Goal: Information Seeking & Learning: Check status

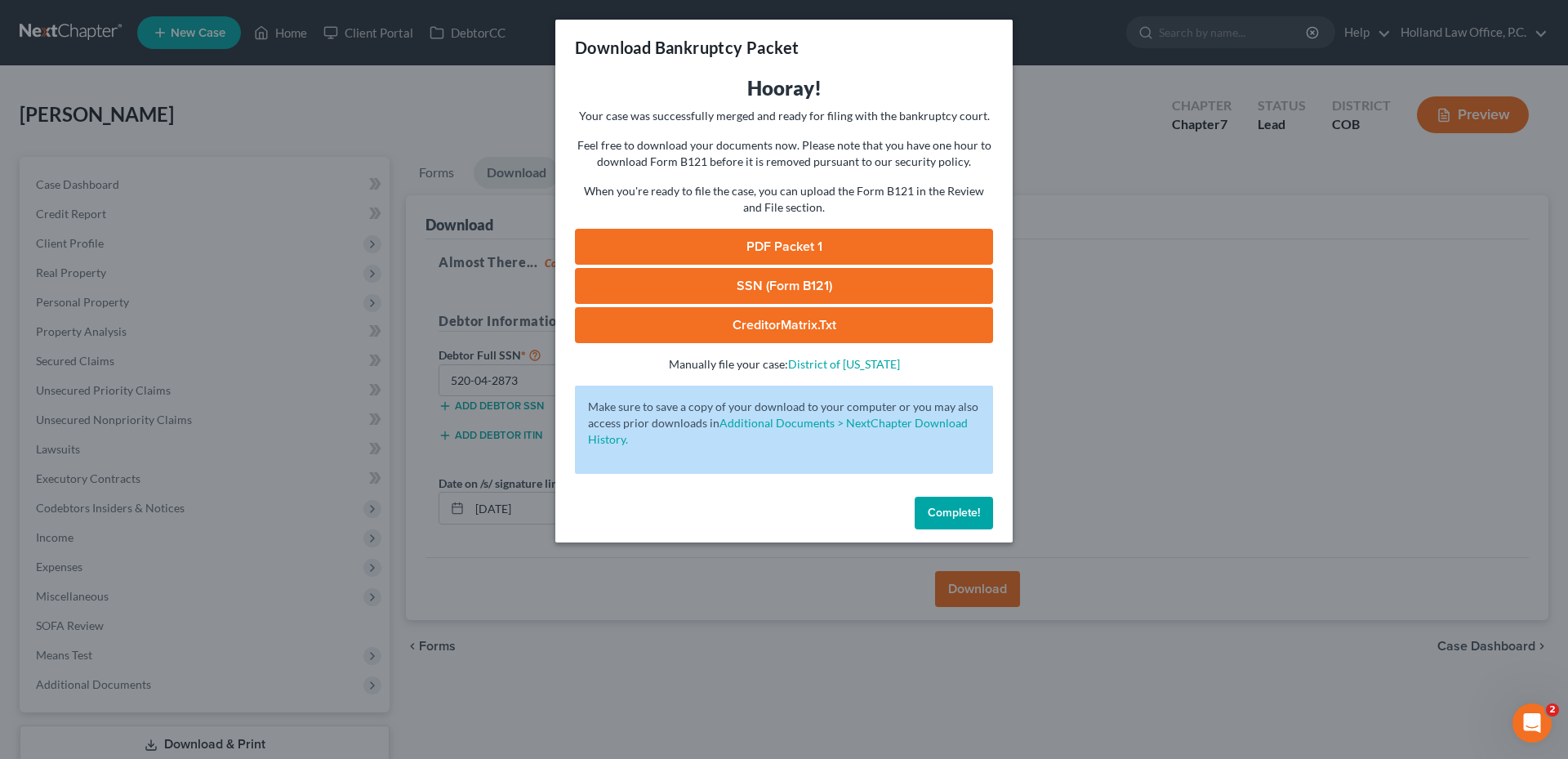
click at [970, 514] on span "Complete!" at bounding box center [953, 512] width 52 height 13
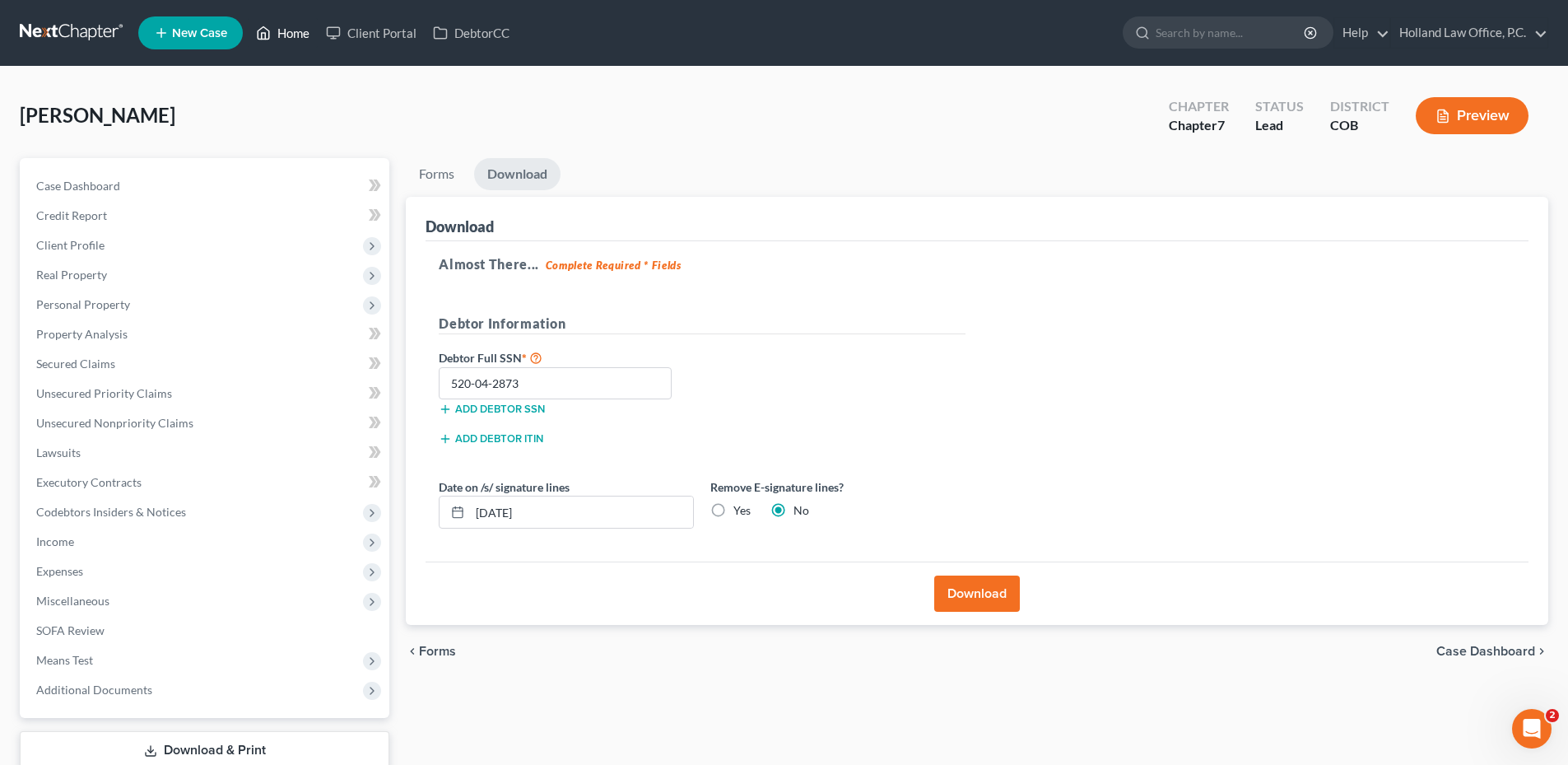
click at [307, 42] on link "Home" at bounding box center [283, 33] width 70 height 30
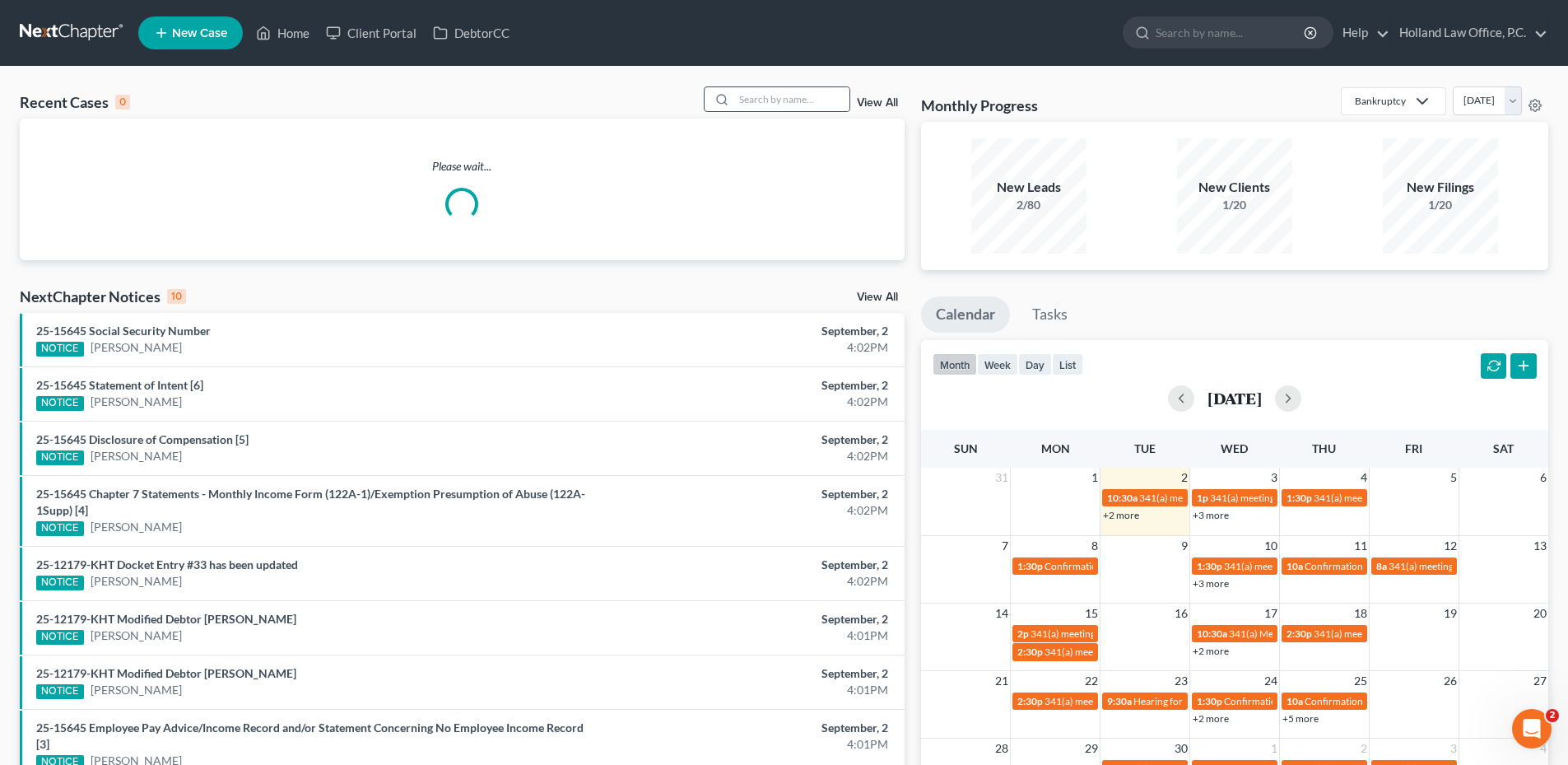
click at [779, 86] on div at bounding box center [776, 99] width 146 height 25
click at [769, 100] on input "search" at bounding box center [792, 99] width 115 height 24
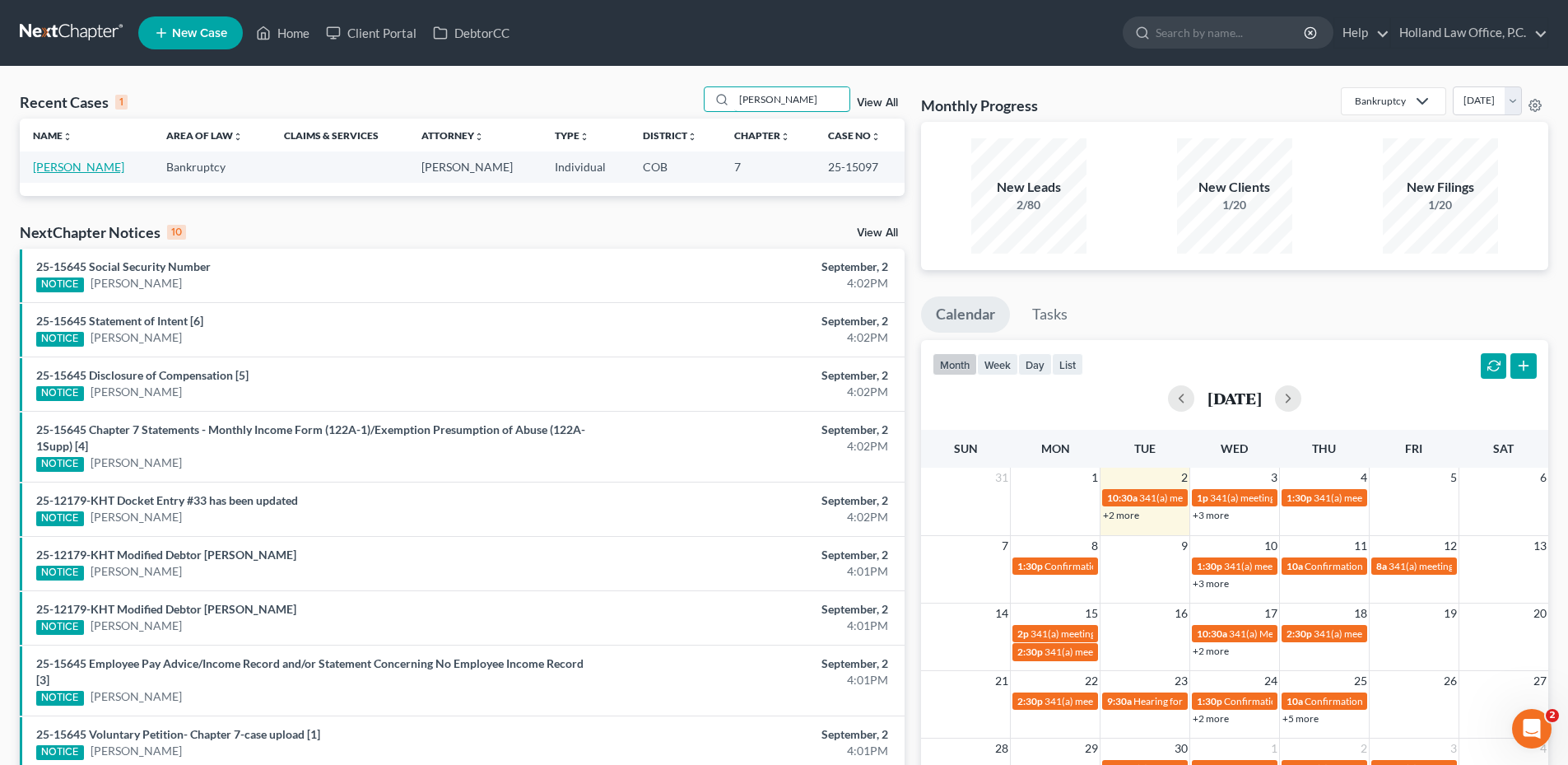
type input "[PERSON_NAME]"
click at [83, 172] on link "[PERSON_NAME]" at bounding box center [78, 167] width 91 height 14
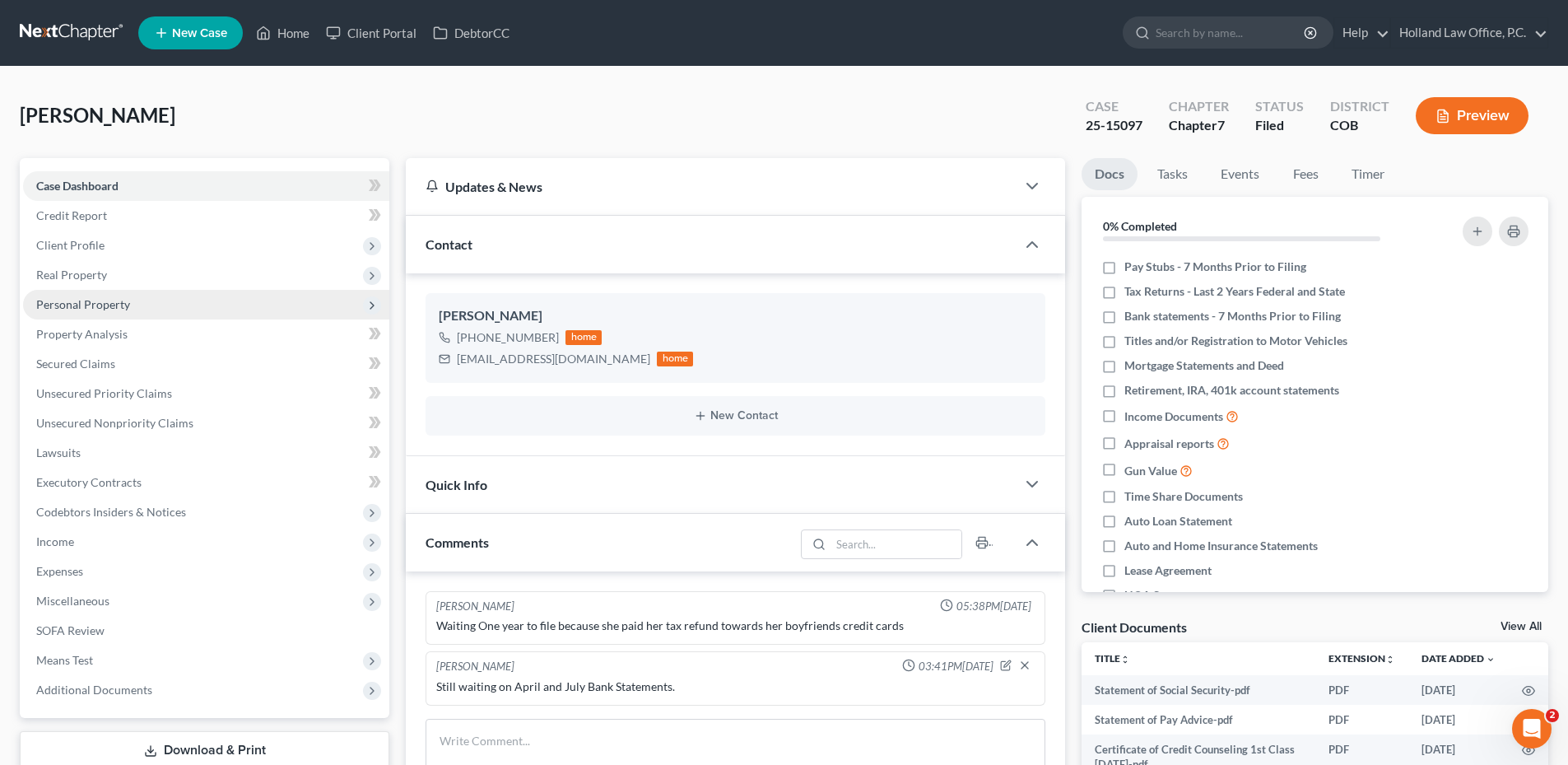
click at [81, 311] on span "Personal Property" at bounding box center [206, 304] width 366 height 30
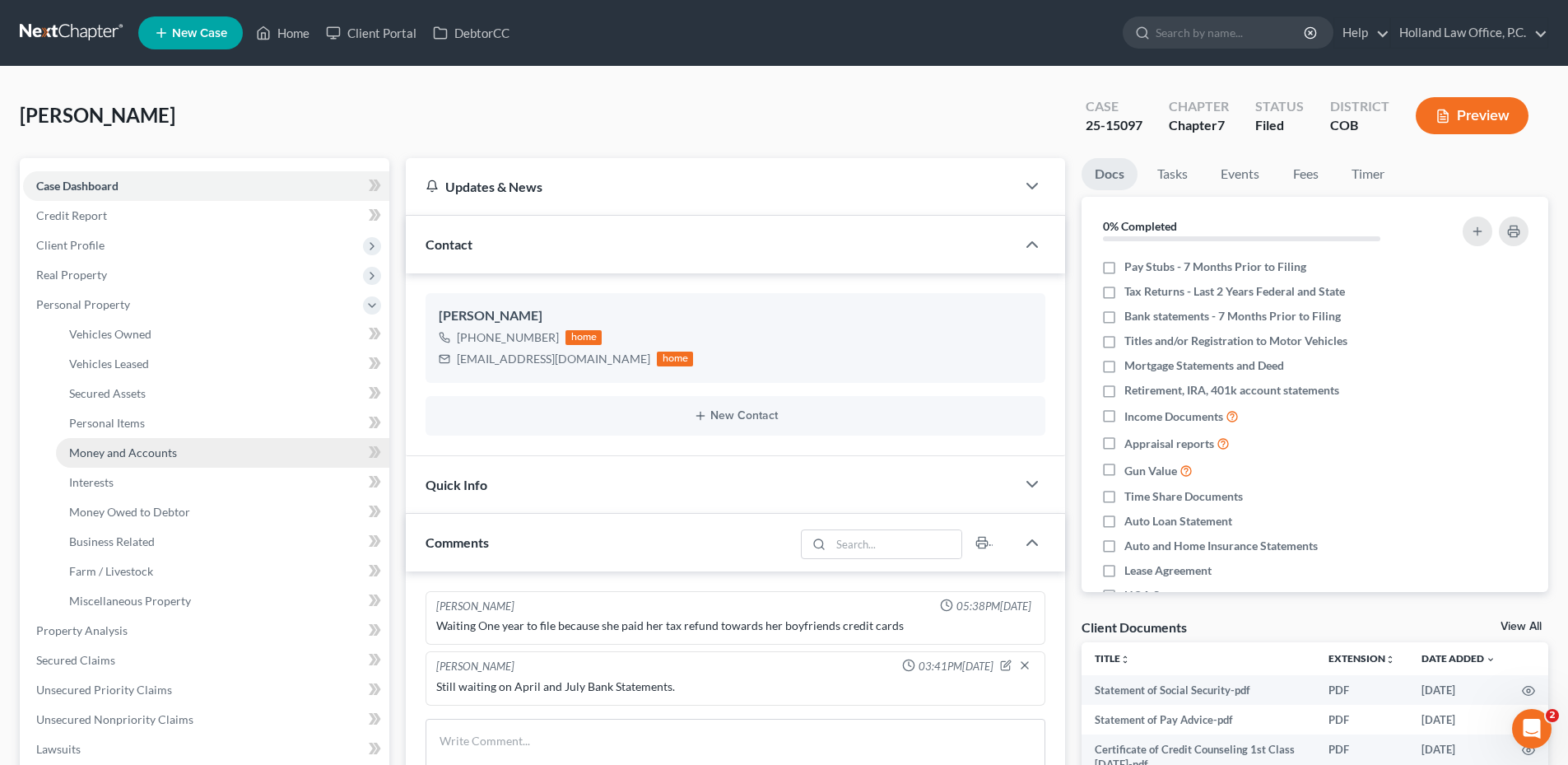
click at [121, 444] on link "Money and Accounts" at bounding box center [223, 452] width 333 height 30
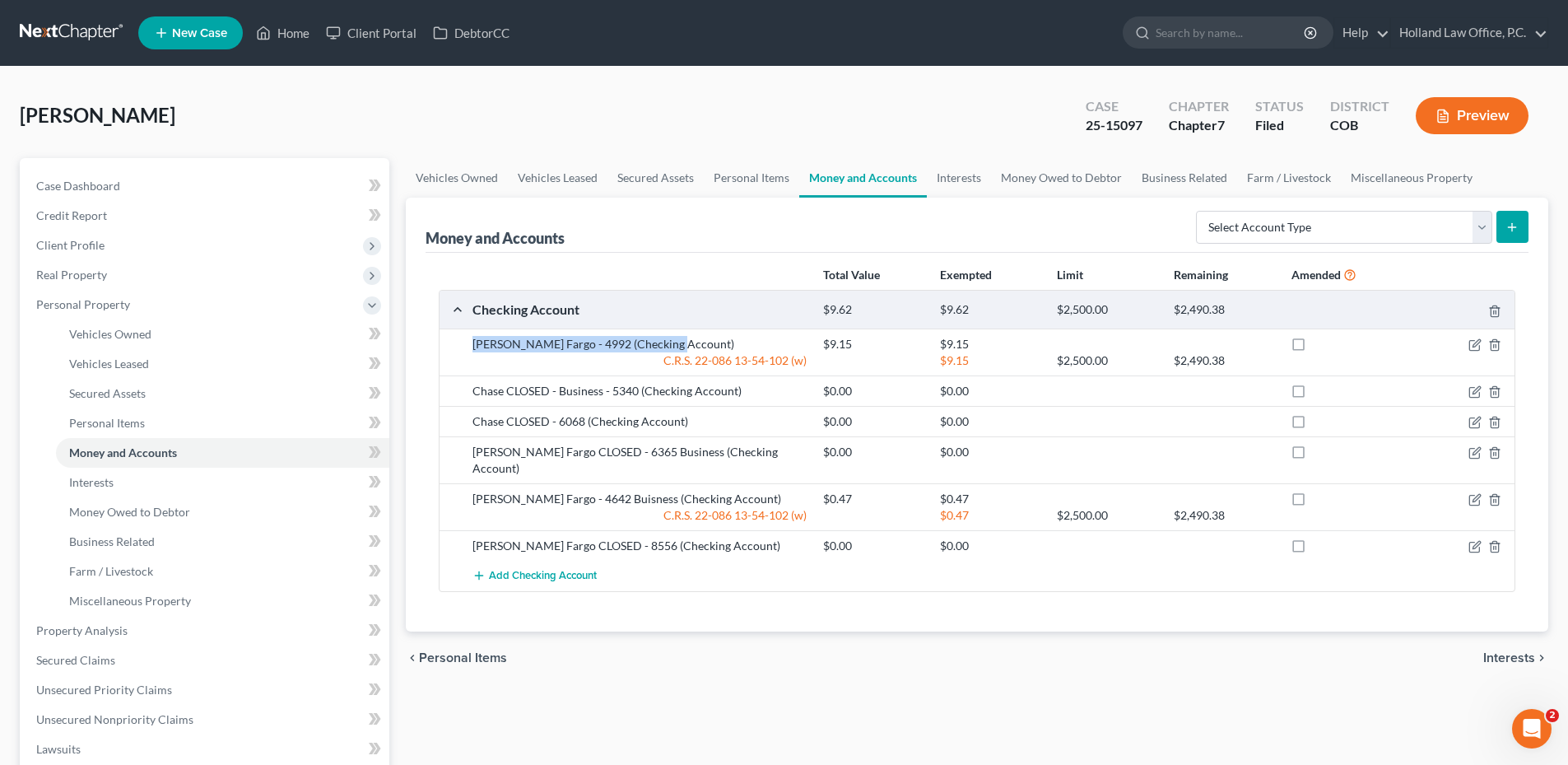
drag, startPoint x: 470, startPoint y: 339, endPoint x: 587, endPoint y: 345, distance: 117.2
click at [671, 342] on div "[PERSON_NAME] Fargo - 4992 (Checking Account)" at bounding box center [640, 344] width 350 height 16
drag, startPoint x: 587, startPoint y: 345, endPoint x: 512, endPoint y: 342, distance: 75.1
click at [488, 342] on div "[PERSON_NAME] Fargo - 4992 (Checking Account)" at bounding box center [640, 344] width 350 height 16
drag, startPoint x: 566, startPoint y: 347, endPoint x: 457, endPoint y: 344, distance: 109.0
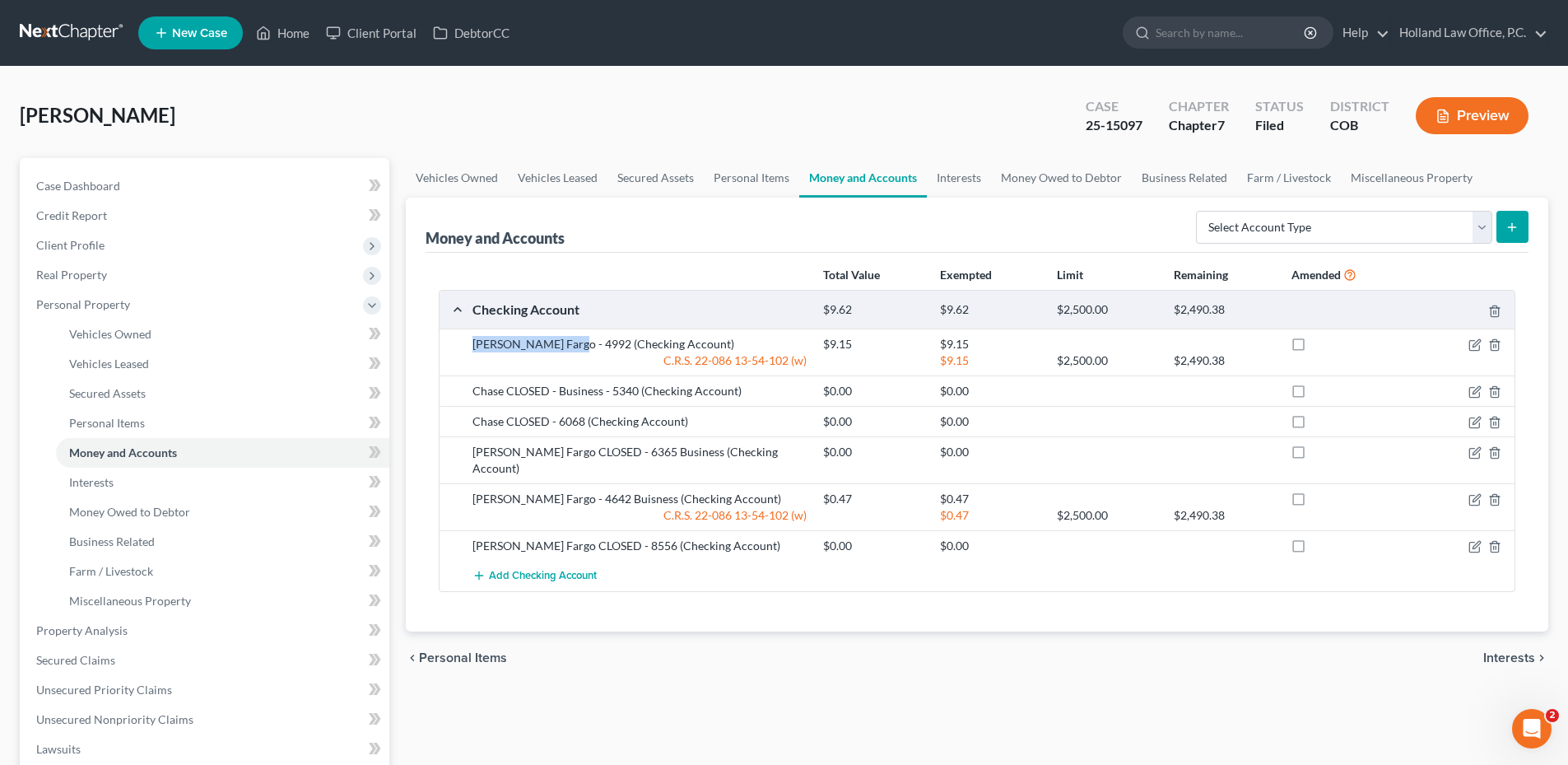
click at [457, 344] on div "[PERSON_NAME] Fargo - 4992 (Checking Account) $9.15 $9.15 C.R.S. [FINANCIAL_ID]…" at bounding box center [977, 352] width 1075 height 46
copy div "[PERSON_NAME] Fargo - 4992"
drag, startPoint x: 471, startPoint y: 483, endPoint x: 613, endPoint y: 482, distance: 142.0
click at [613, 491] on div "[PERSON_NAME] Fargo - 4642 Buisness (Checking Account)" at bounding box center [640, 499] width 350 height 16
copy div "[PERSON_NAME] Fargo - 4642 Buisness"
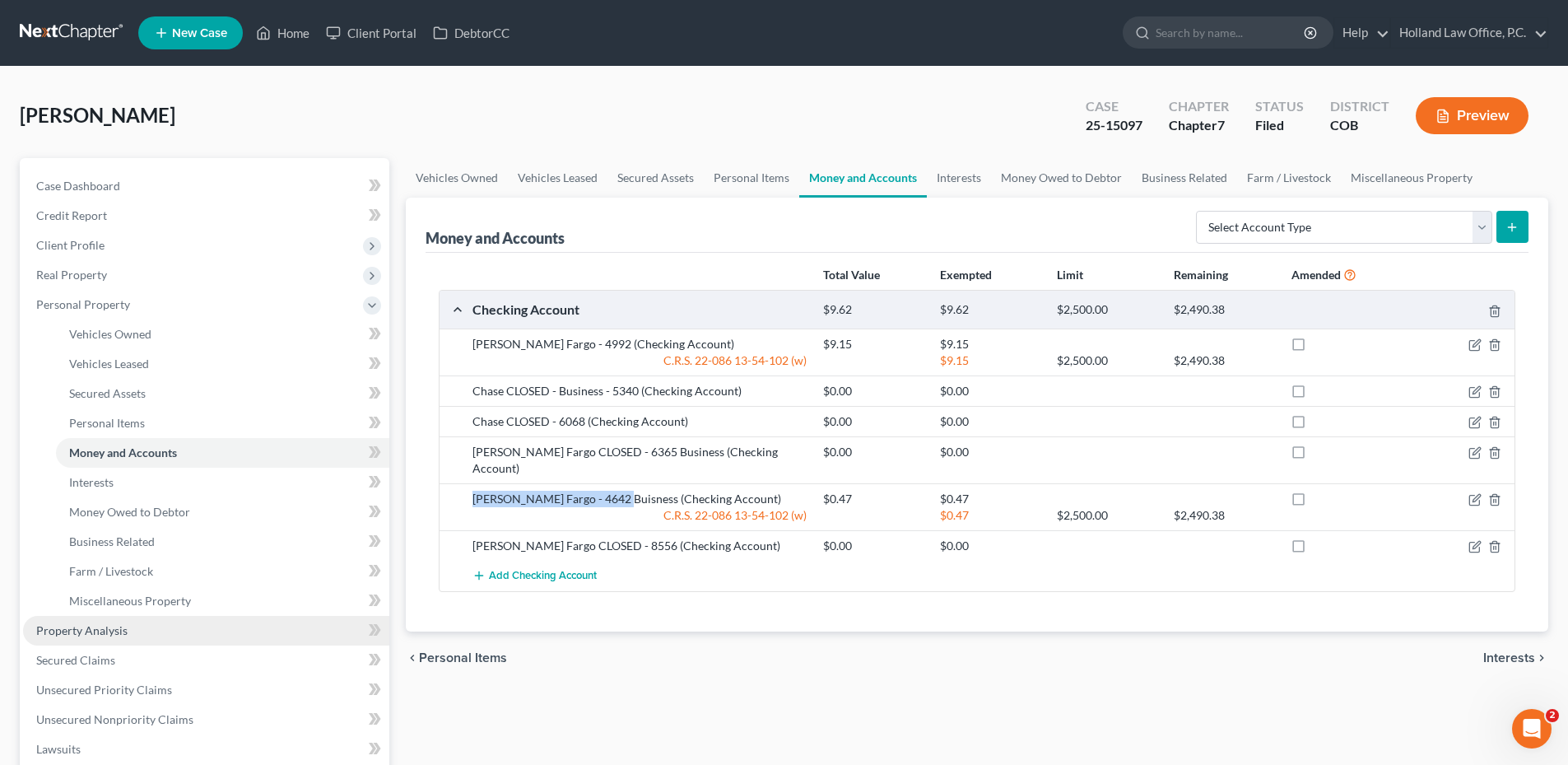
click at [105, 630] on span "Property Analysis" at bounding box center [81, 630] width 91 height 14
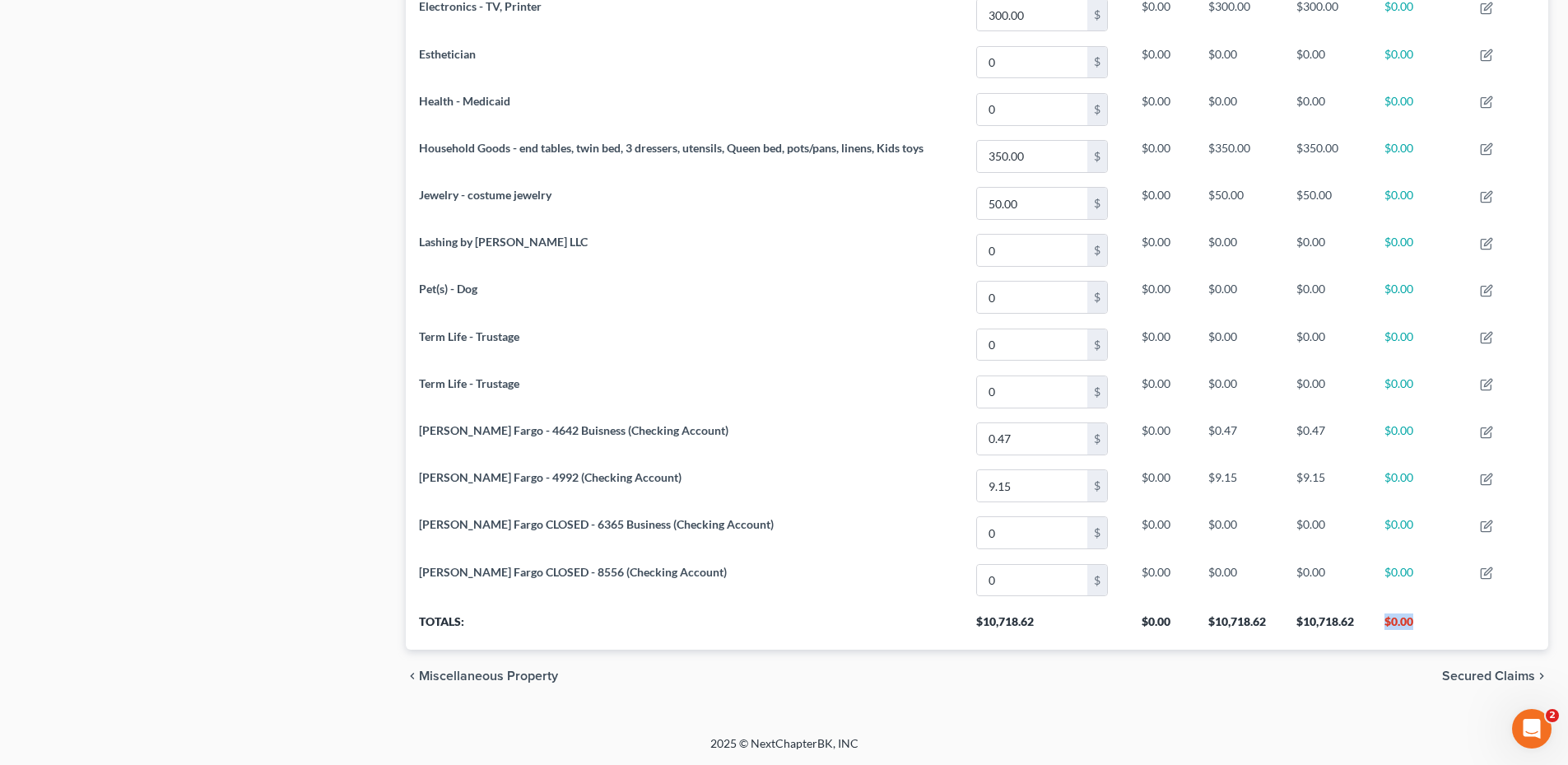
drag, startPoint x: 1414, startPoint y: 620, endPoint x: 1465, endPoint y: 621, distance: 51.0
click at [1470, 620] on tr "Totals: $10,718.62 $0.00 $10,718.62 $10,718.62 $0.00" at bounding box center [977, 627] width 1143 height 46
click at [1465, 621] on th "$0.00" at bounding box center [1419, 627] width 96 height 46
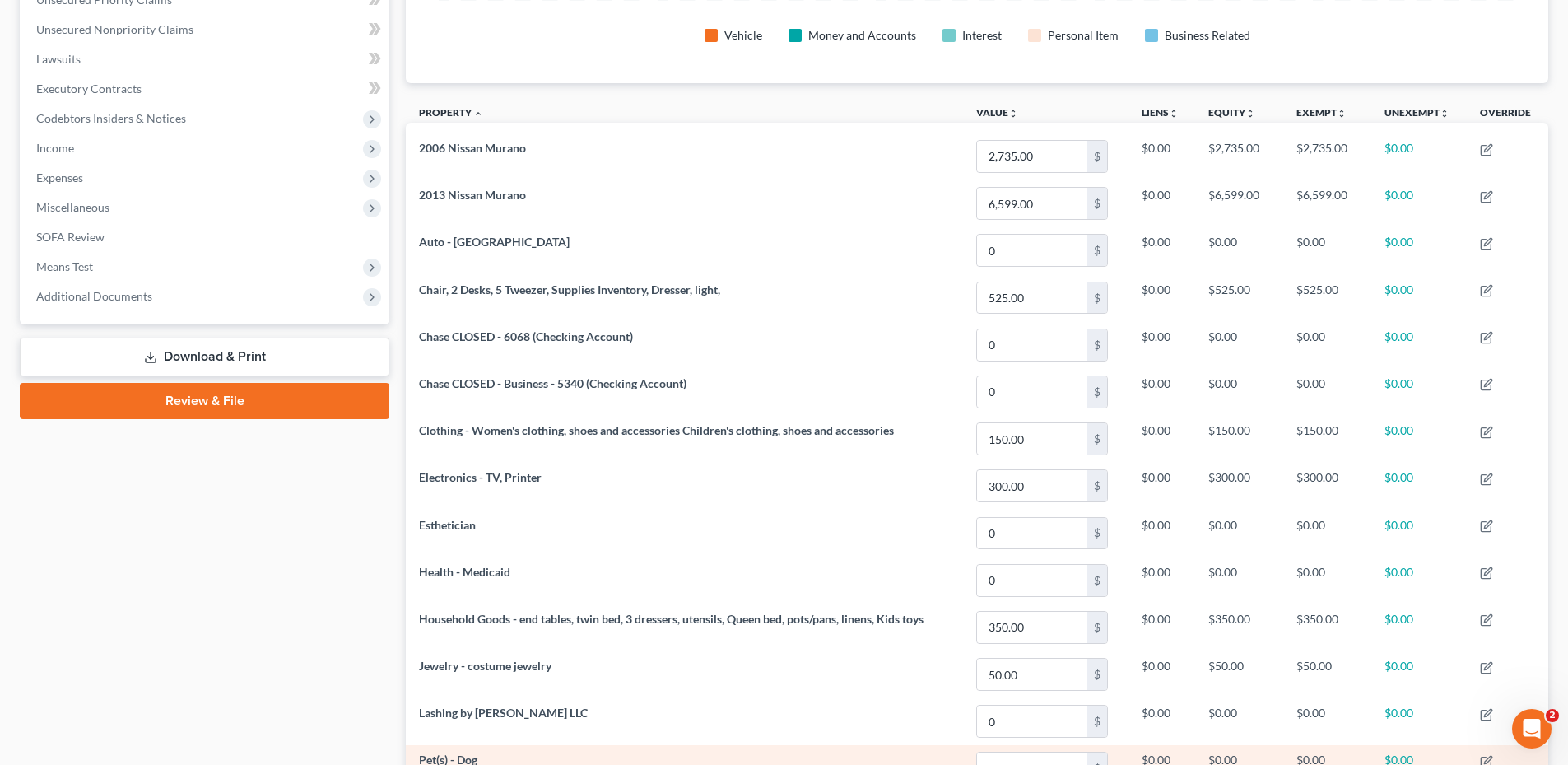
scroll to position [124, 0]
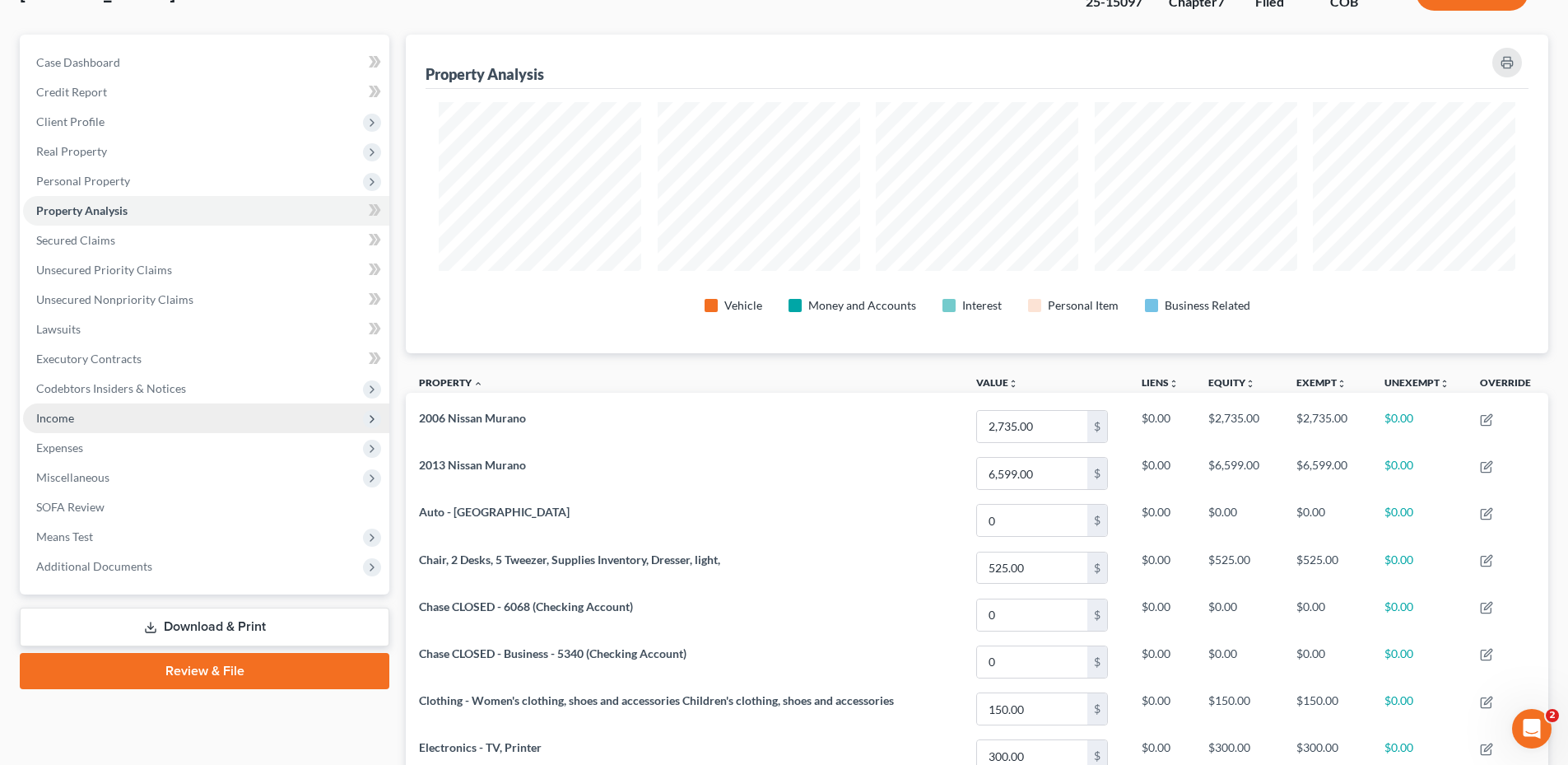
click at [75, 418] on span "Income" at bounding box center [206, 418] width 366 height 30
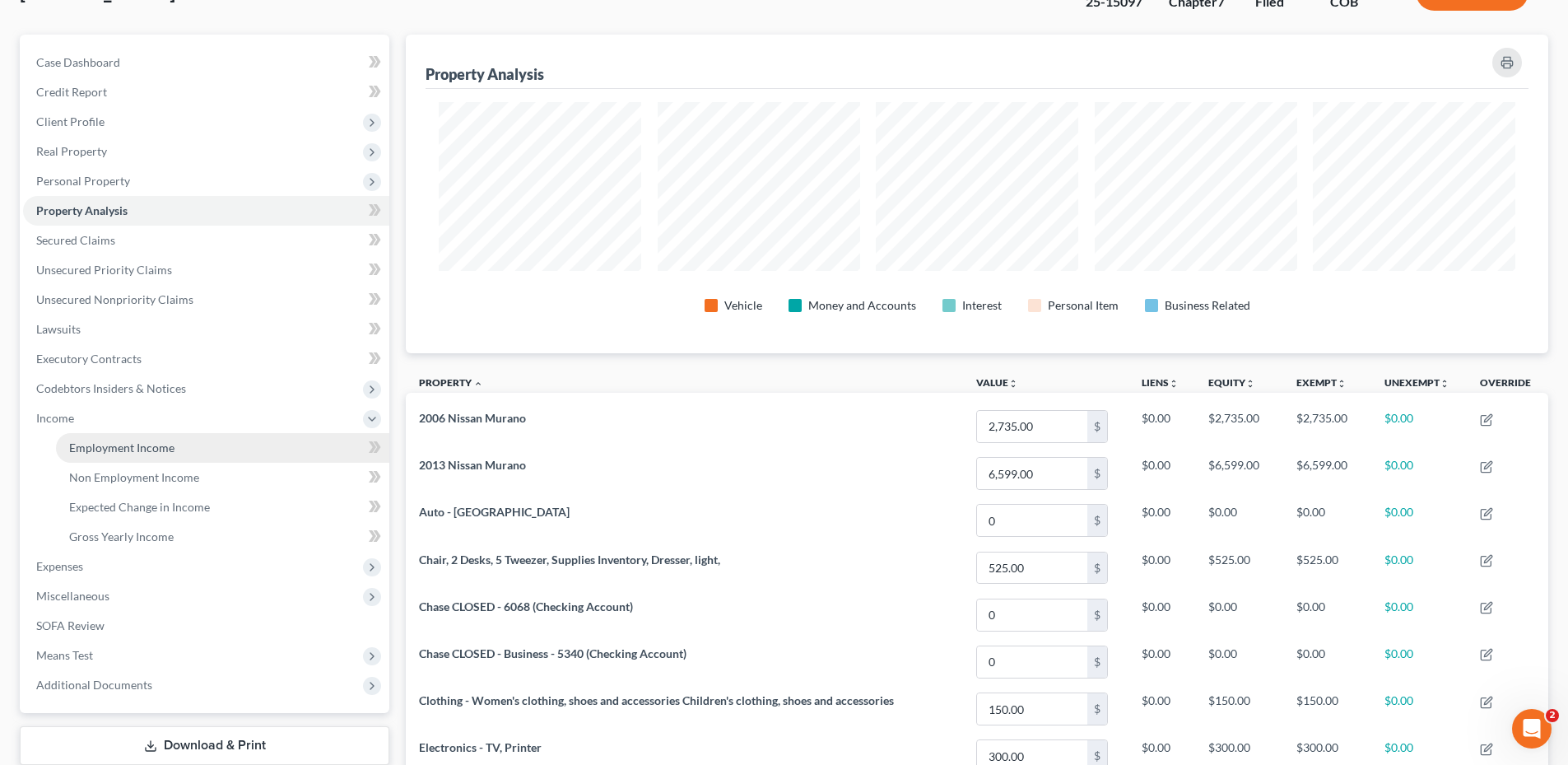
click at [157, 454] on link "Employment Income" at bounding box center [223, 447] width 333 height 30
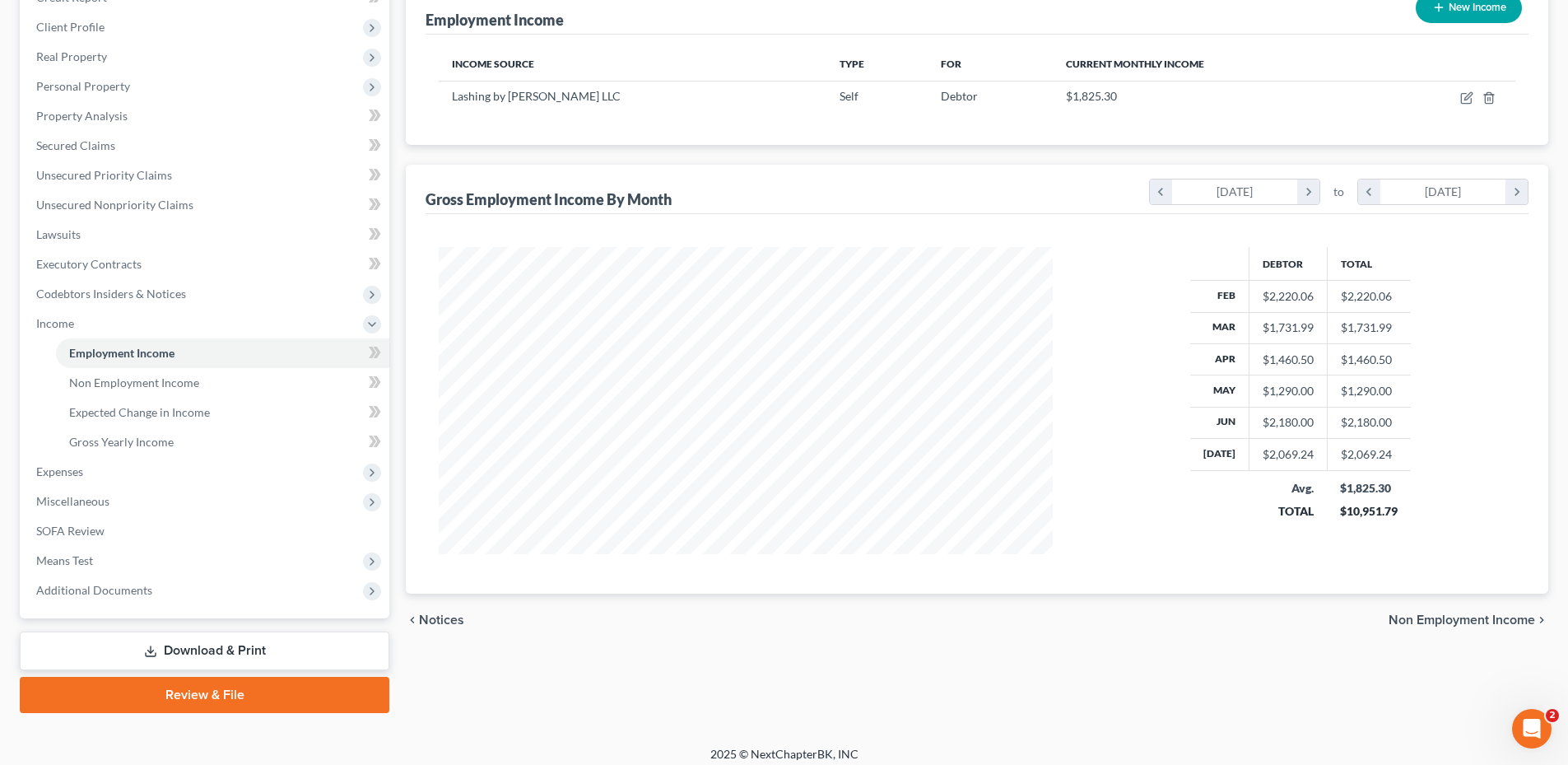
scroll to position [229, 0]
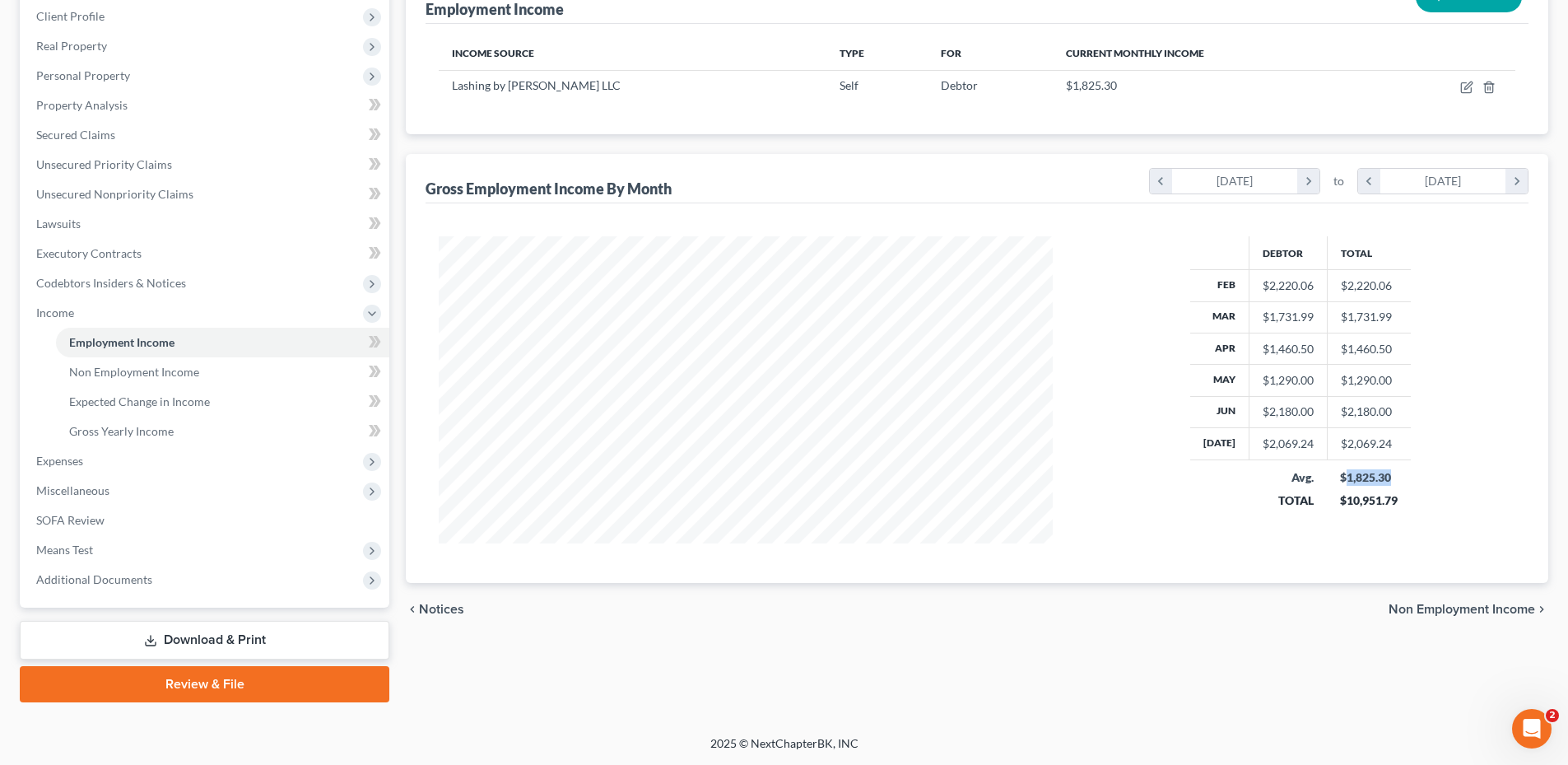
drag, startPoint x: 1340, startPoint y: 477, endPoint x: 1406, endPoint y: 481, distance: 66.1
click at [1406, 481] on td "$1,825.30 $10,951.79" at bounding box center [1369, 489] width 84 height 58
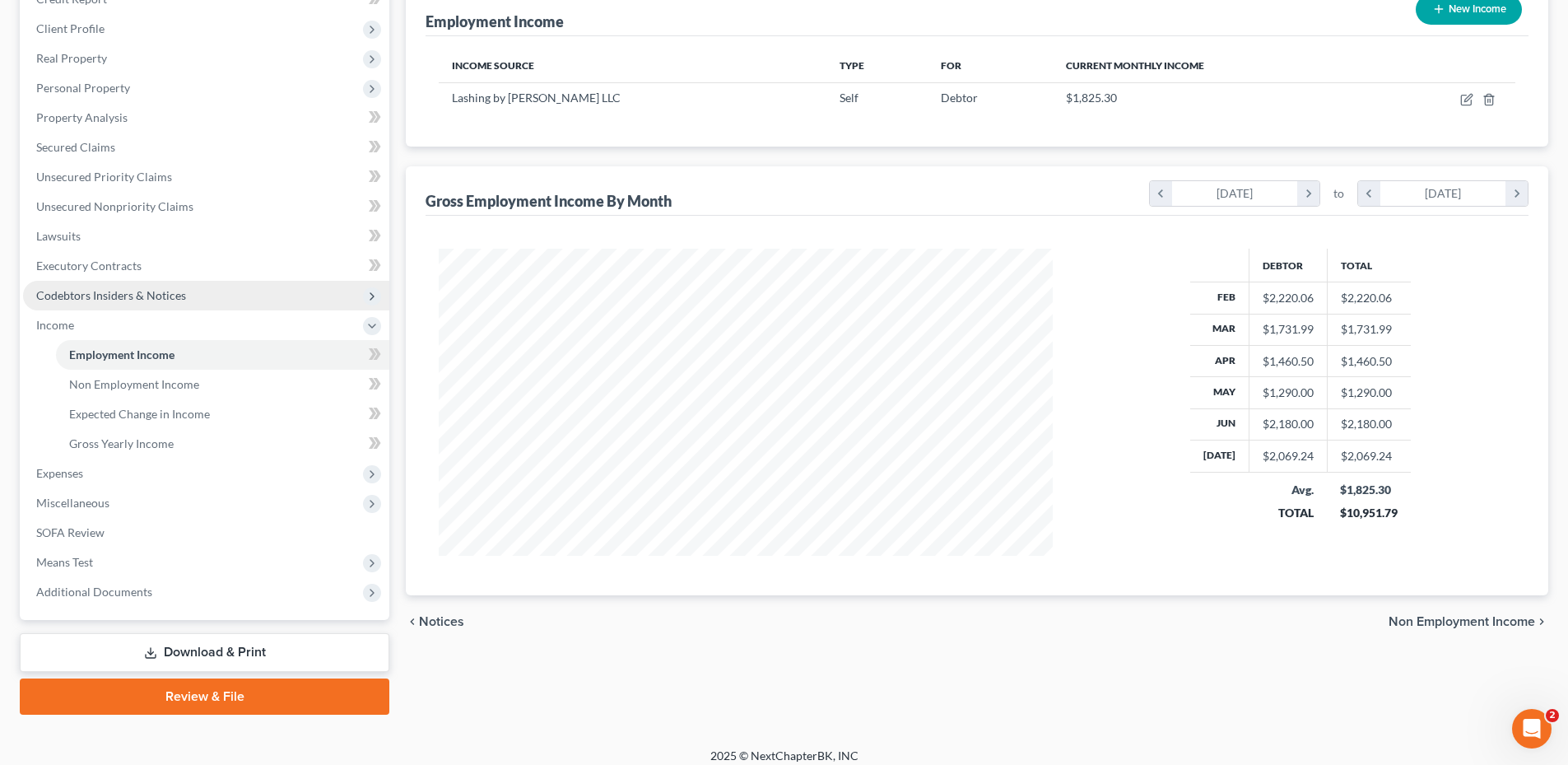
scroll to position [0, 0]
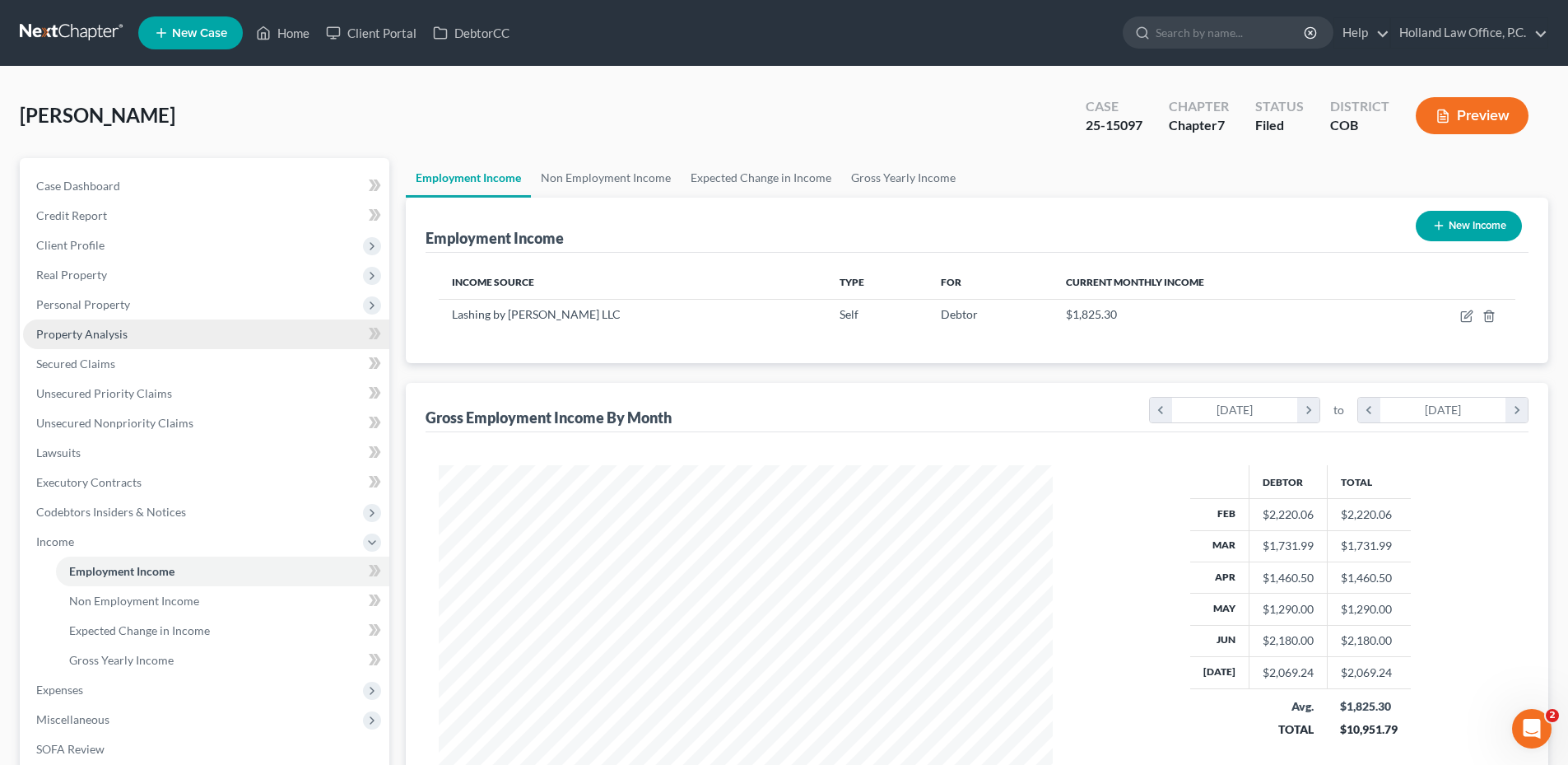
click at [108, 329] on span "Property Analysis" at bounding box center [81, 334] width 91 height 14
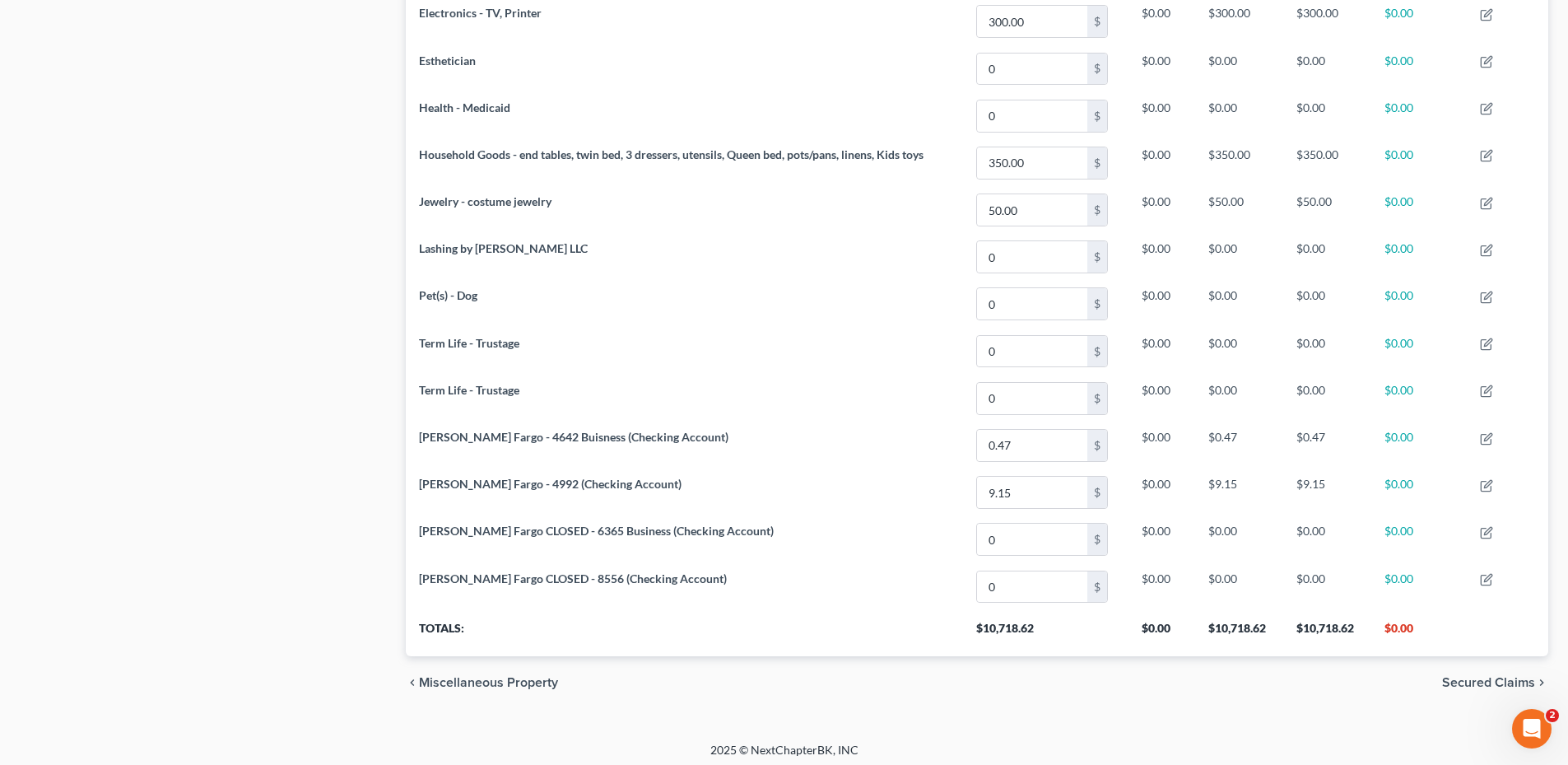
scroll to position [865, 0]
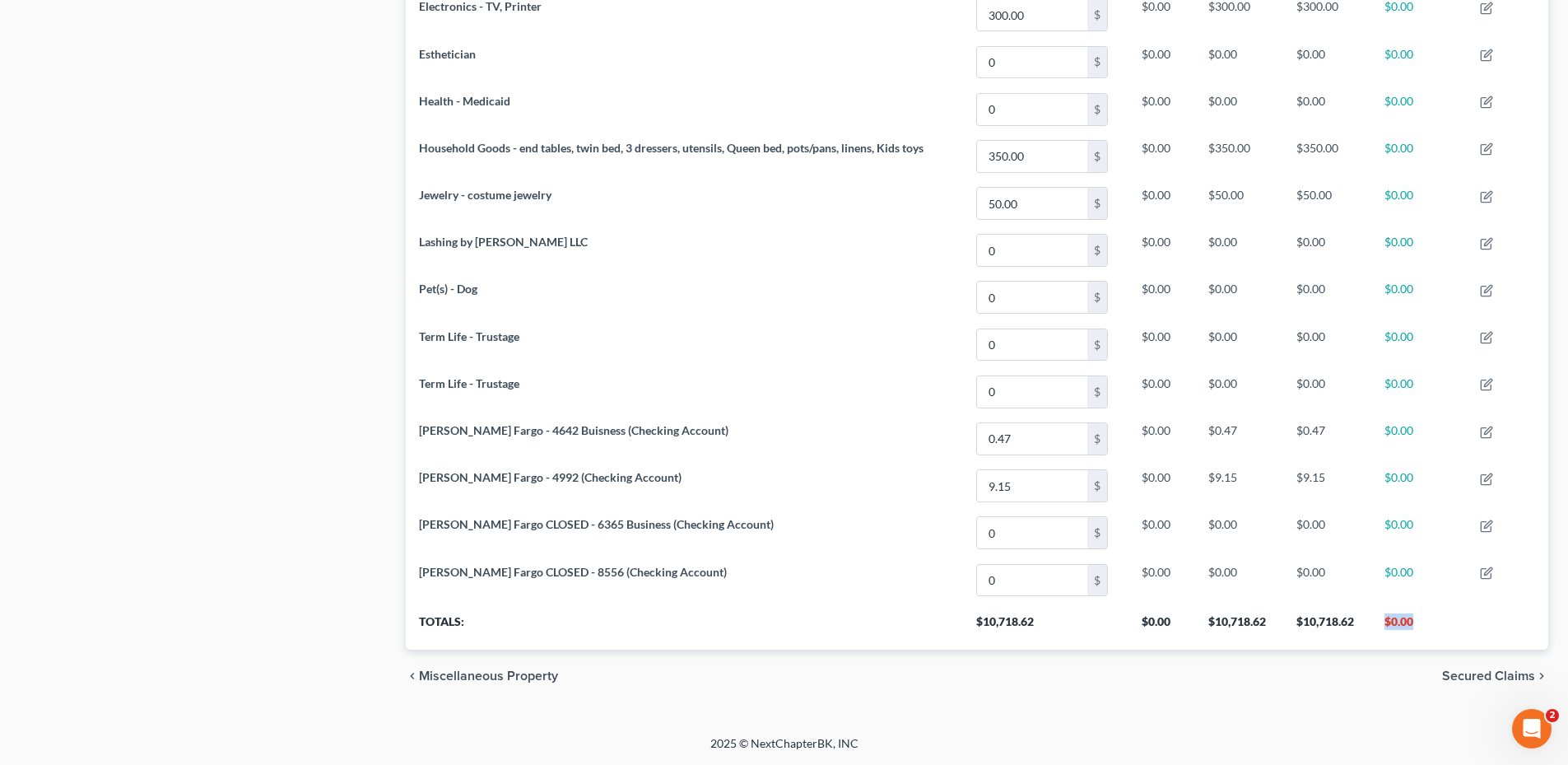
drag, startPoint x: 1396, startPoint y: 624, endPoint x: 1462, endPoint y: 624, distance: 66.0
click at [1462, 624] on tr "Totals: $10,718.62 $0.00 $10,718.62 $10,718.62 $0.00" at bounding box center [977, 627] width 1143 height 46
drag, startPoint x: 1466, startPoint y: 620, endPoint x: 1444, endPoint y: 609, distance: 24.6
click at [1444, 610] on th "$0.00" at bounding box center [1419, 627] width 96 height 46
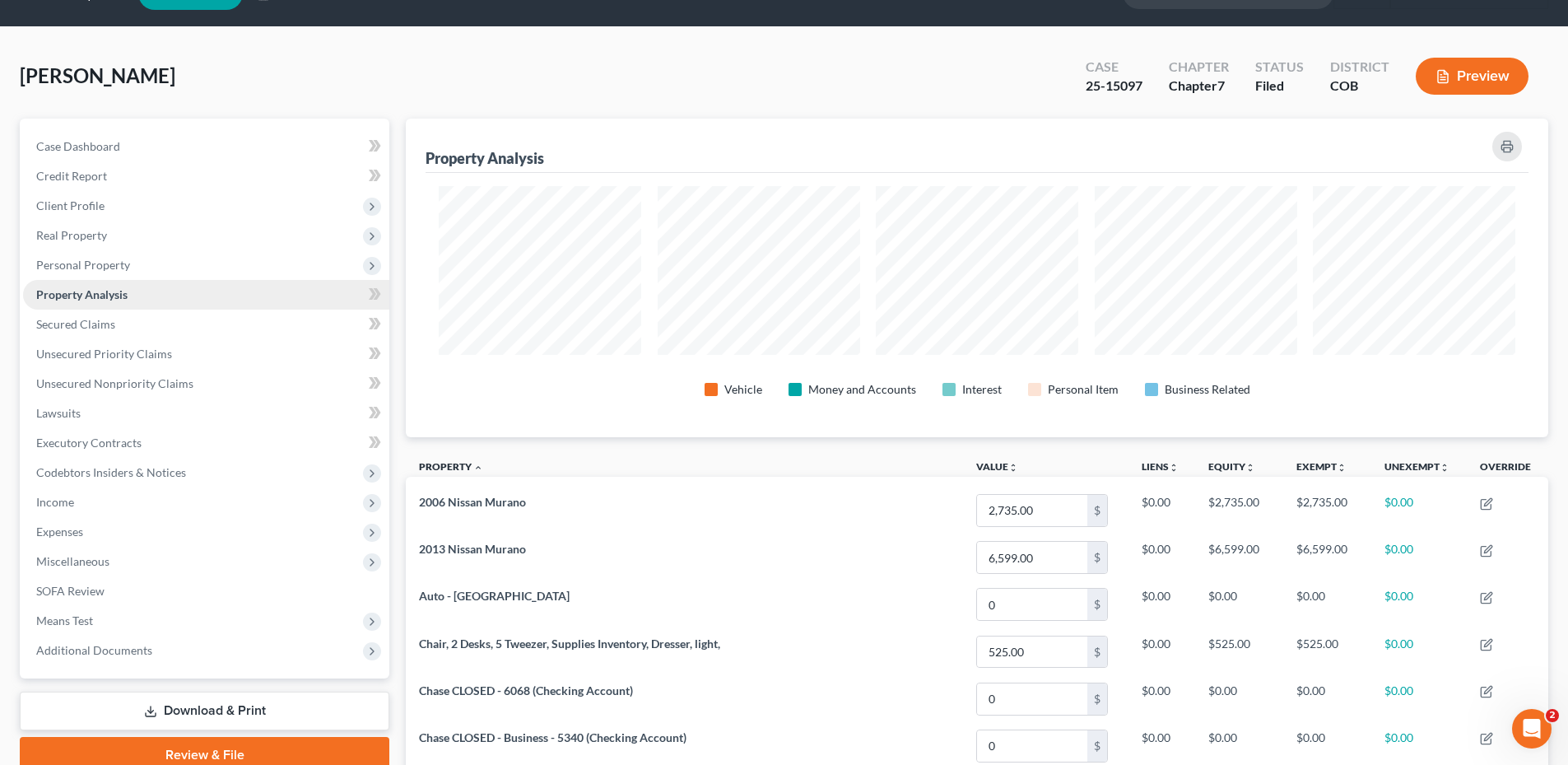
scroll to position [0, 0]
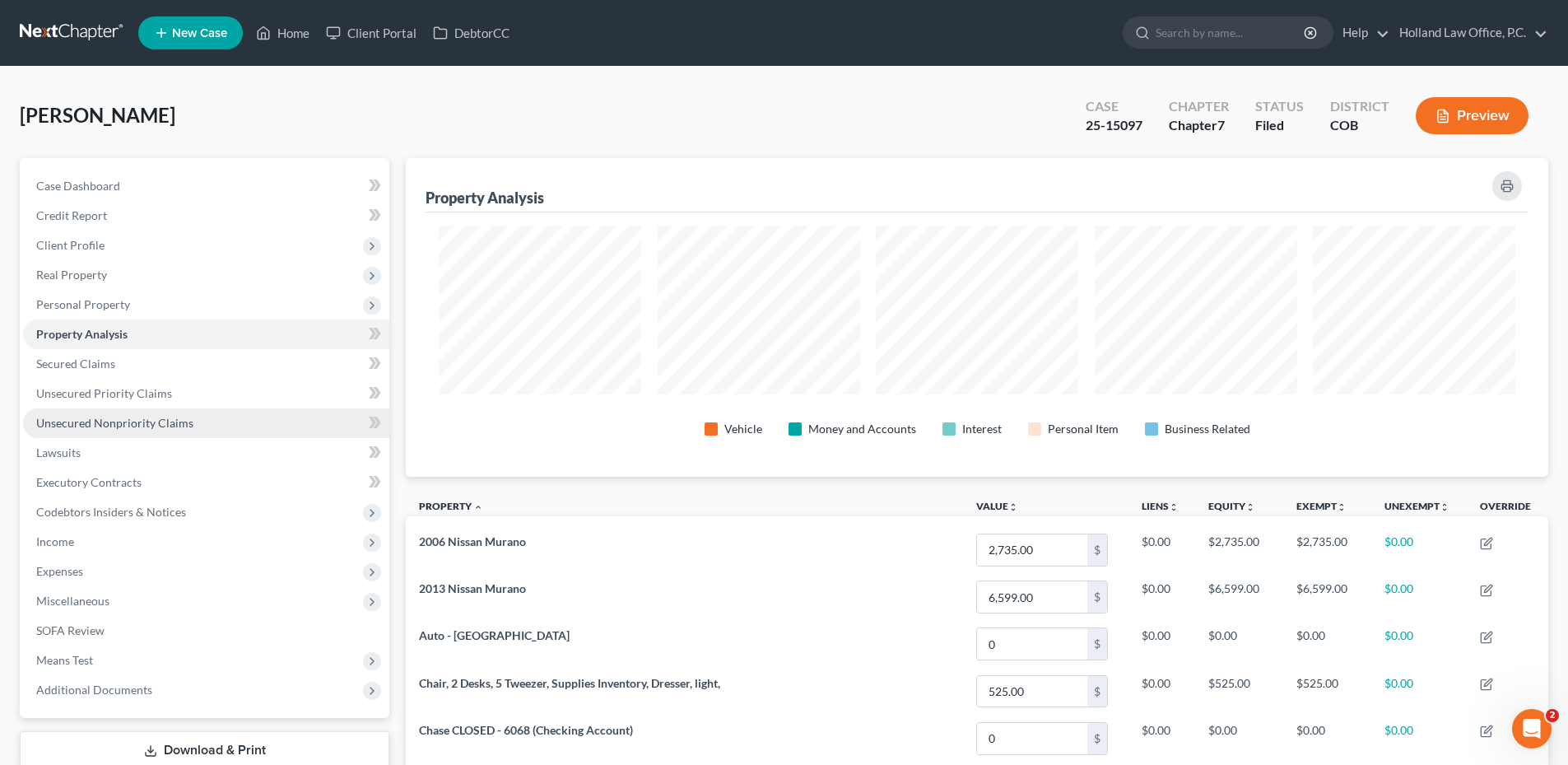
click at [130, 430] on link "Unsecured Nonpriority Claims" at bounding box center [206, 423] width 366 height 30
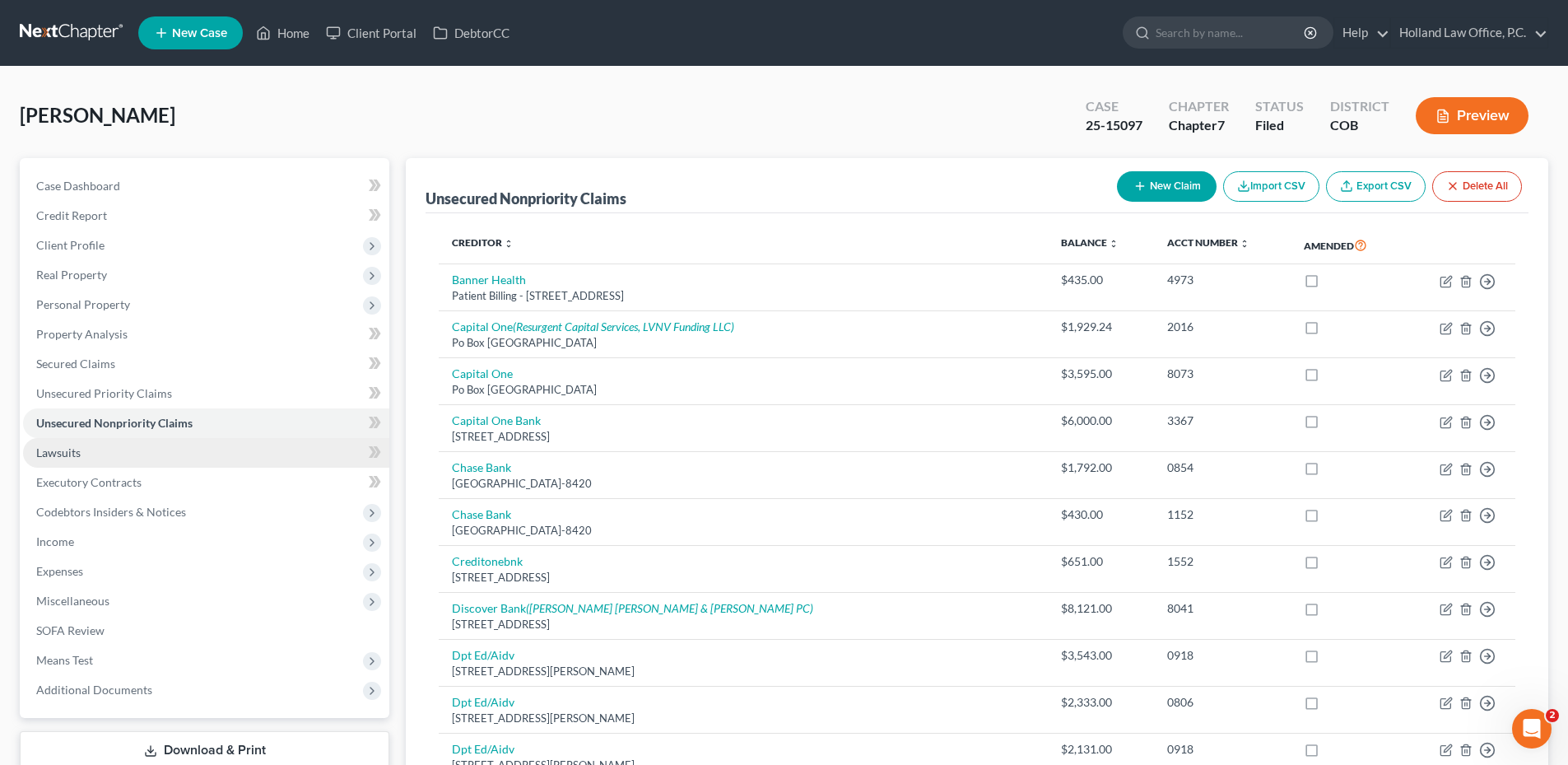
click at [131, 454] on link "Lawsuits" at bounding box center [206, 452] width 366 height 30
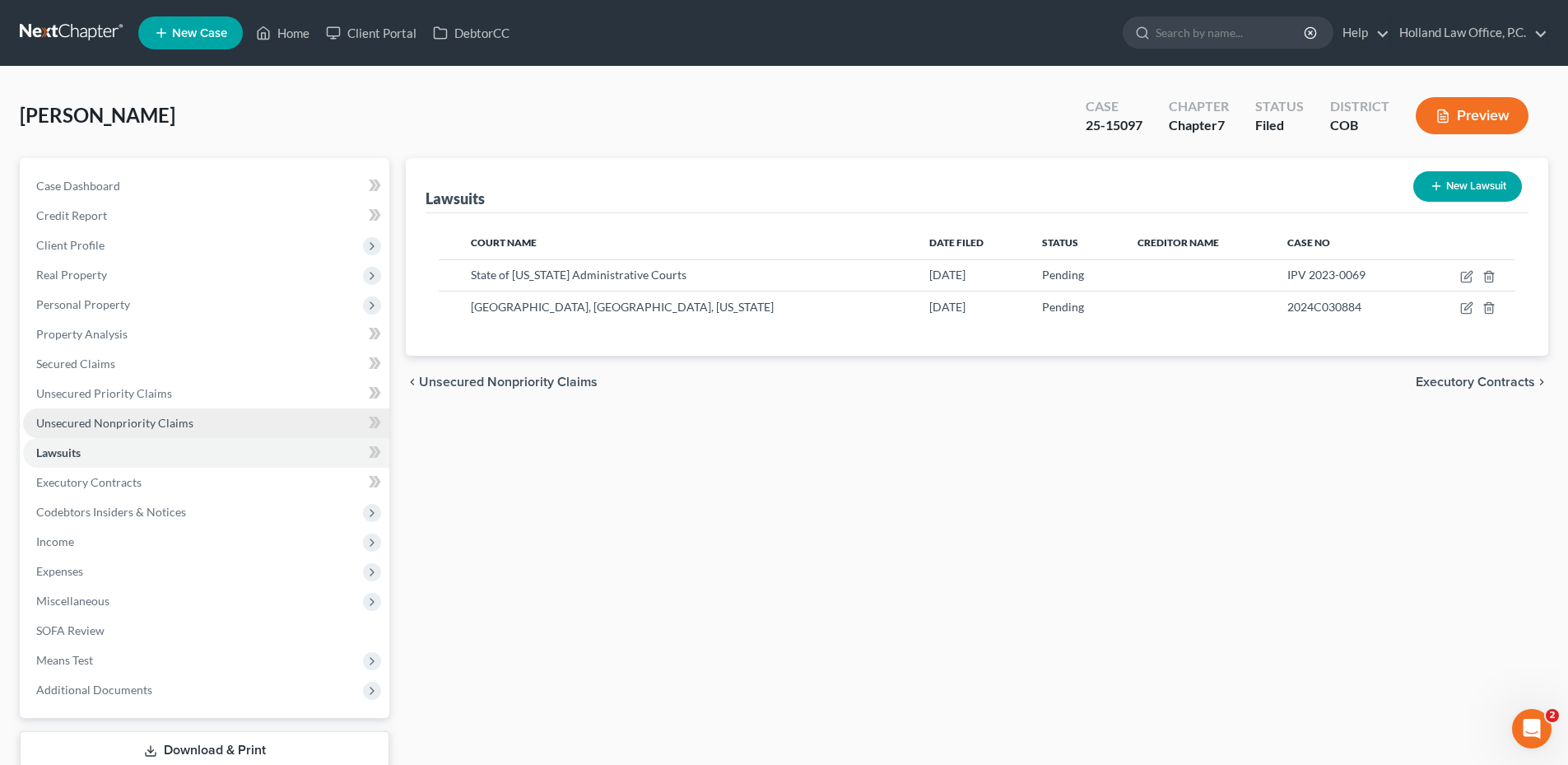
click at [102, 411] on link "Unsecured Nonpriority Claims" at bounding box center [206, 423] width 366 height 30
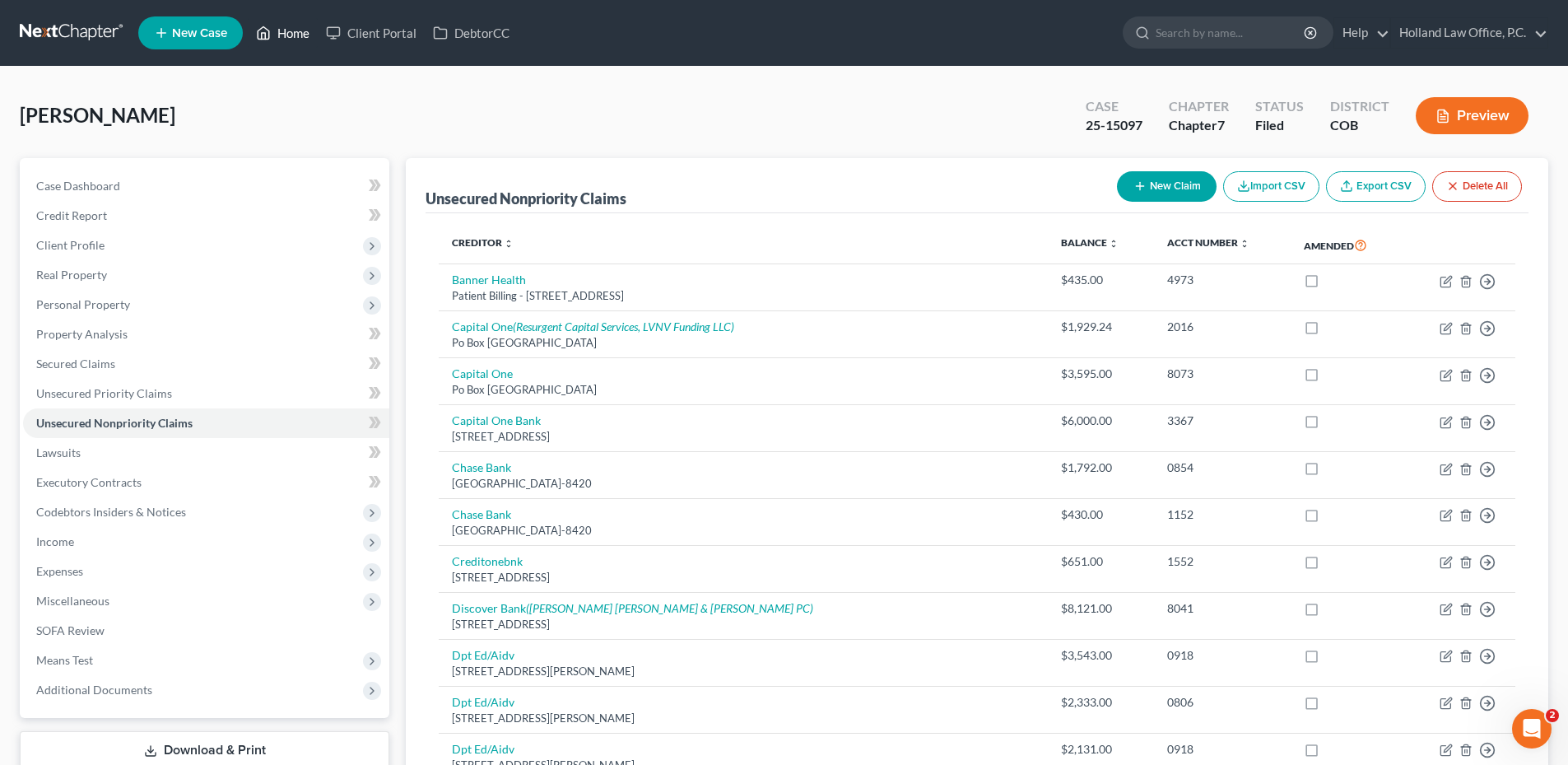
drag, startPoint x: 300, startPoint y: 40, endPoint x: 944, endPoint y: 53, distance: 644.1
click at [300, 40] on link "Home" at bounding box center [283, 33] width 70 height 30
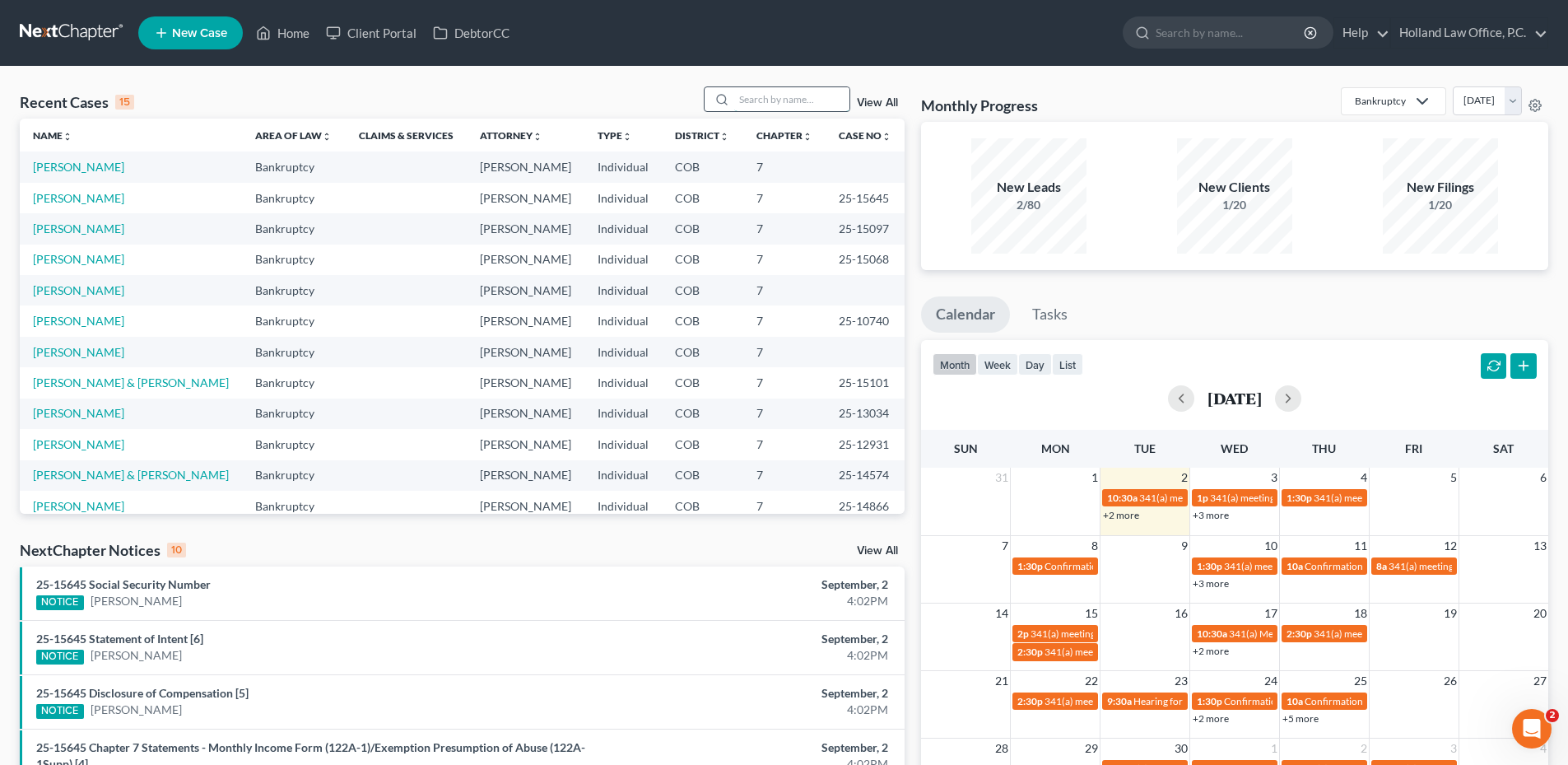
click at [764, 104] on input "search" at bounding box center [792, 99] width 115 height 24
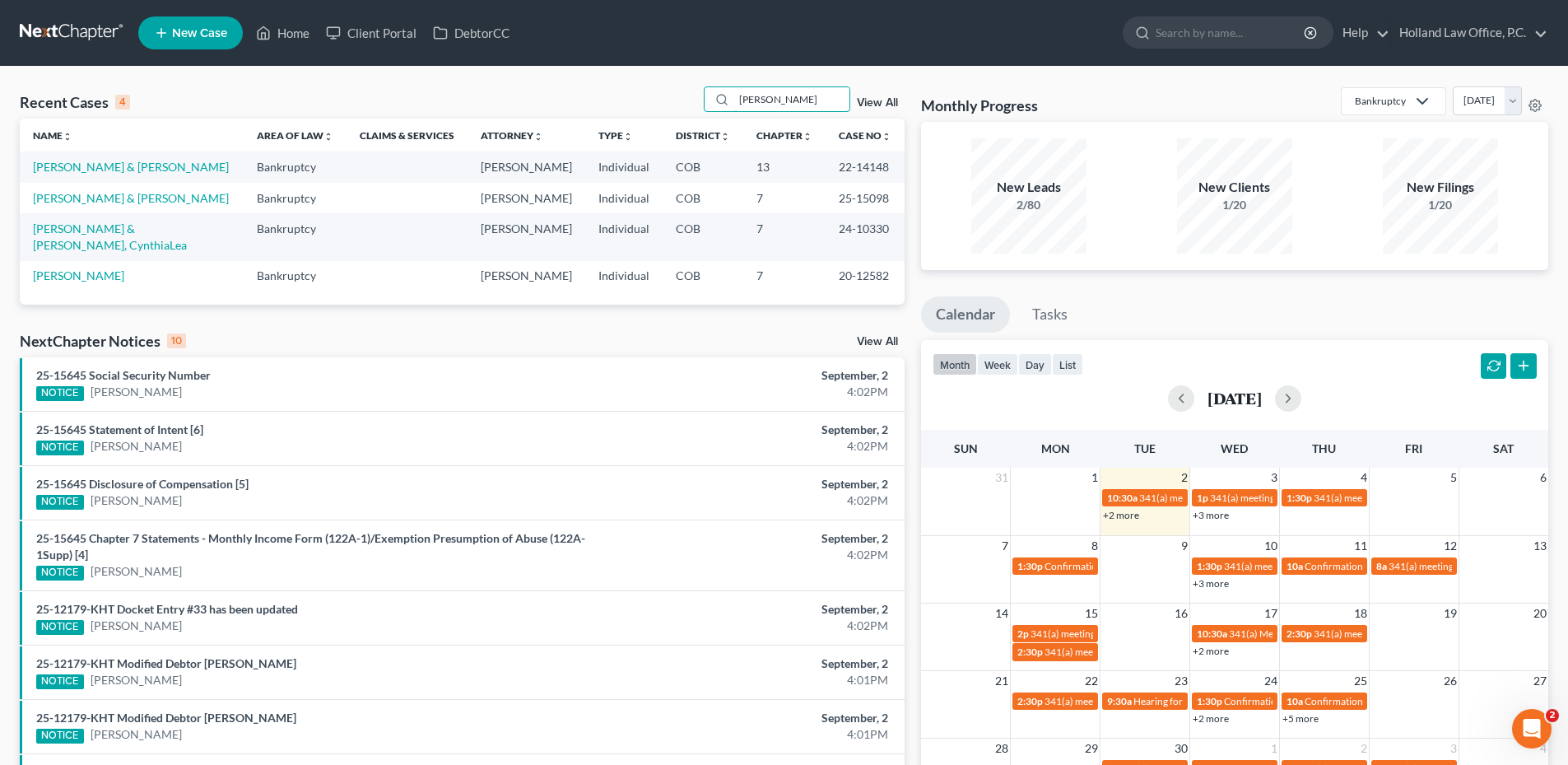
type input "[PERSON_NAME]"
click at [103, 193] on link "[PERSON_NAME] & [PERSON_NAME]" at bounding box center [131, 198] width 196 height 14
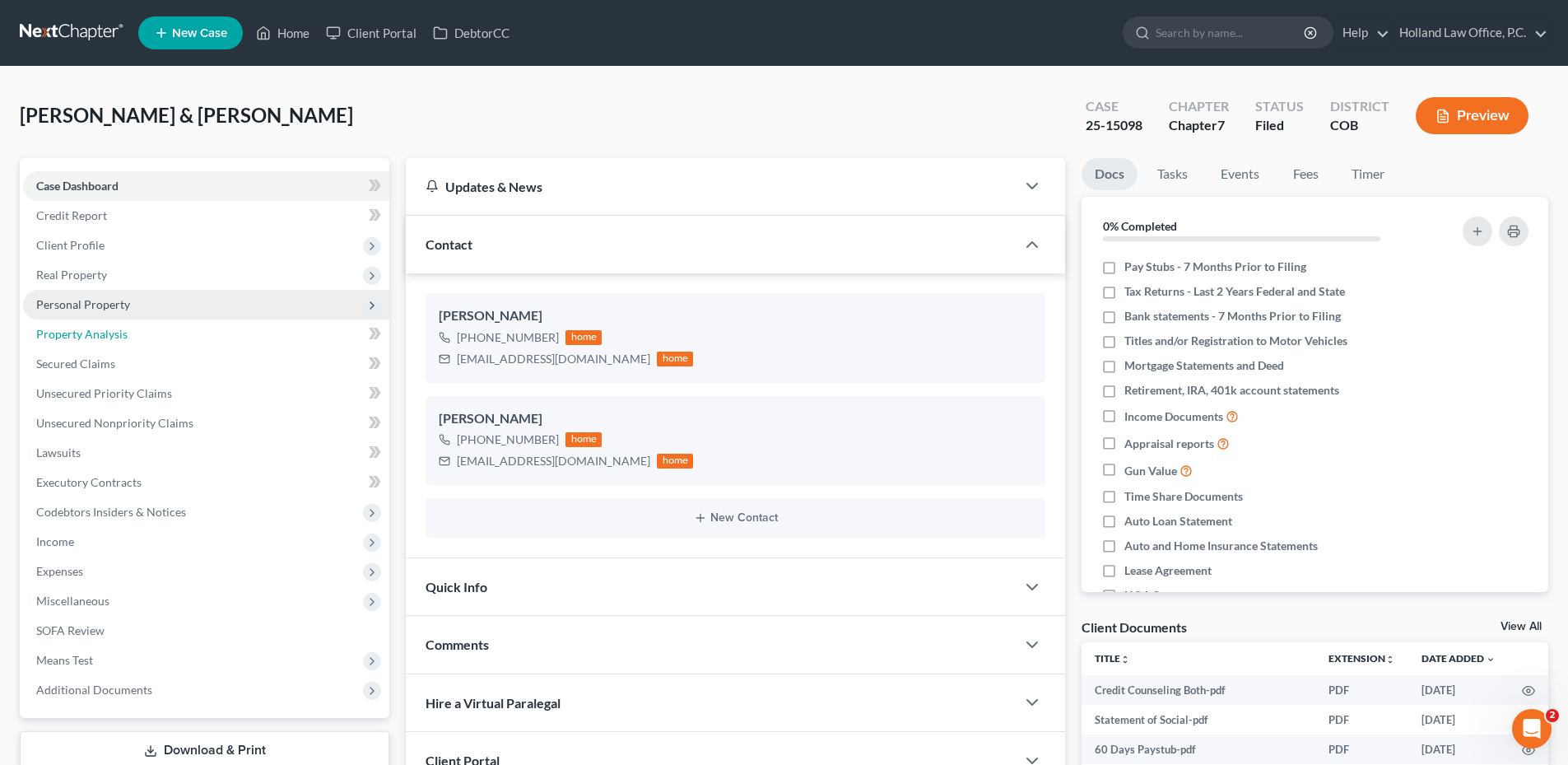
drag, startPoint x: 134, startPoint y: 323, endPoint x: 113, endPoint y: 305, distance: 27.7
click at [134, 323] on link "Property Analysis" at bounding box center [206, 334] width 366 height 30
click at [113, 305] on span "Personal Property" at bounding box center [82, 304] width 94 height 14
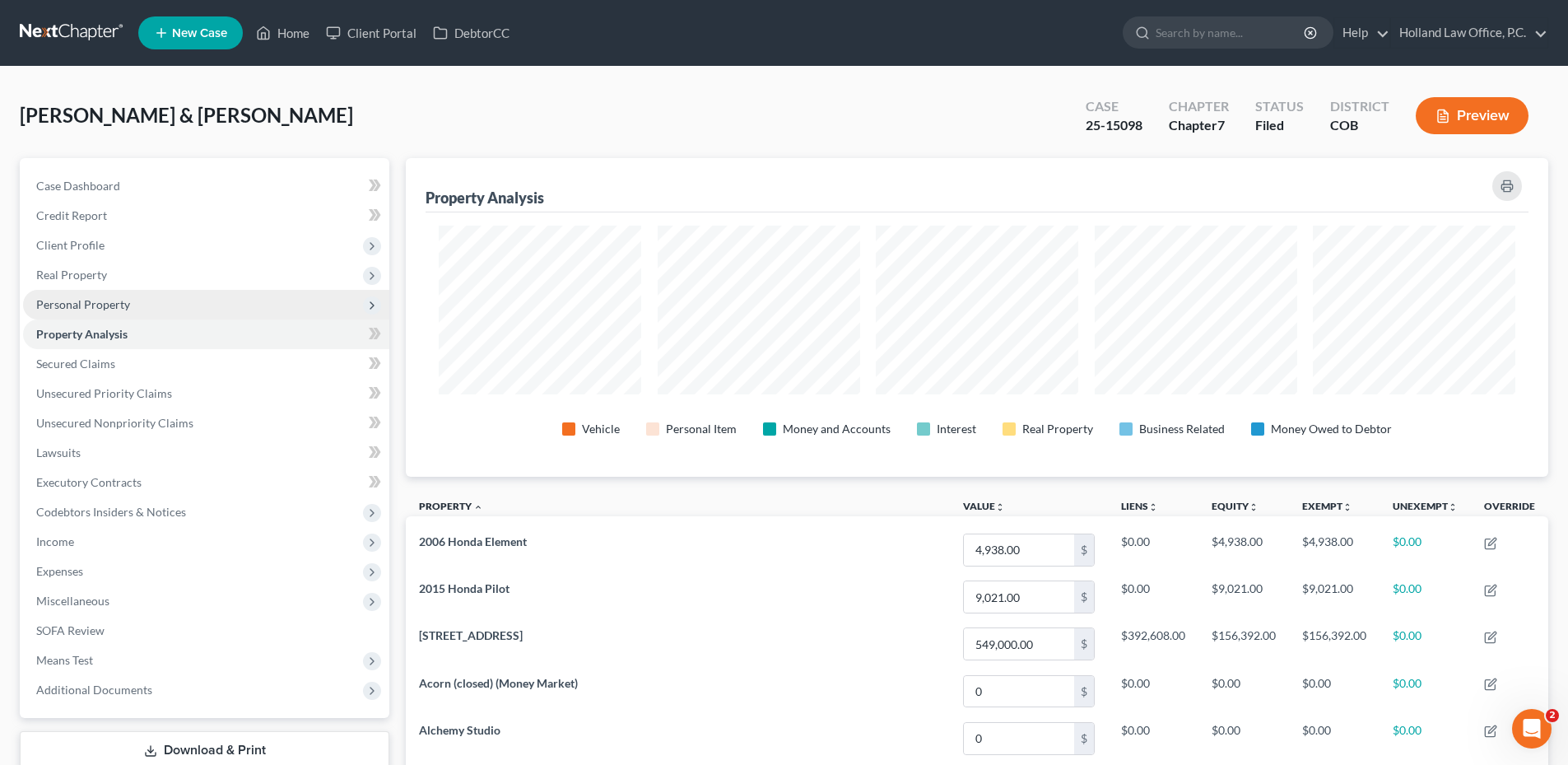
scroll to position [319, 1143]
click at [174, 300] on span "Personal Property" at bounding box center [206, 304] width 366 height 30
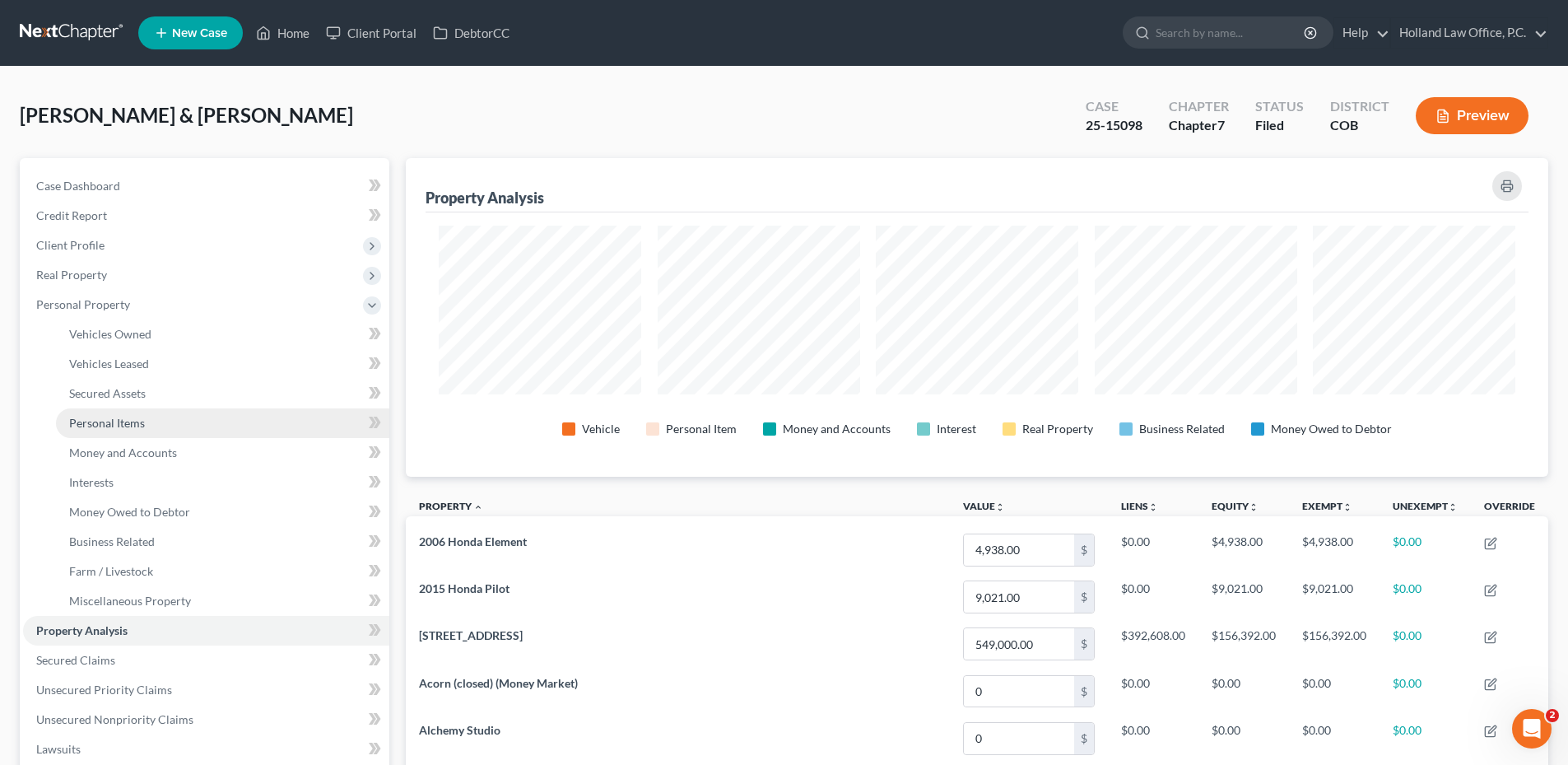
click at [130, 419] on span "Personal Items" at bounding box center [106, 423] width 75 height 14
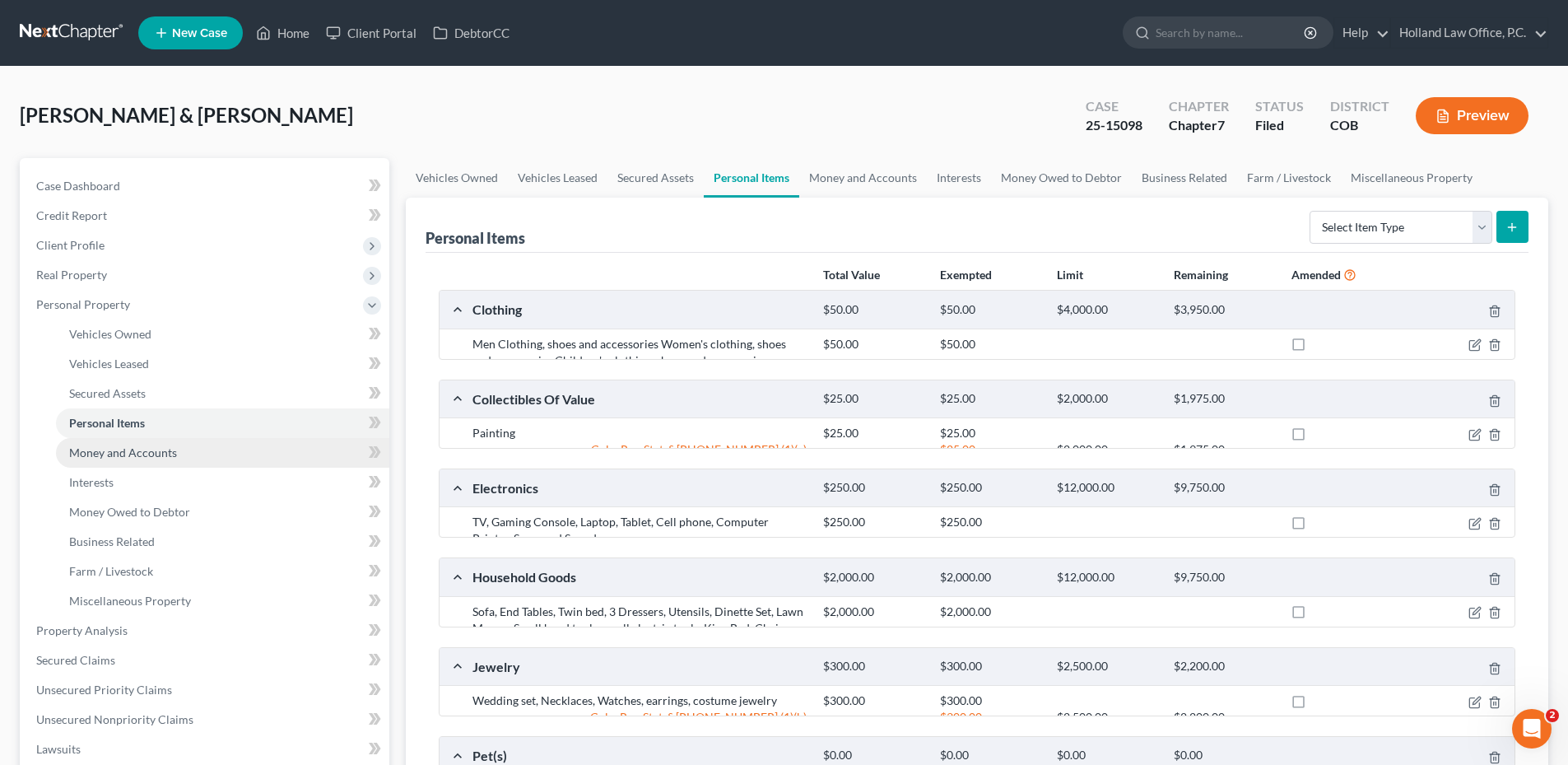
click at [133, 451] on span "Money and Accounts" at bounding box center [122, 452] width 107 height 14
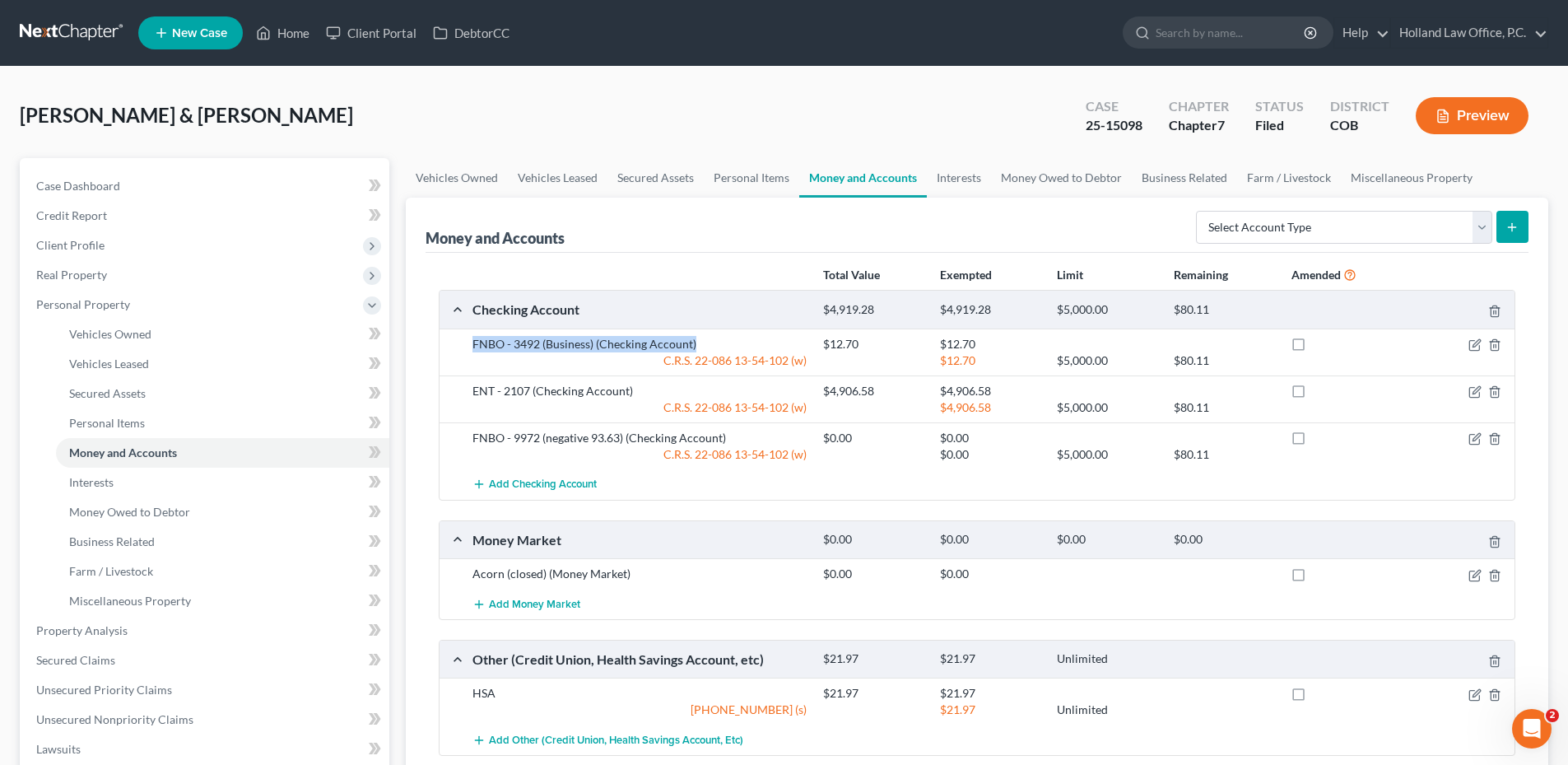
drag, startPoint x: 470, startPoint y: 345, endPoint x: 724, endPoint y: 334, distance: 254.2
click at [724, 334] on div "FNBO - 3492 (Business) (Checking Account) $12.70 $12.70 C.R.S. [FINANCIAL_ID]-1…" at bounding box center [977, 352] width 1075 height 46
drag, startPoint x: 663, startPoint y: 340, endPoint x: 624, endPoint y: 342, distance: 39.1
copy div "FNBO - 3492 (Business) (Checking Account)"
drag, startPoint x: 475, startPoint y: 394, endPoint x: 664, endPoint y: 392, distance: 189.0
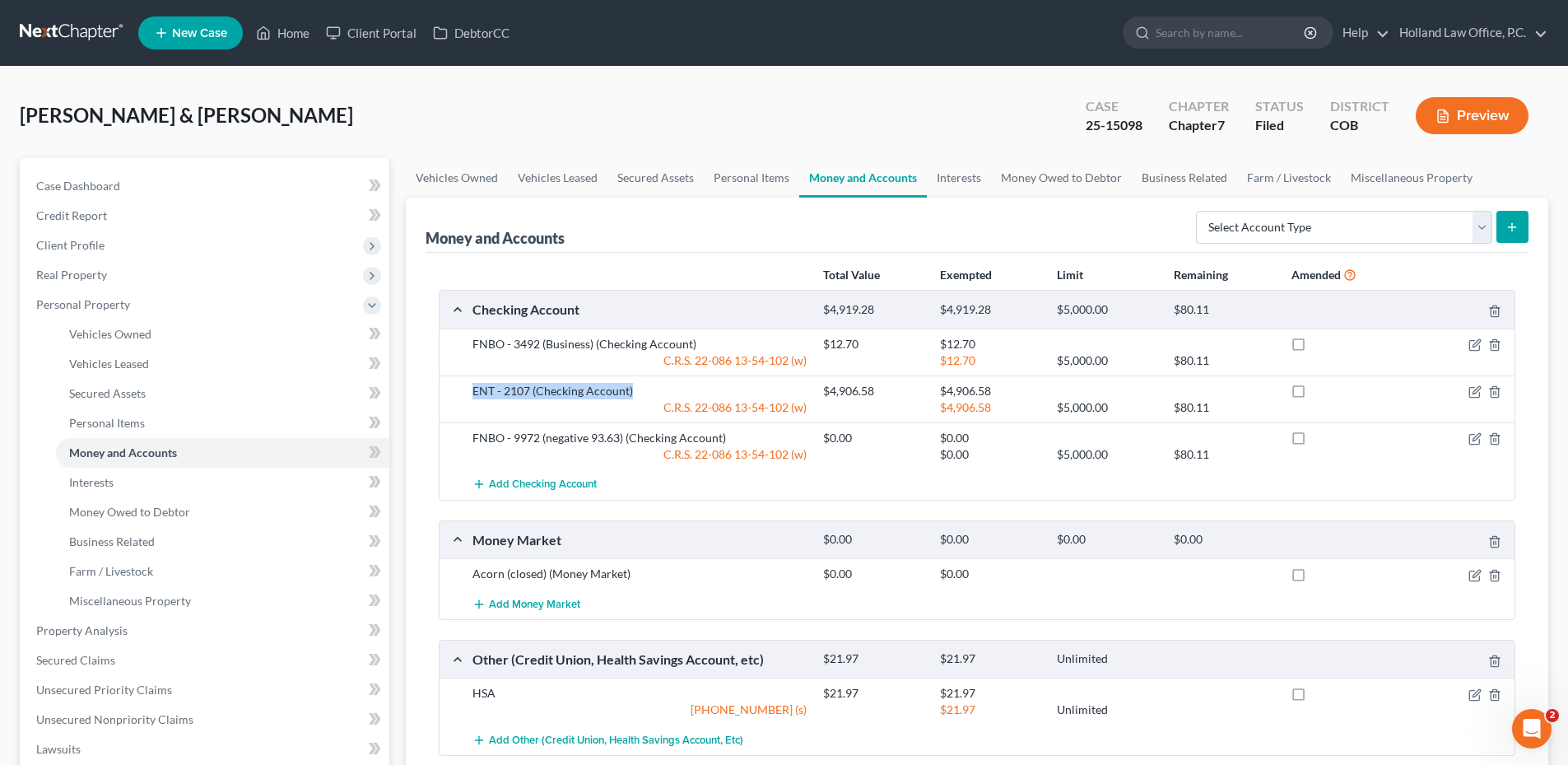
click at [664, 392] on div "ENT - 2107 (Checking Account)" at bounding box center [640, 390] width 350 height 16
copy div "ENT - 2107 (Checking Account)"
drag, startPoint x: 473, startPoint y: 434, endPoint x: 764, endPoint y: 433, distance: 291.0
click at [764, 433] on div "FNBO - 9972 (negative 93.63) (Checking Account)" at bounding box center [640, 438] width 350 height 16
copy div "FNBO - 9972 (negative 93.63) (Checking Account)"
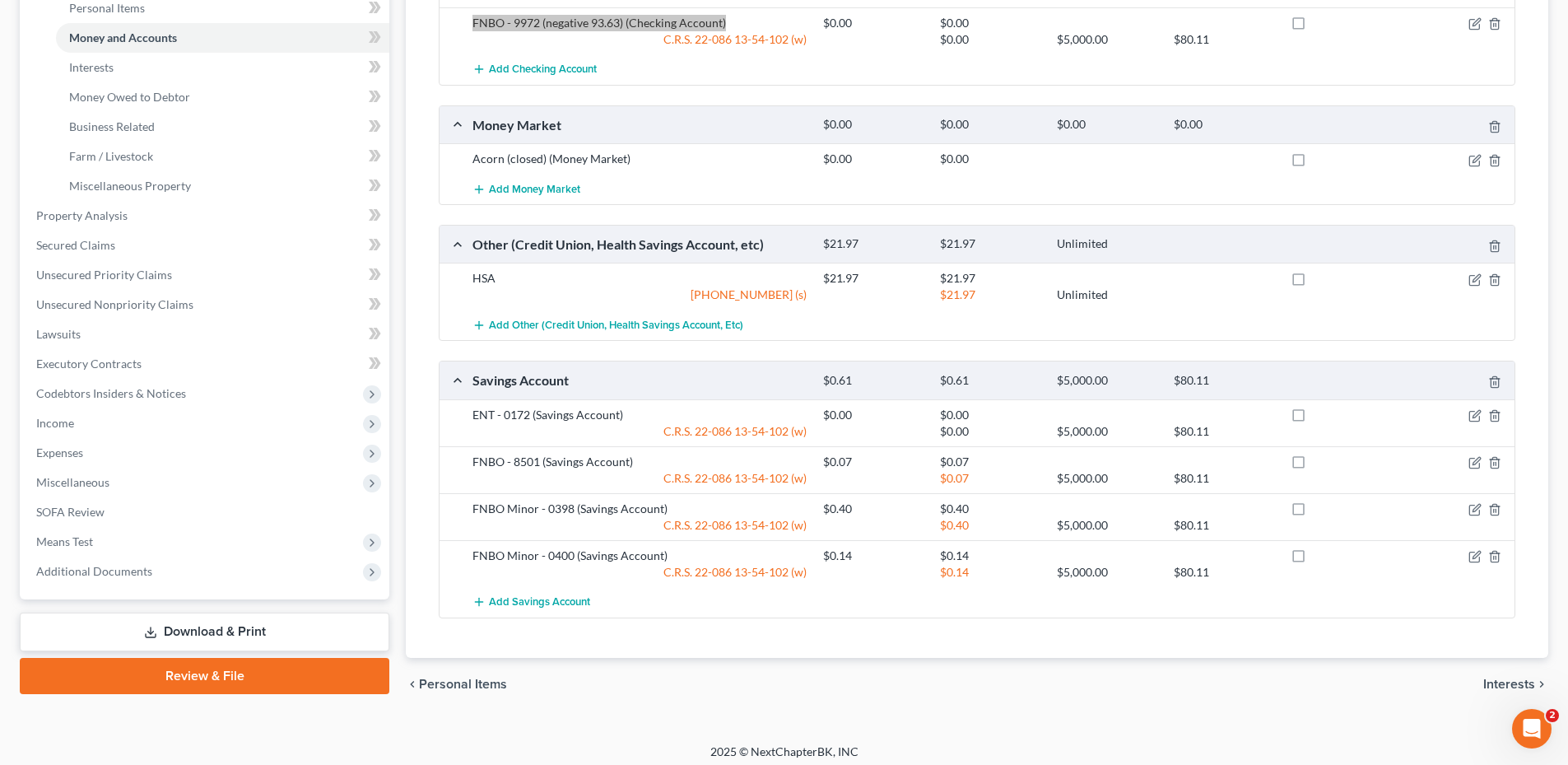
scroll to position [423, 0]
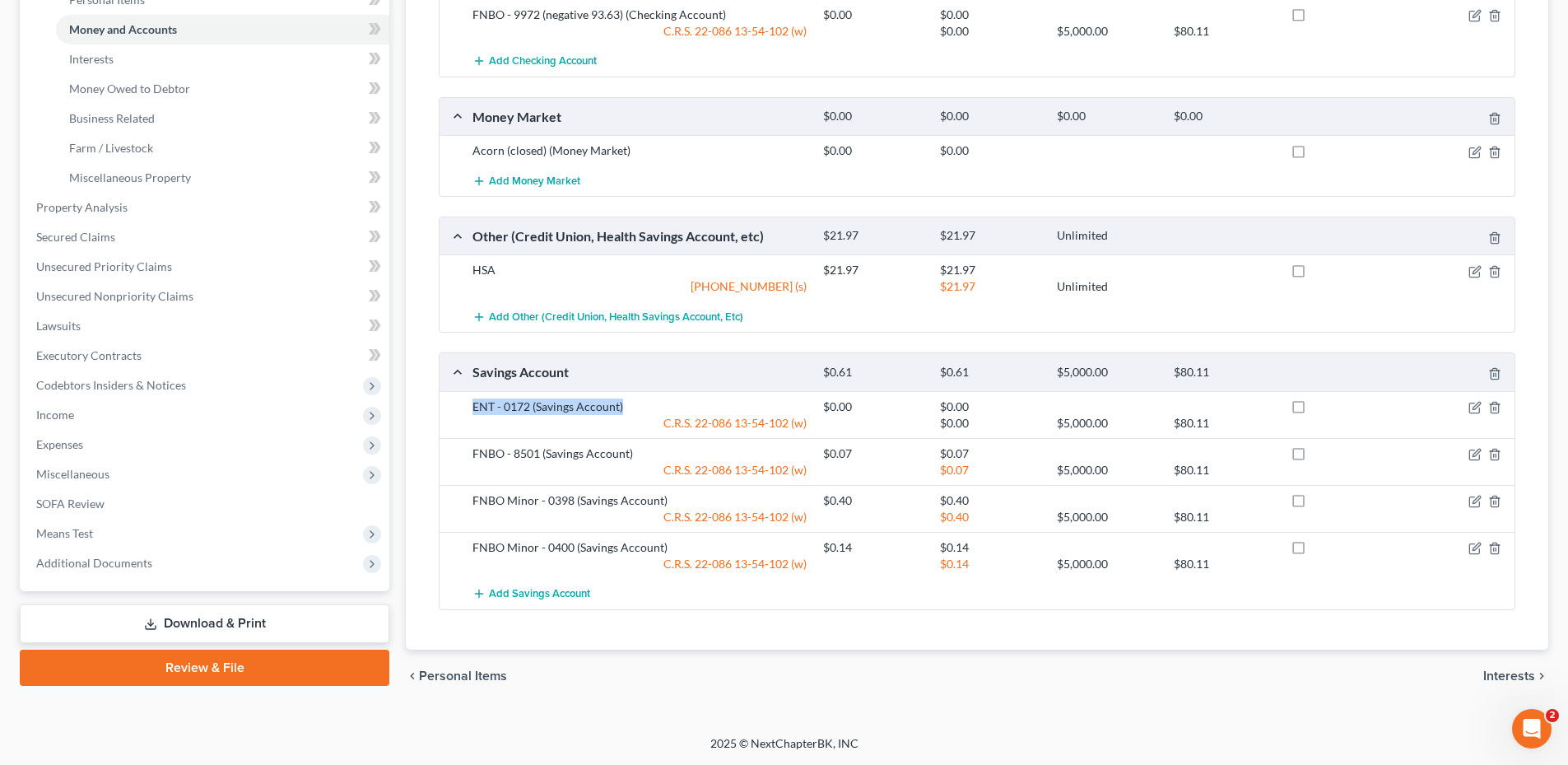
drag, startPoint x: 470, startPoint y: 404, endPoint x: 554, endPoint y: 409, distance: 84.1
click at [663, 399] on div "ENT - 0172 (Savings Account)" at bounding box center [640, 407] width 350 height 16
copy div "ENT - 0172 (Savings Account)"
drag, startPoint x: 505, startPoint y: 449, endPoint x: 640, endPoint y: 452, distance: 135.0
click at [648, 452] on div "FNBO - 8501 (Savings Account)" at bounding box center [640, 453] width 350 height 16
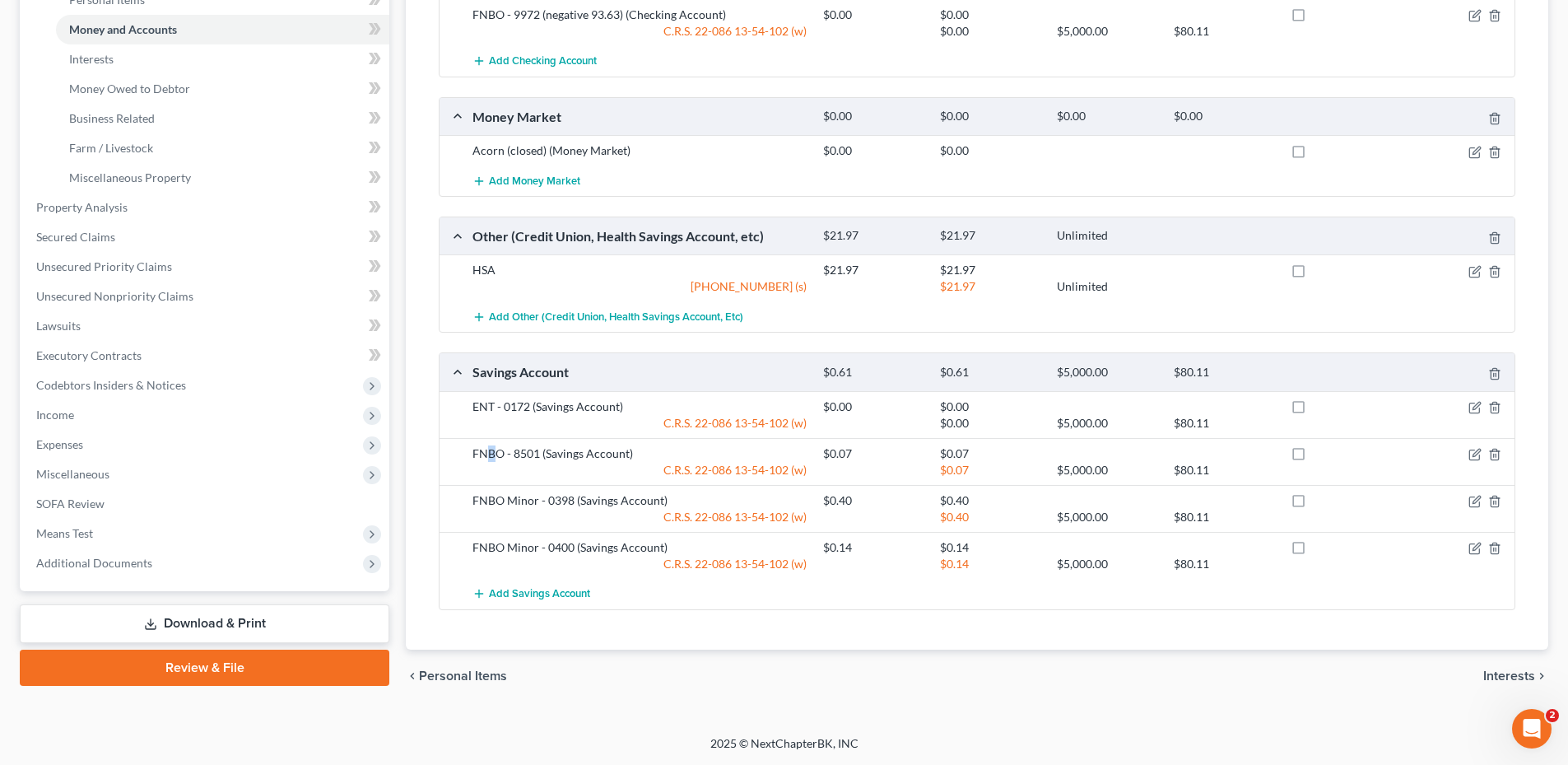
drag, startPoint x: 640, startPoint y: 452, endPoint x: 486, endPoint y: 459, distance: 154.2
click at [486, 459] on div "FNBO - 8501 (Savings Account)" at bounding box center [640, 453] width 350 height 16
drag, startPoint x: 486, startPoint y: 459, endPoint x: 474, endPoint y: 453, distance: 13.4
click at [471, 453] on div "FNBO - 8501 (Savings Account)" at bounding box center [640, 453] width 350 height 16
drag, startPoint x: 474, startPoint y: 453, endPoint x: 675, endPoint y: 452, distance: 201.0
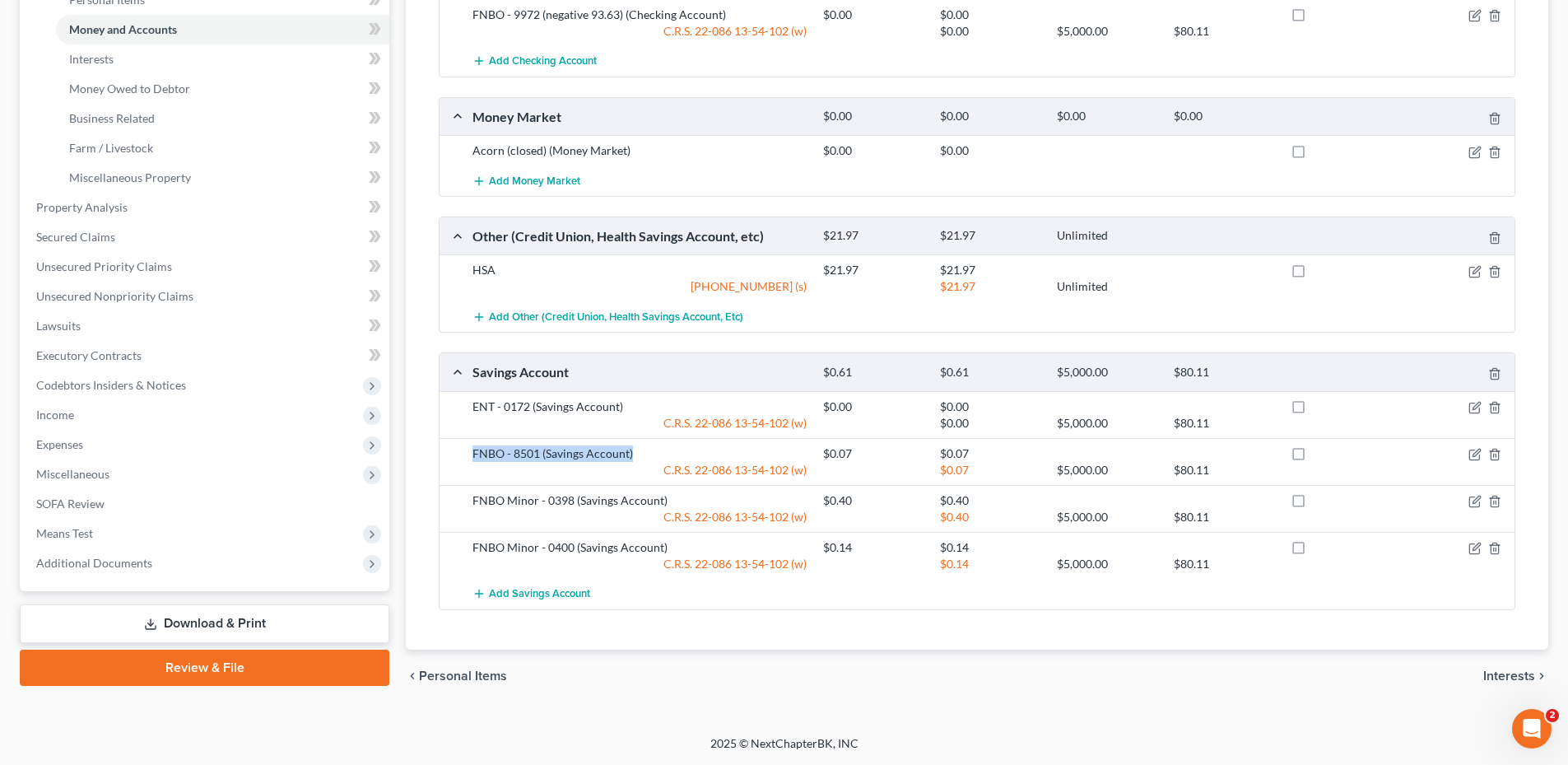
click at [675, 452] on div "FNBO - 8501 (Savings Account)" at bounding box center [640, 453] width 350 height 16
copy div "FNBO - 8501 (Savings Account)"
drag, startPoint x: 471, startPoint y: 499, endPoint x: 664, endPoint y: 499, distance: 193.0
click at [664, 499] on div "FNBO Minor - 0398 (Savings Account)" at bounding box center [640, 501] width 350 height 16
copy div "FNBO Minor - 0398 (Savings Account)"
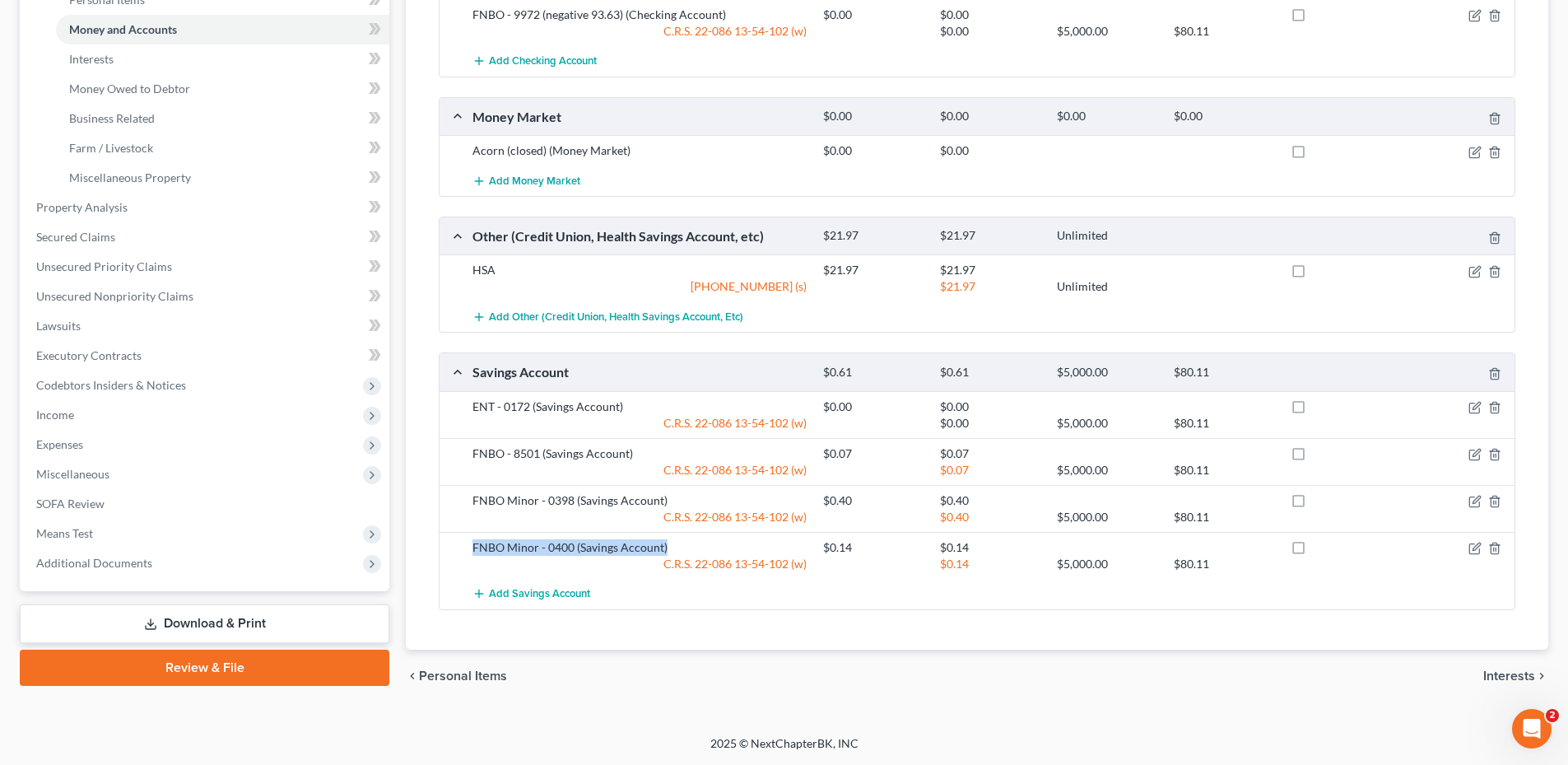
drag, startPoint x: 472, startPoint y: 543, endPoint x: 813, endPoint y: 536, distance: 341.1
click at [813, 536] on div "FNBO Minor - 0400 (Savings Account) $0.14 $0.14 C.R.S. [FINANCIAL_ID]-102 (w) $…" at bounding box center [977, 555] width 1075 height 46
drag, startPoint x: 586, startPoint y: 546, endPoint x: 569, endPoint y: 546, distance: 17.0
copy div "FNBO Minor - 0400 (Savings Account)"
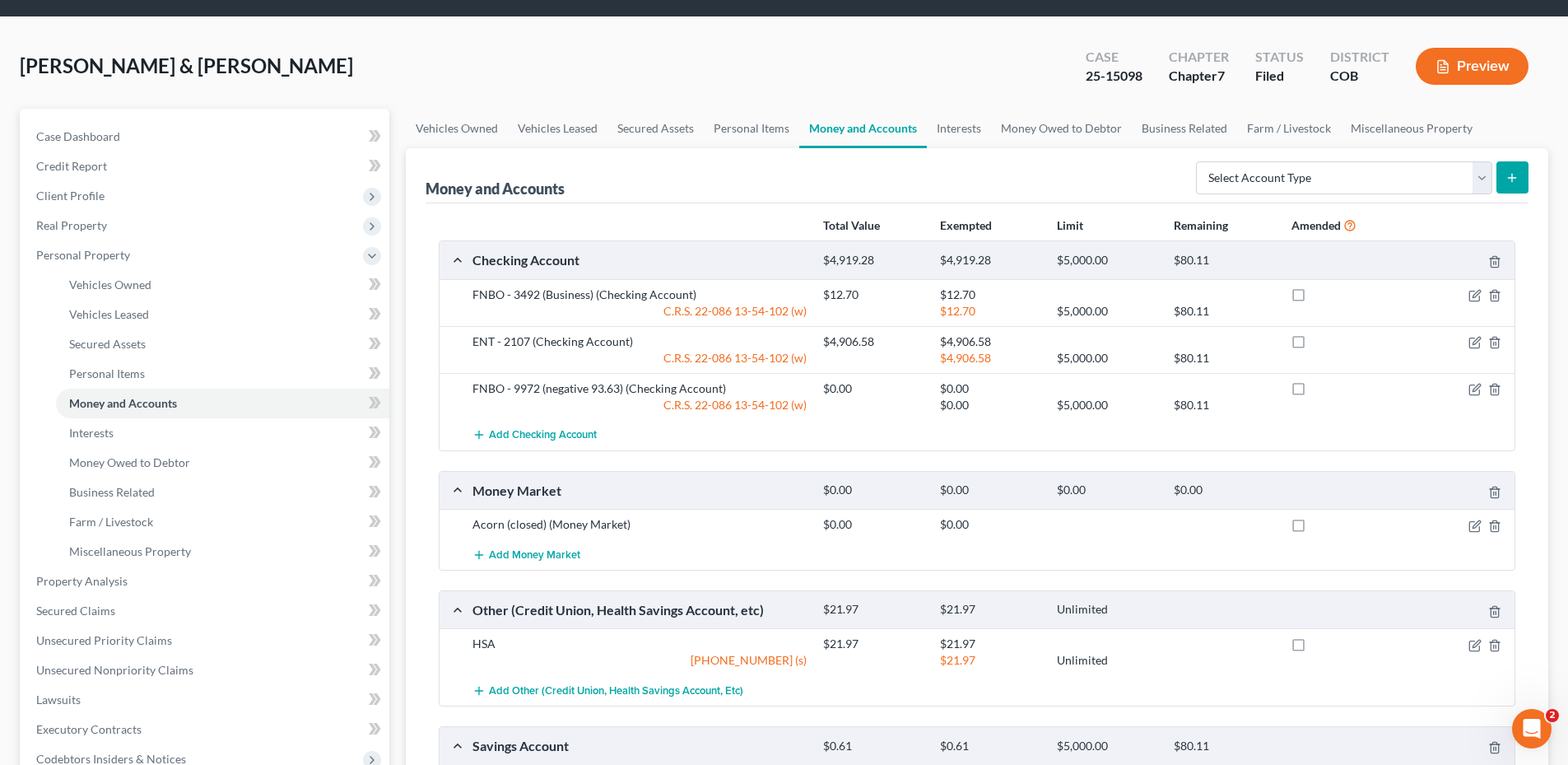
scroll to position [0, 0]
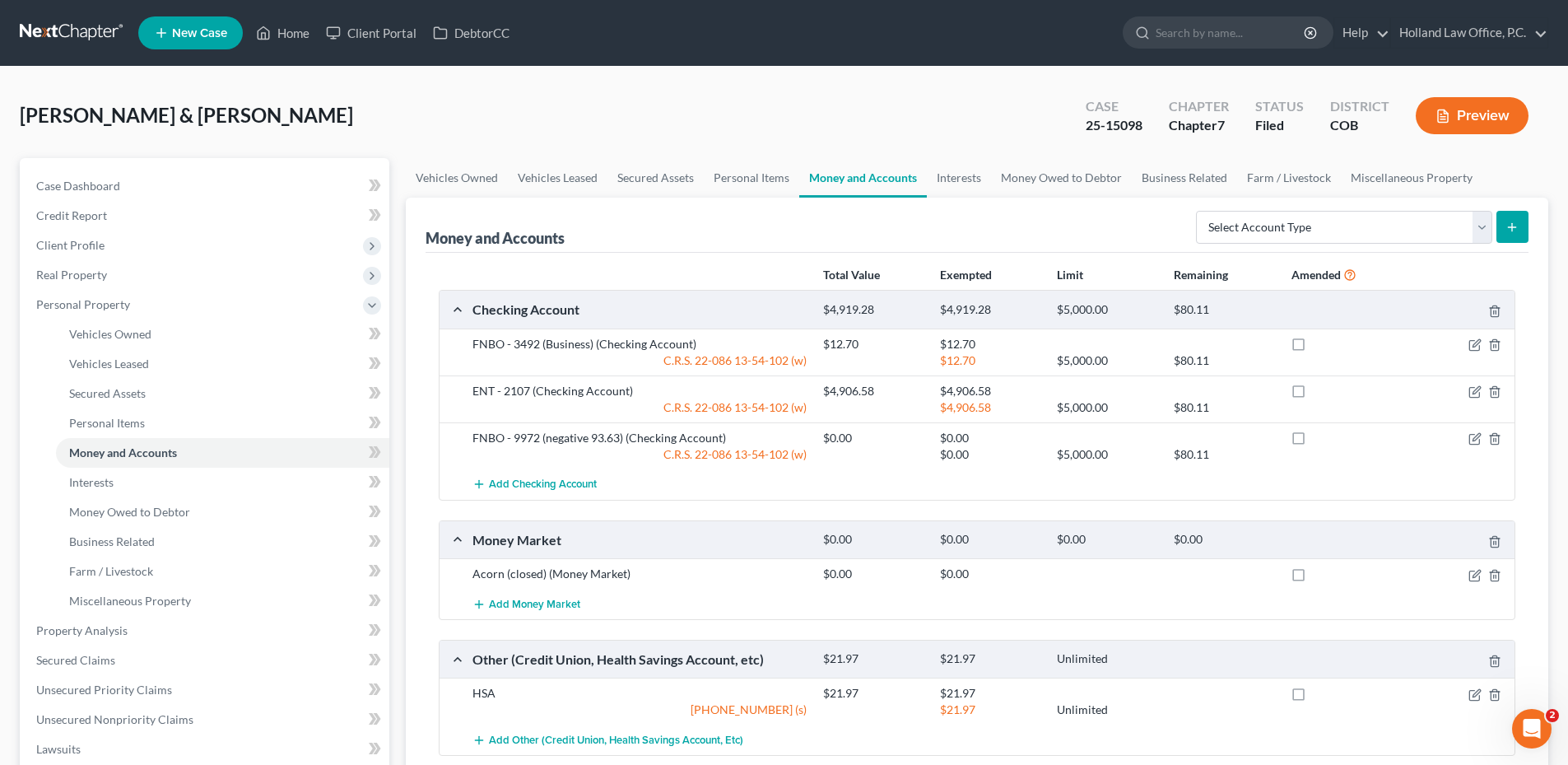
click at [630, 251] on div "Money and Accounts Select Account Type Brokerage Cash on Hand Certificates of D…" at bounding box center [978, 225] width 1103 height 55
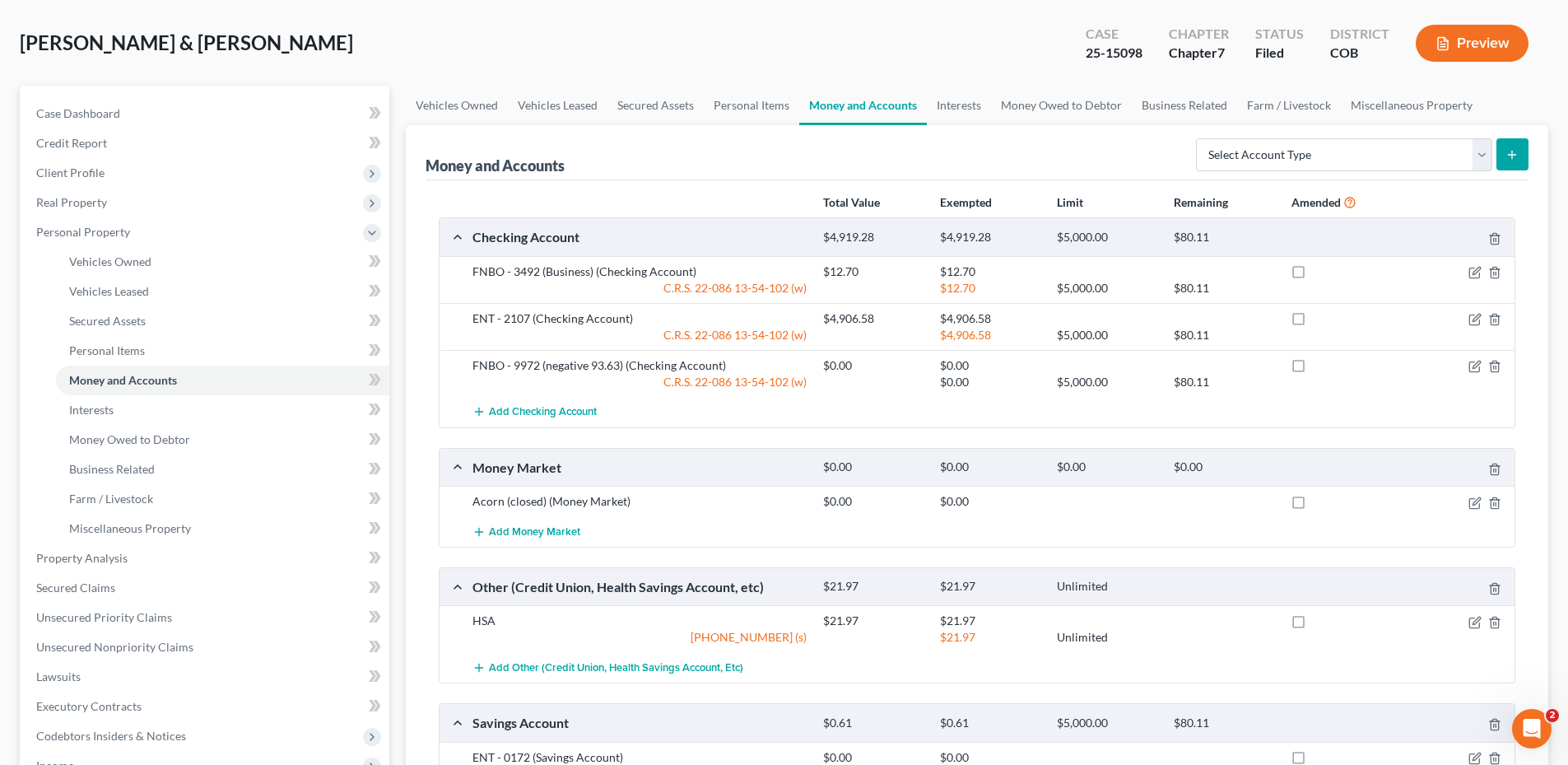
scroll to position [329, 0]
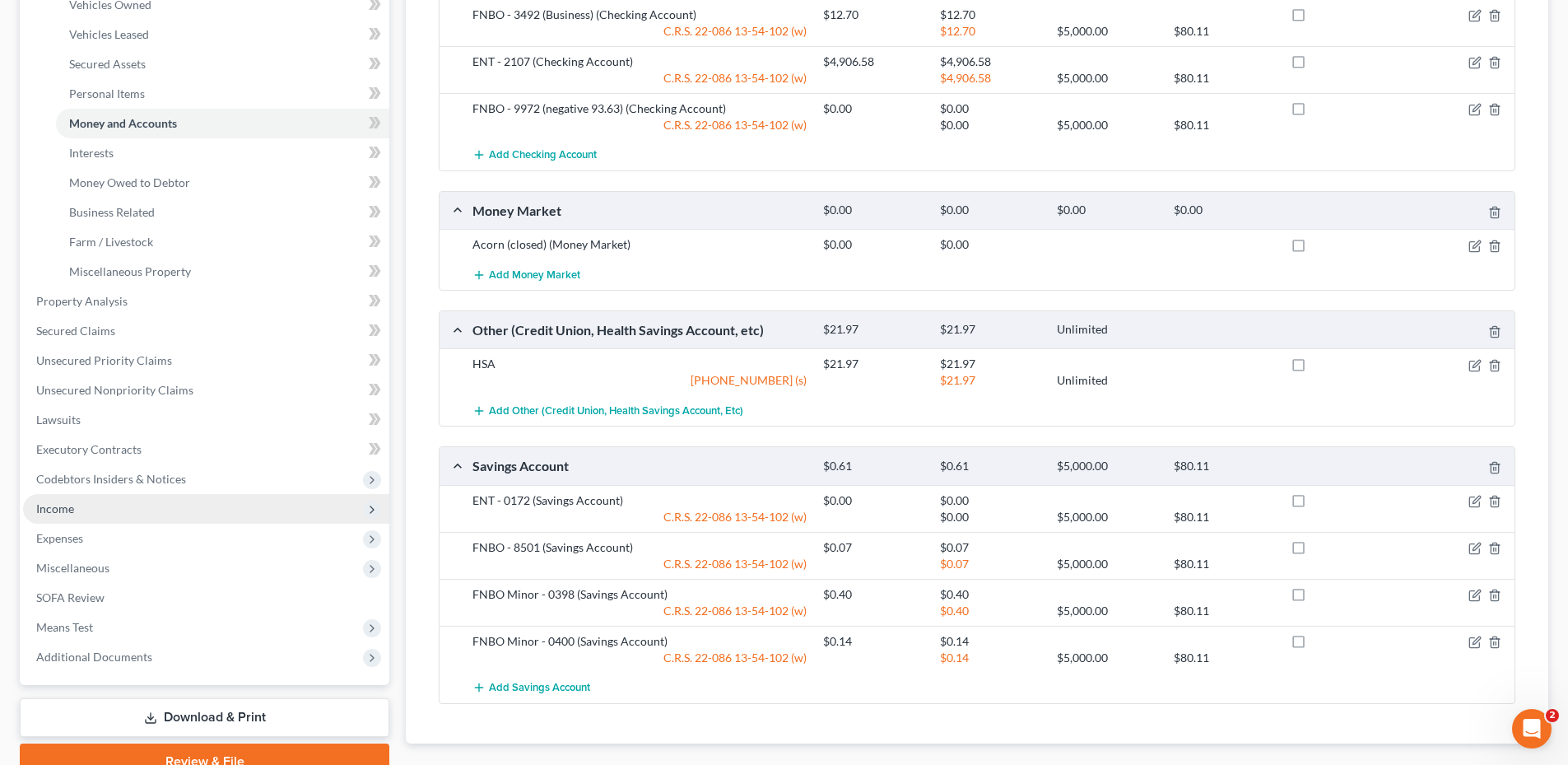
drag, startPoint x: 67, startPoint y: 506, endPoint x: 163, endPoint y: 515, distance: 96.4
click at [67, 506] on span "Income" at bounding box center [54, 508] width 38 height 14
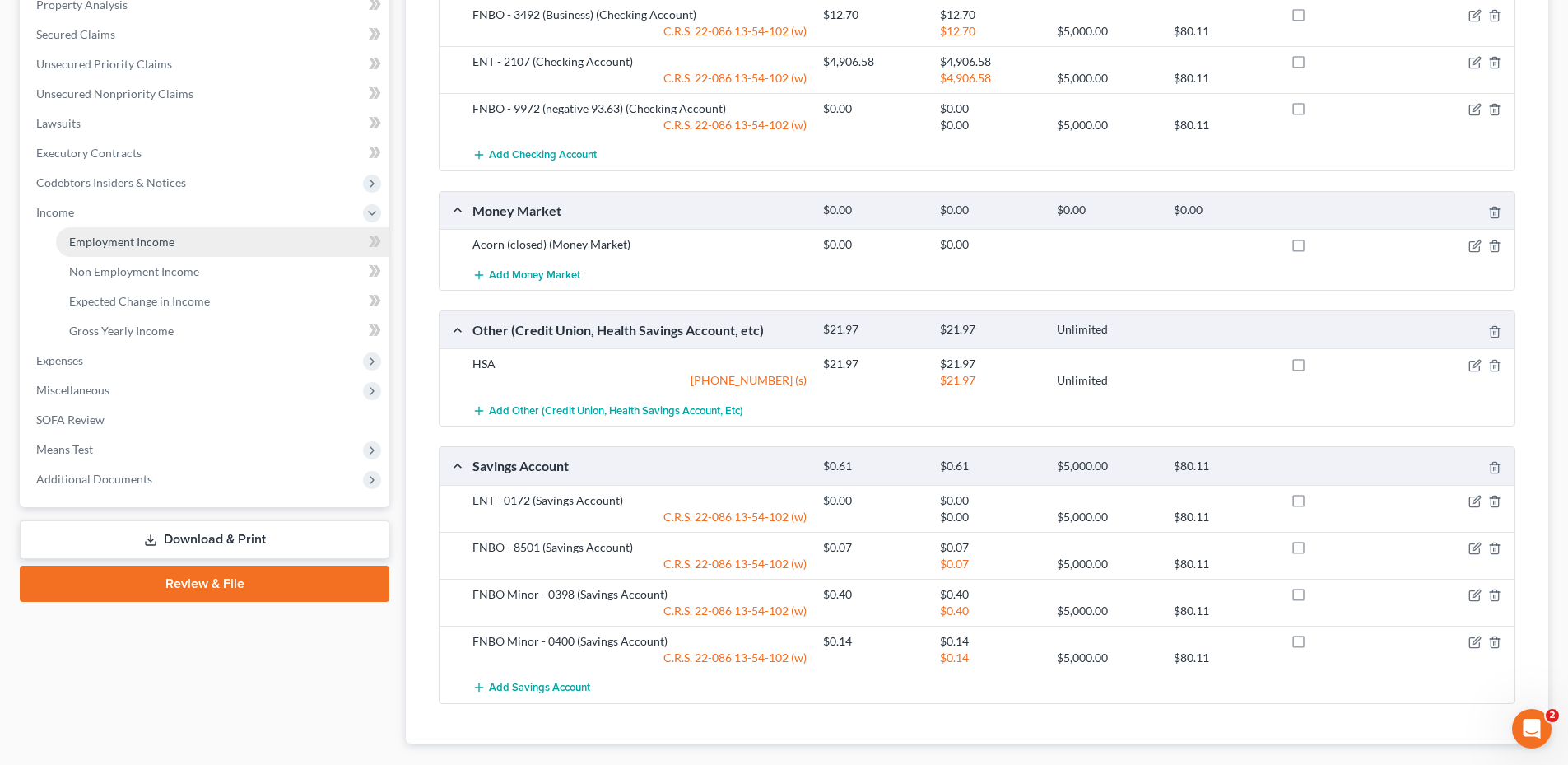
click at [107, 242] on span "Employment Income" at bounding box center [121, 241] width 106 height 14
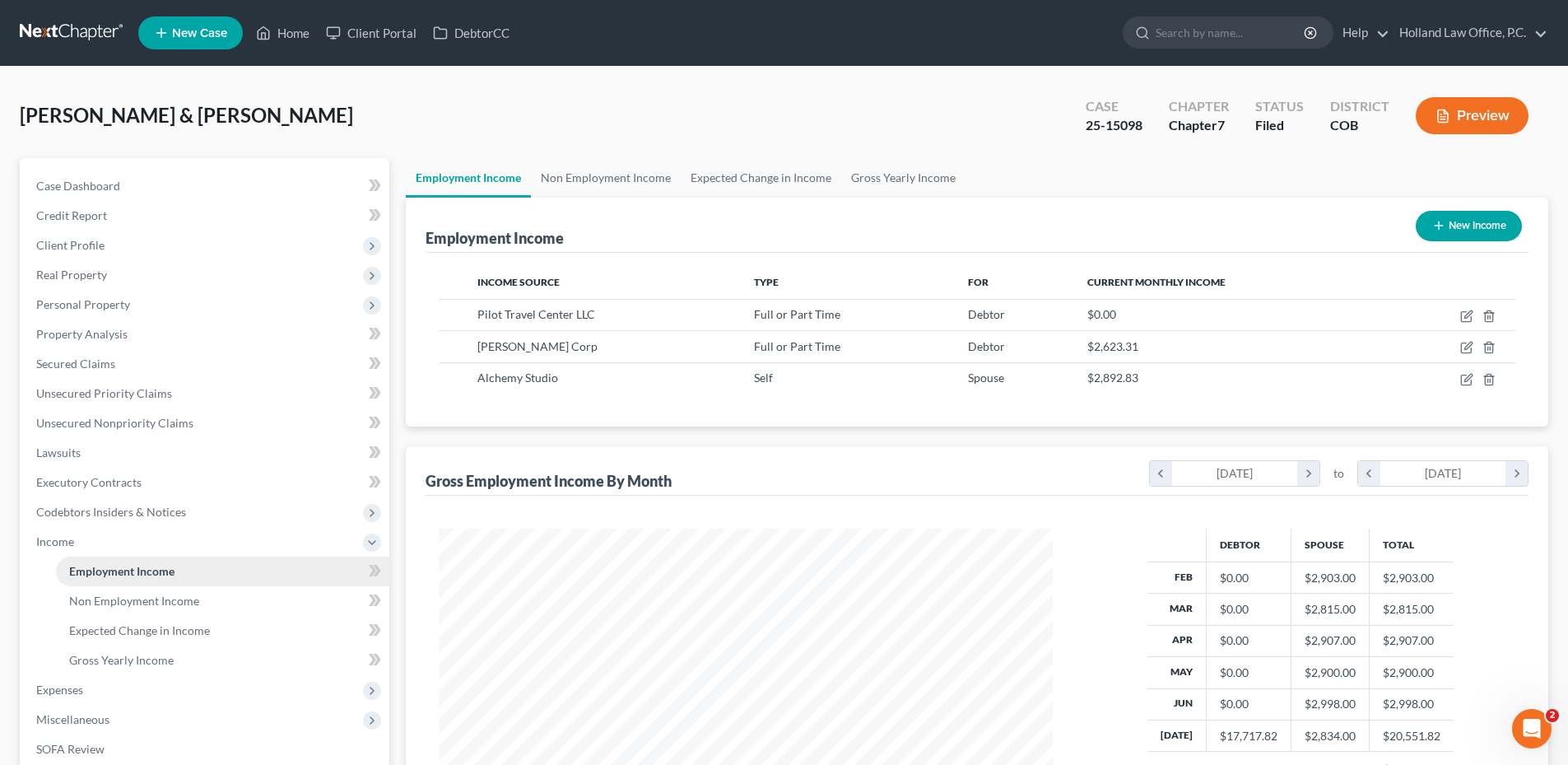
scroll to position [307, 648]
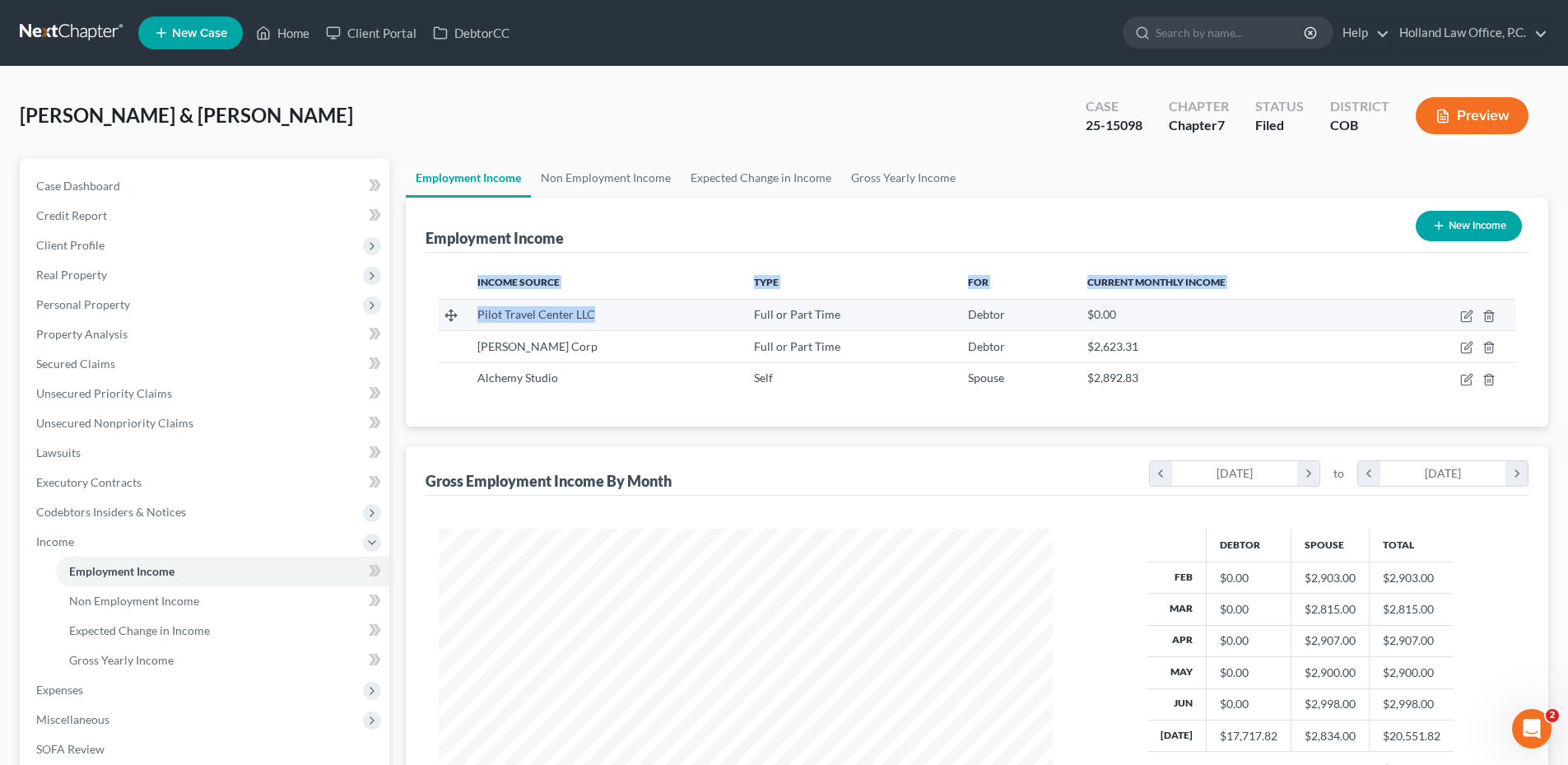
drag, startPoint x: 607, startPoint y: 315, endPoint x: 532, endPoint y: 307, distance: 75.4
click at [438, 305] on tr "Pilot Travel Center LLC Full or Part Time Debtor $0.00" at bounding box center [977, 315] width 1076 height 31
copy span "Pilot Travel Center LLC"
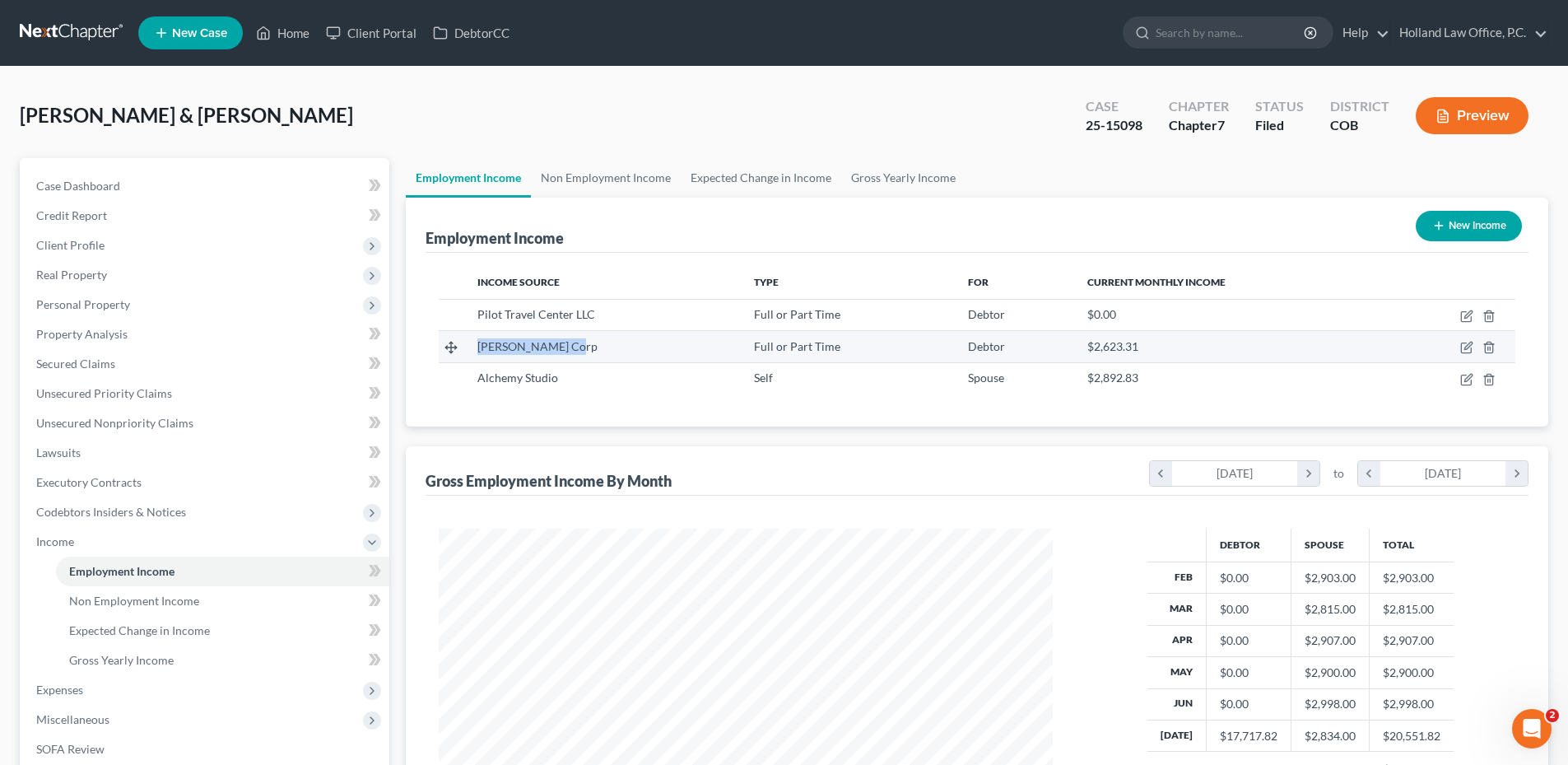
drag, startPoint x: 578, startPoint y: 347, endPoint x: 443, endPoint y: 347, distance: 135.0
click at [443, 347] on tr "[PERSON_NAME] Corp Full or Part Time Debtor $2,623.31" at bounding box center [977, 347] width 1076 height 31
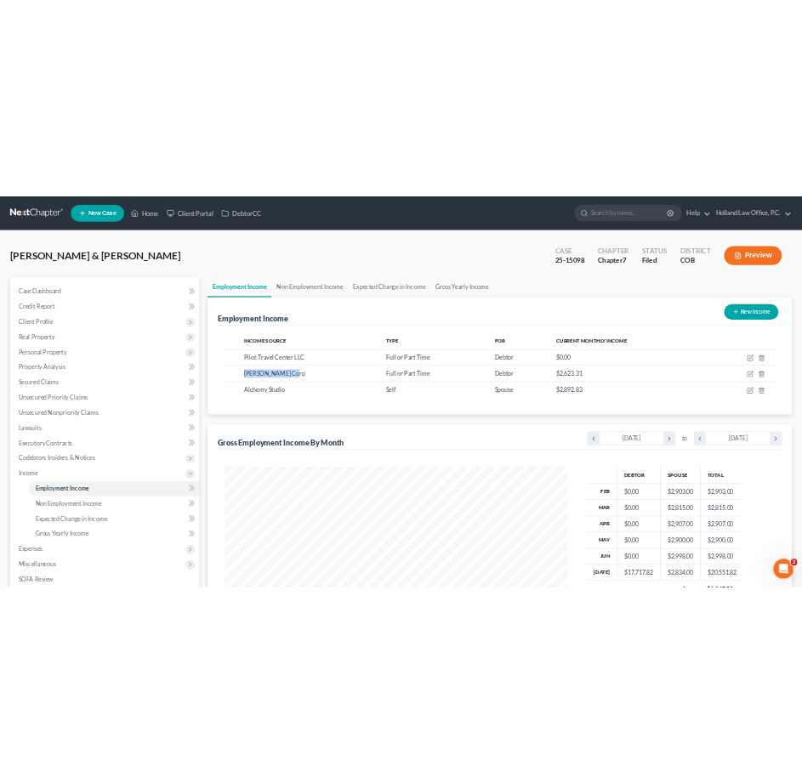
scroll to position [346, 727]
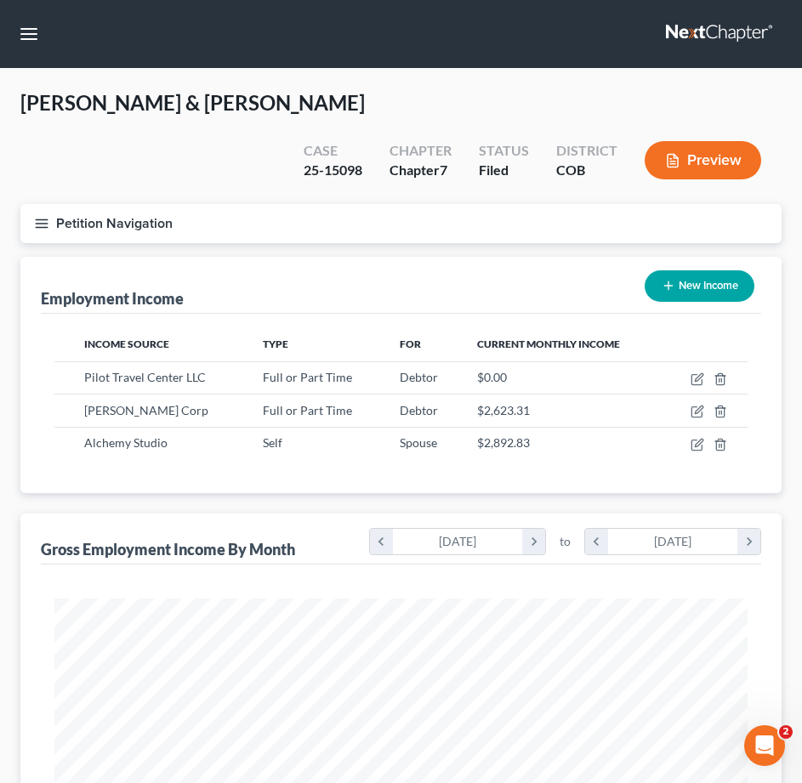
click at [208, 257] on div "Employment Income New Income" at bounding box center [401, 285] width 720 height 57
drag, startPoint x: 216, startPoint y: 253, endPoint x: 48, endPoint y: 265, distance: 168.0
click at [47, 267] on div "Employment Income New Income" at bounding box center [401, 285] width 720 height 57
click at [55, 288] on div "Employment Income" at bounding box center [112, 298] width 143 height 20
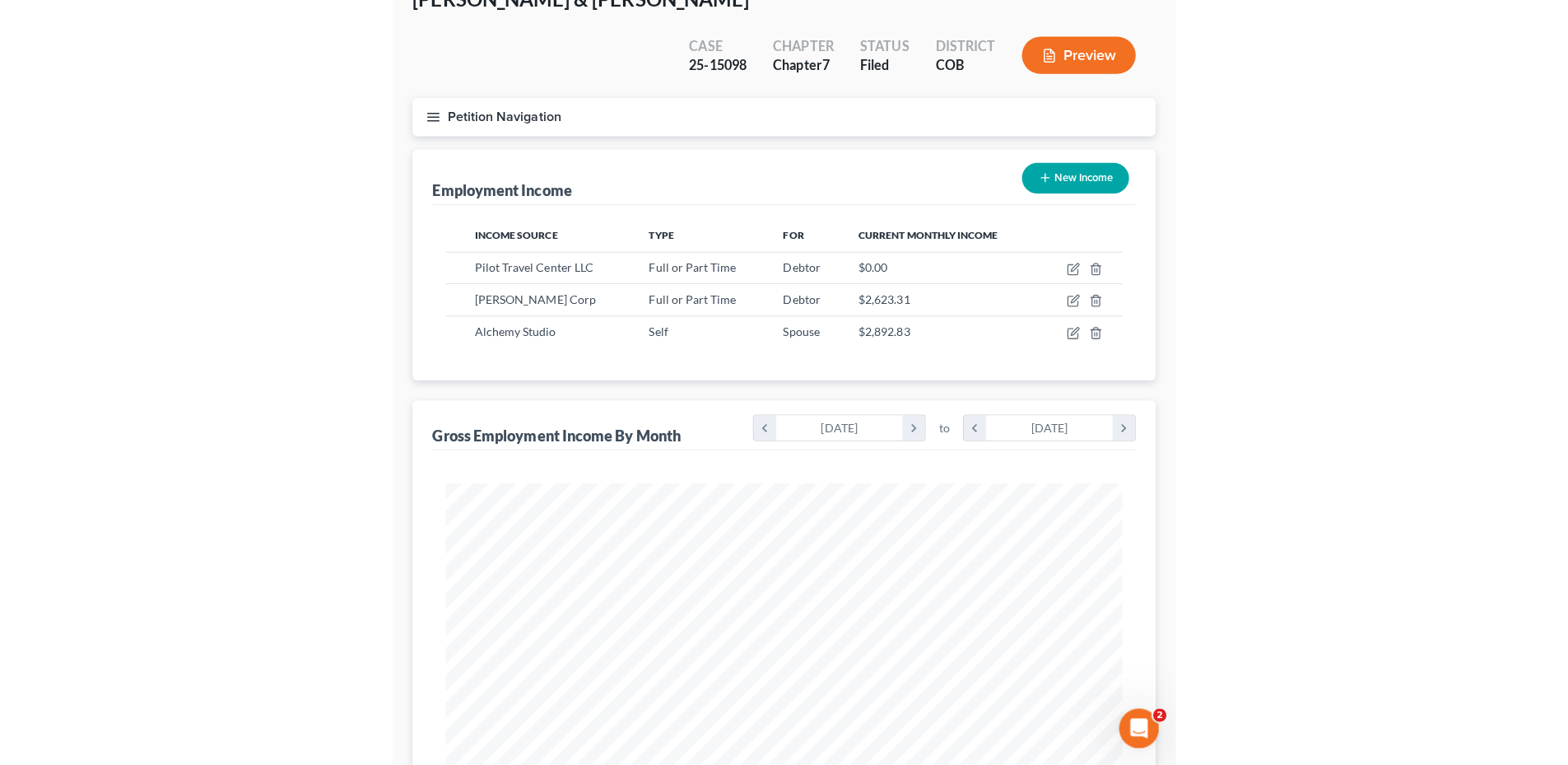
scroll to position [0, 0]
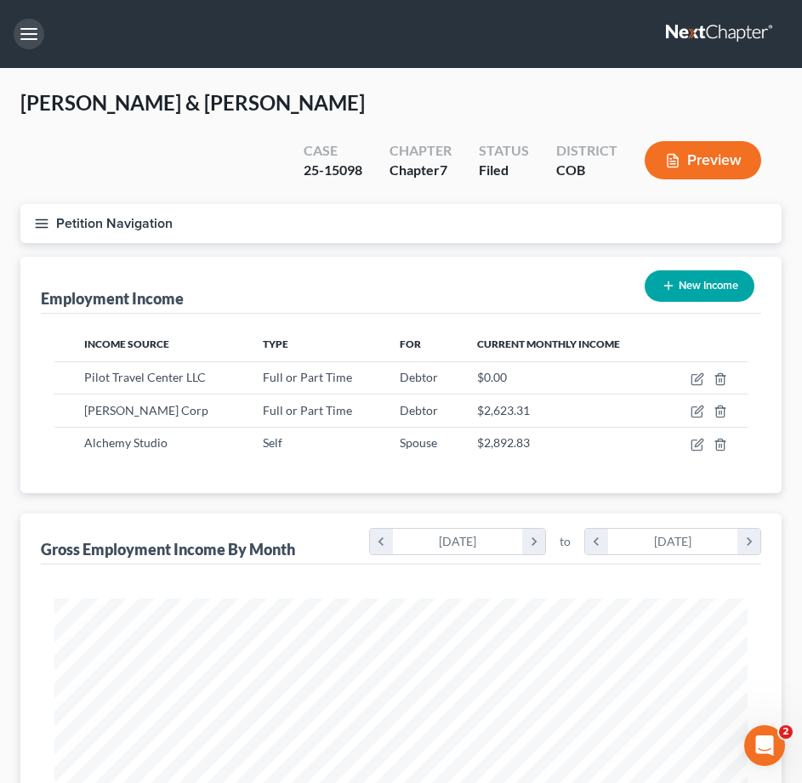
click at [36, 43] on button "button" at bounding box center [29, 34] width 31 height 31
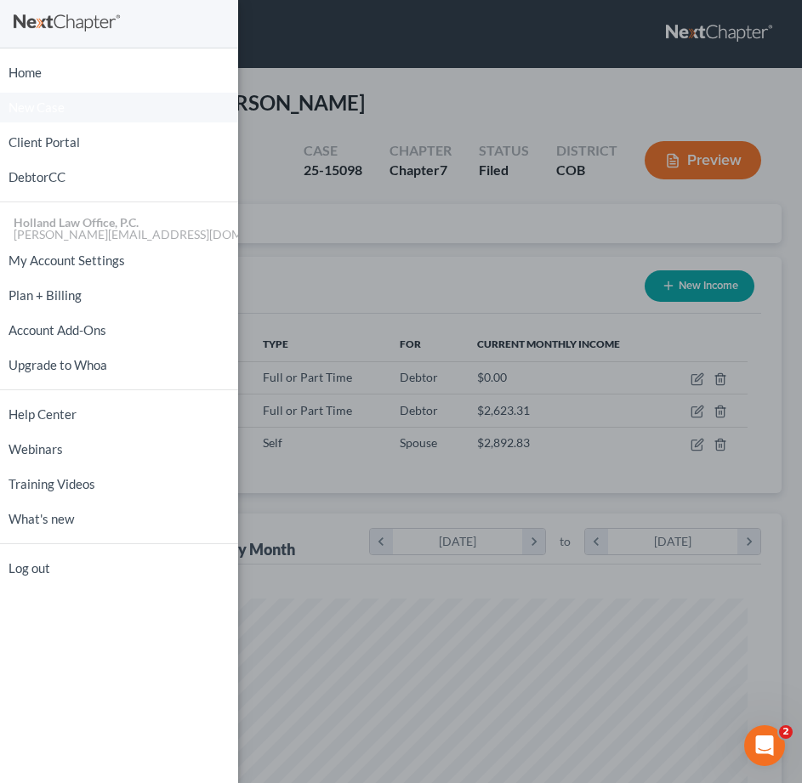
drag, startPoint x: 323, startPoint y: 49, endPoint x: 107, endPoint y: 121, distance: 227.5
click at [323, 49] on div "Home New Case Client Portal DebtorCC Holland Law Office, P.C. [PERSON_NAME][EMA…" at bounding box center [401, 391] width 802 height 783
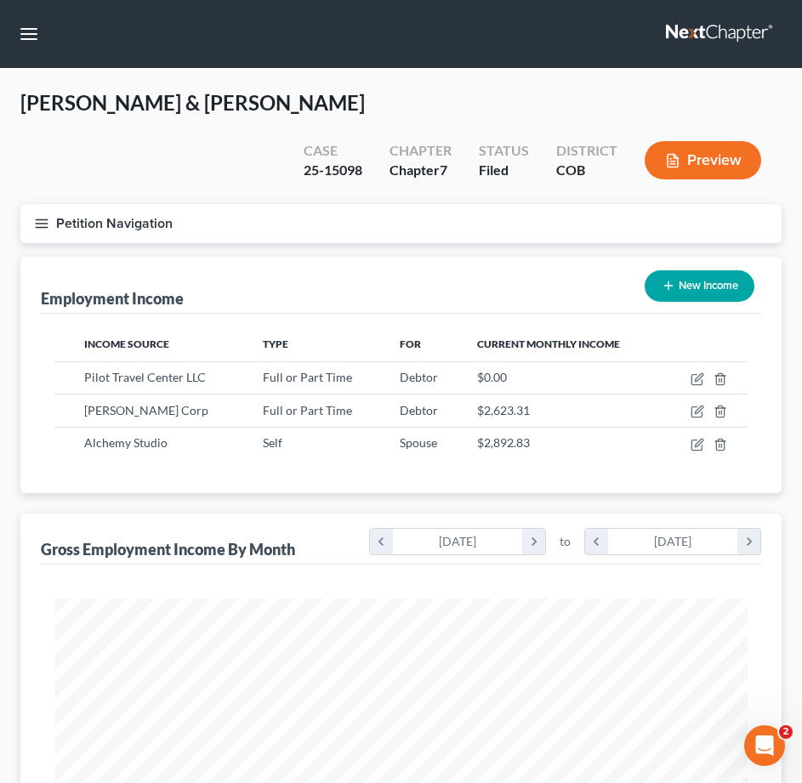
click at [41, 216] on icon "button" at bounding box center [41, 223] width 15 height 15
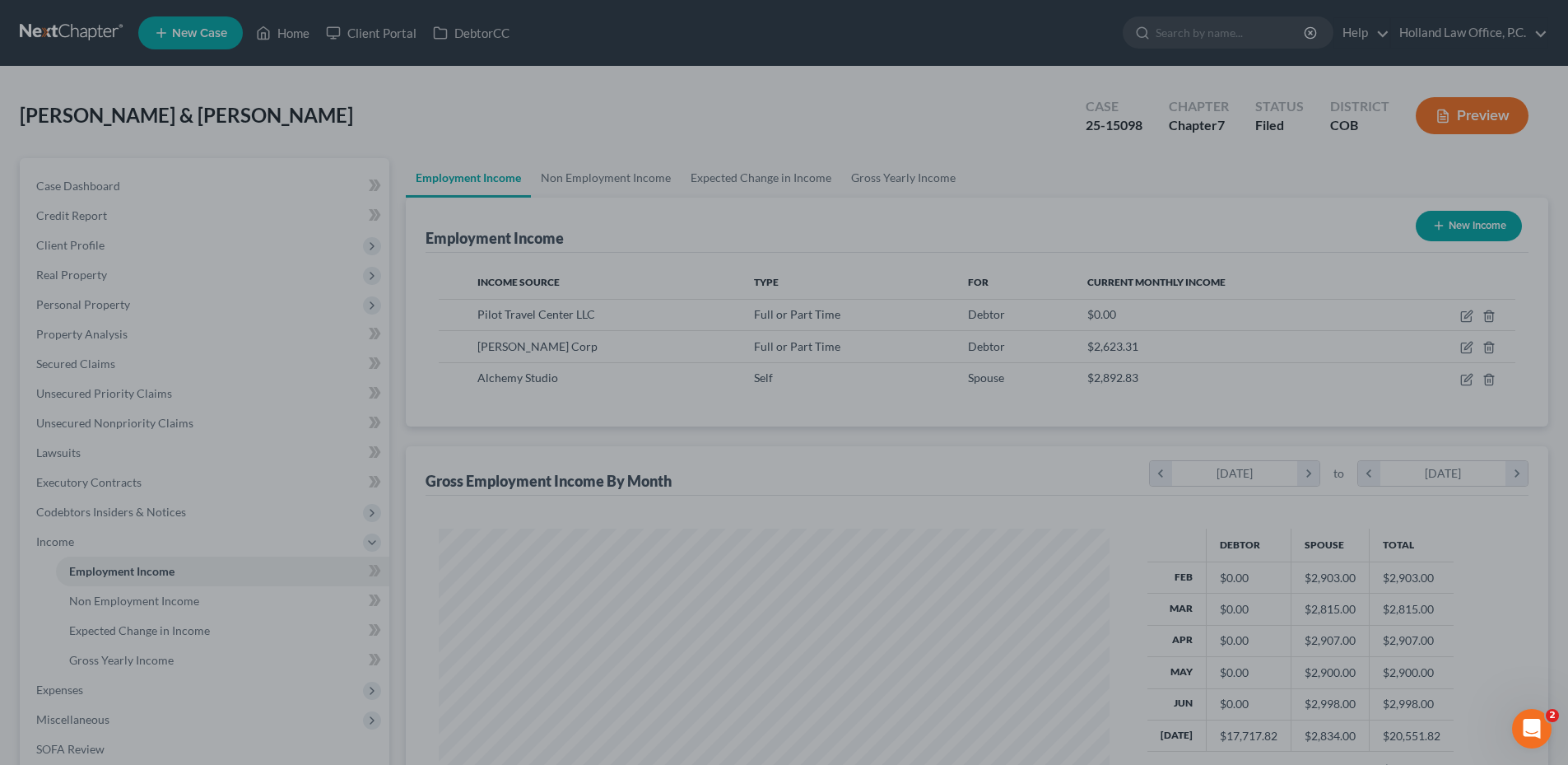
scroll to position [823289, 822564]
click at [292, 30] on div at bounding box center [784, 382] width 1568 height 765
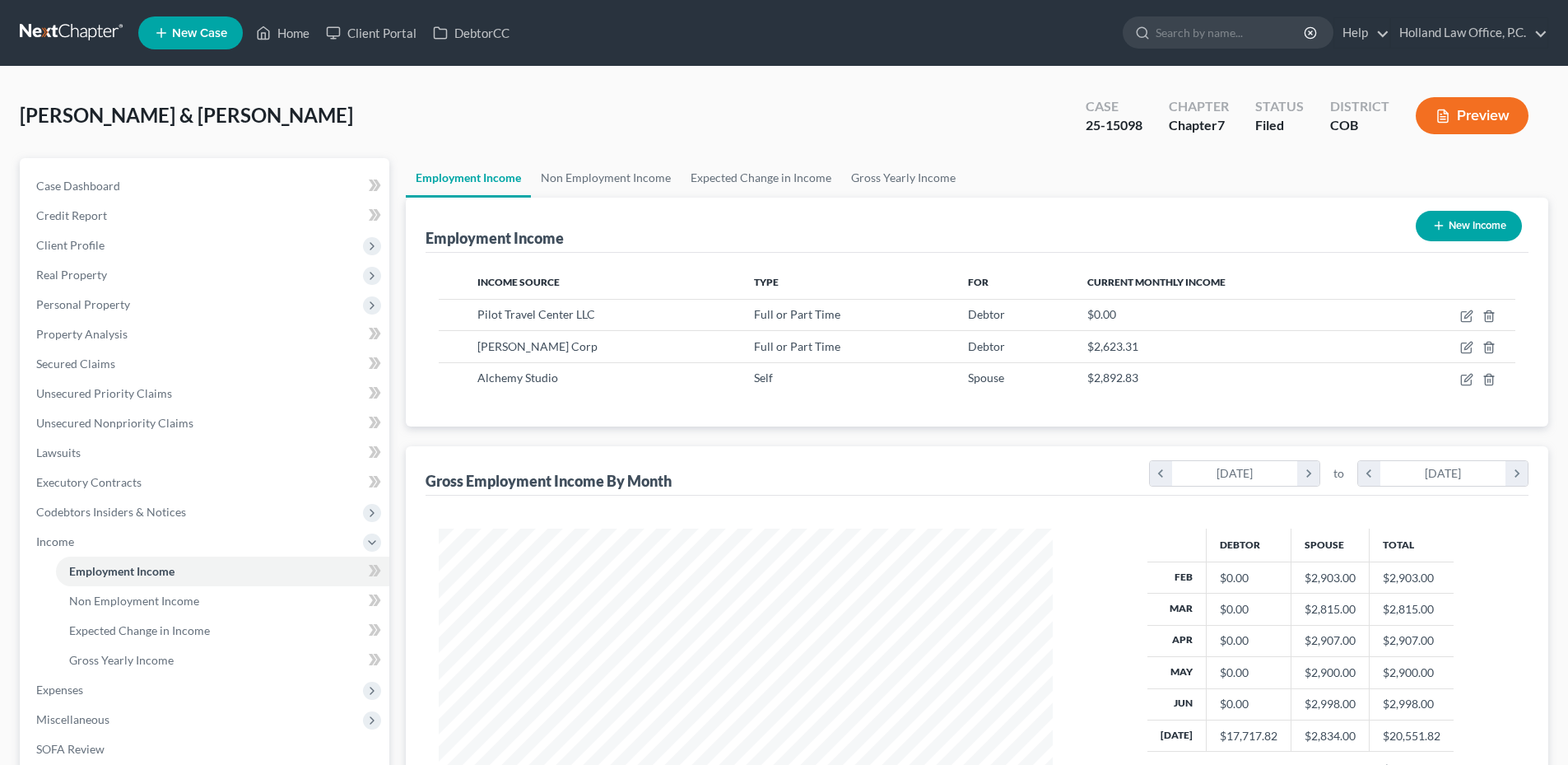
scroll to position [307, 648]
click at [304, 42] on link "Home" at bounding box center [283, 33] width 70 height 30
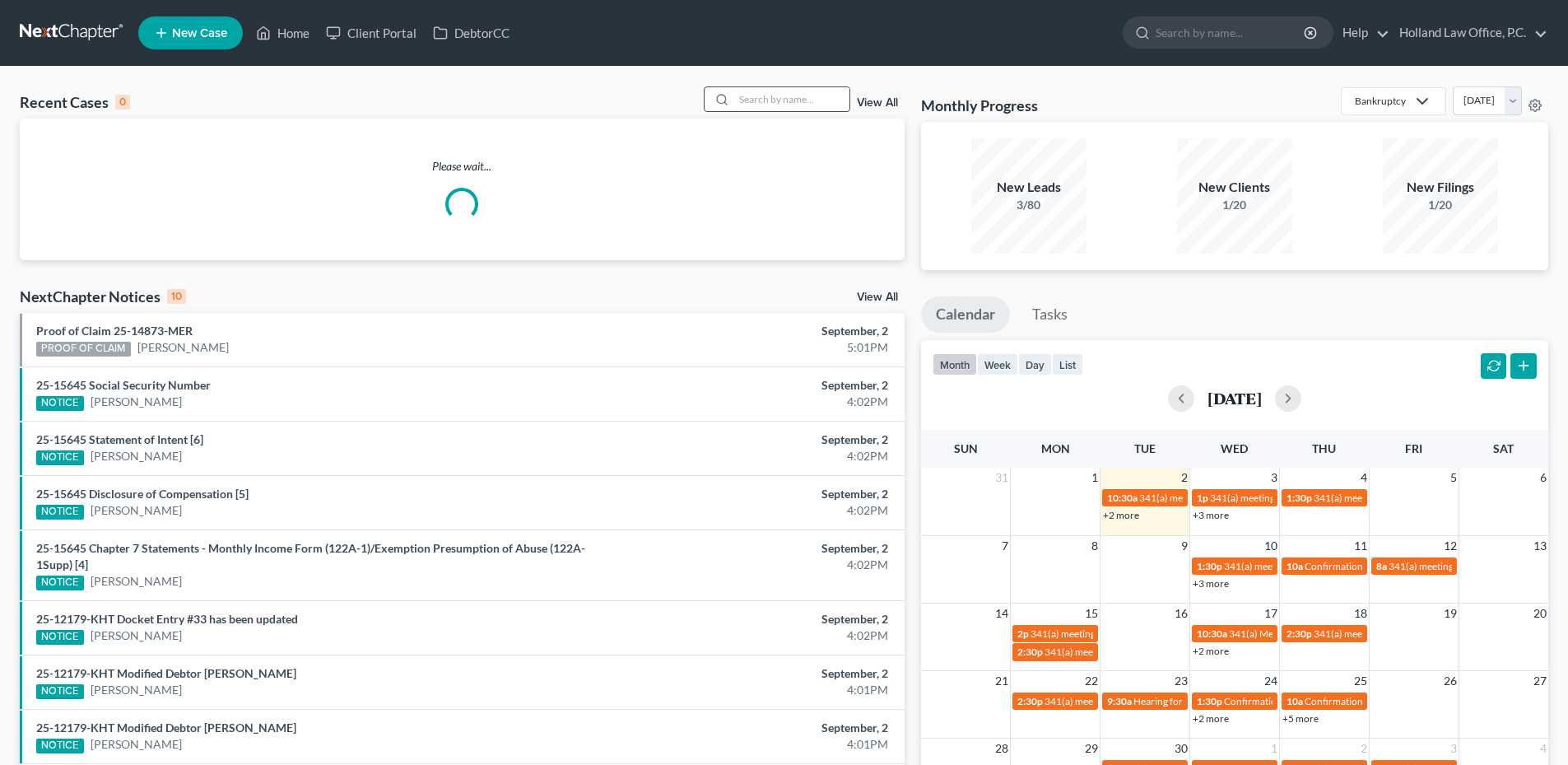
click at [763, 96] on input "search" at bounding box center [792, 99] width 115 height 24
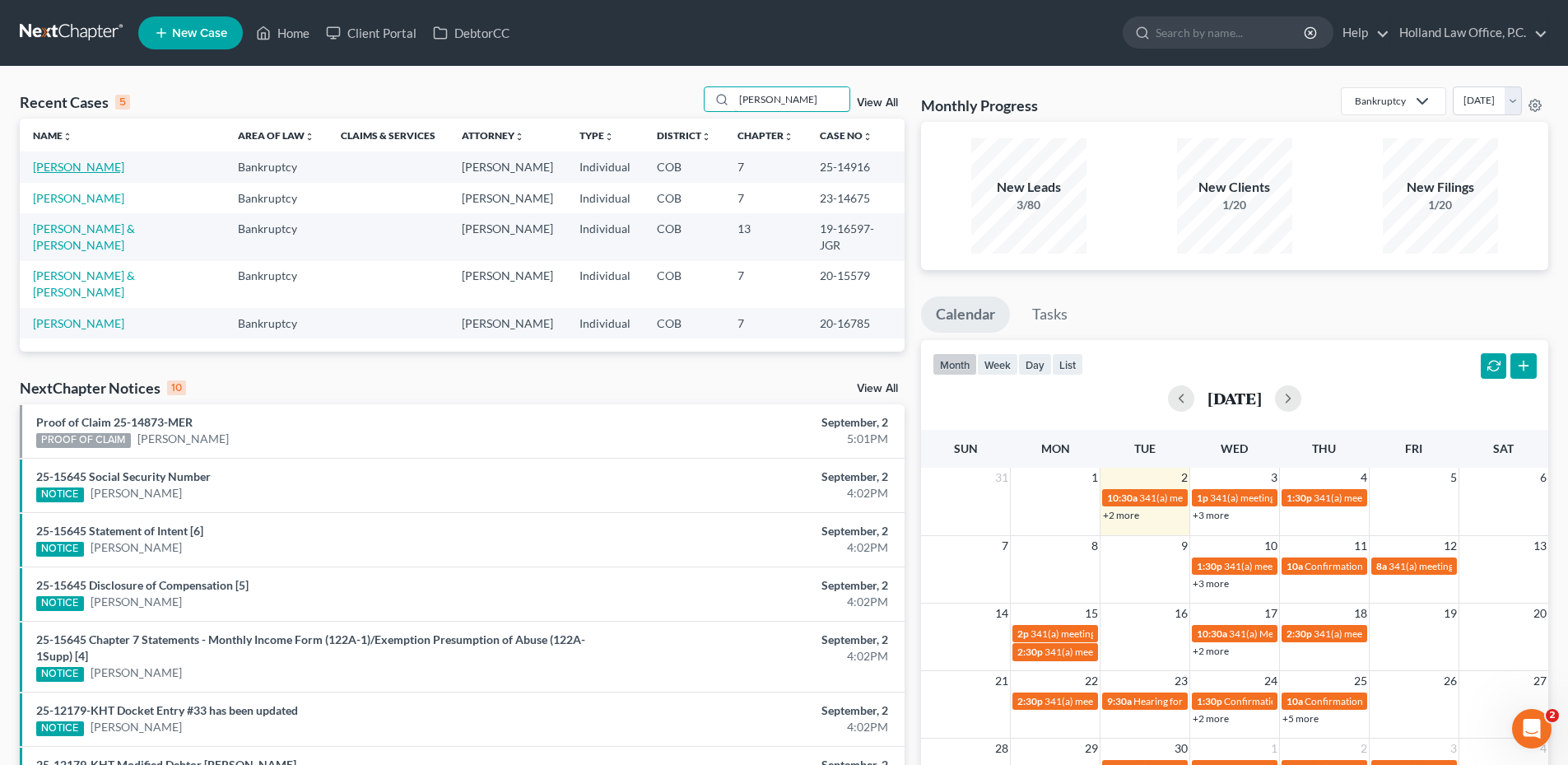
type input "Peterson"
click at [84, 164] on link "Peterson, Michelle" at bounding box center [78, 167] width 91 height 14
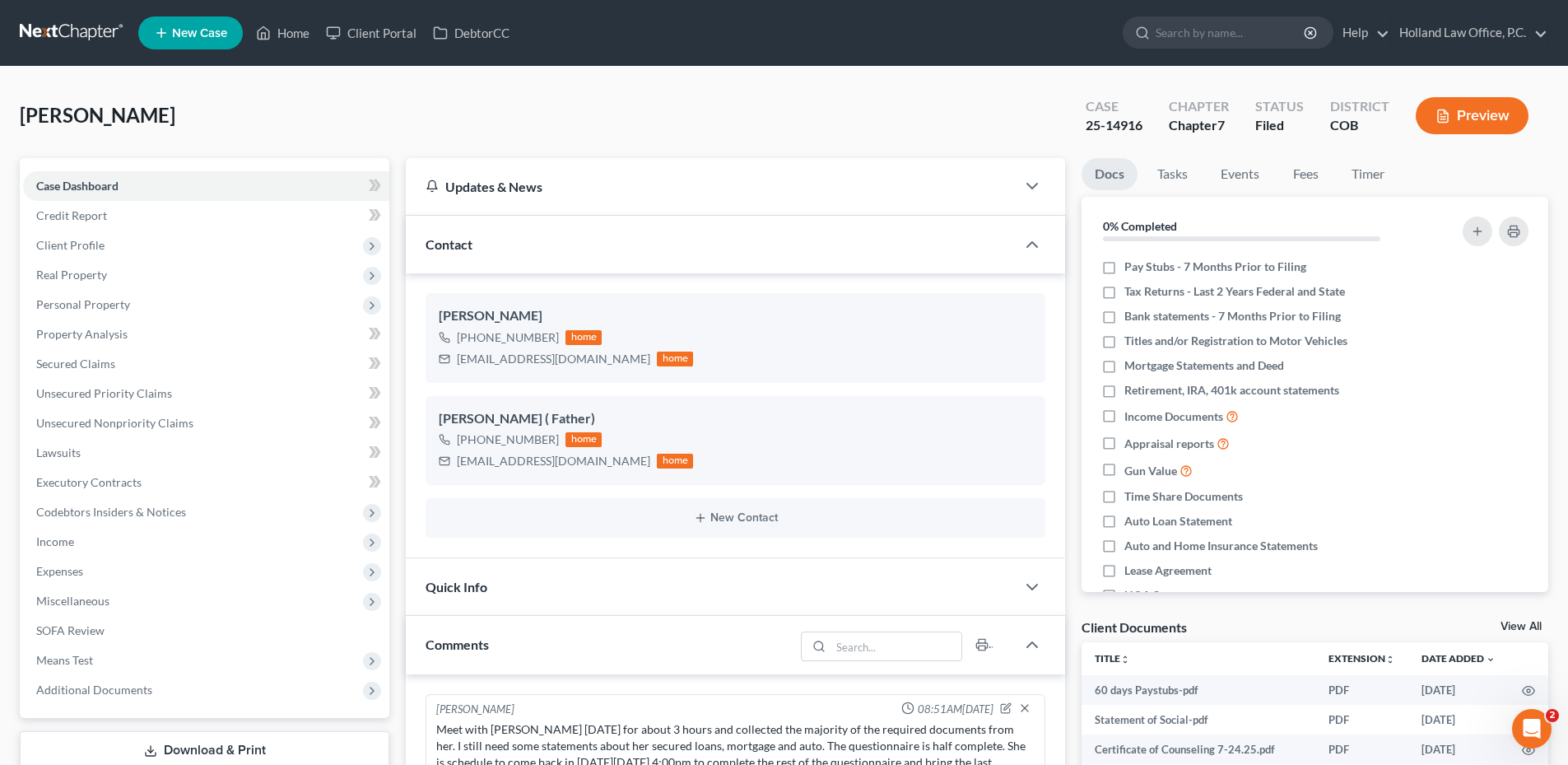
scroll to position [576, 0]
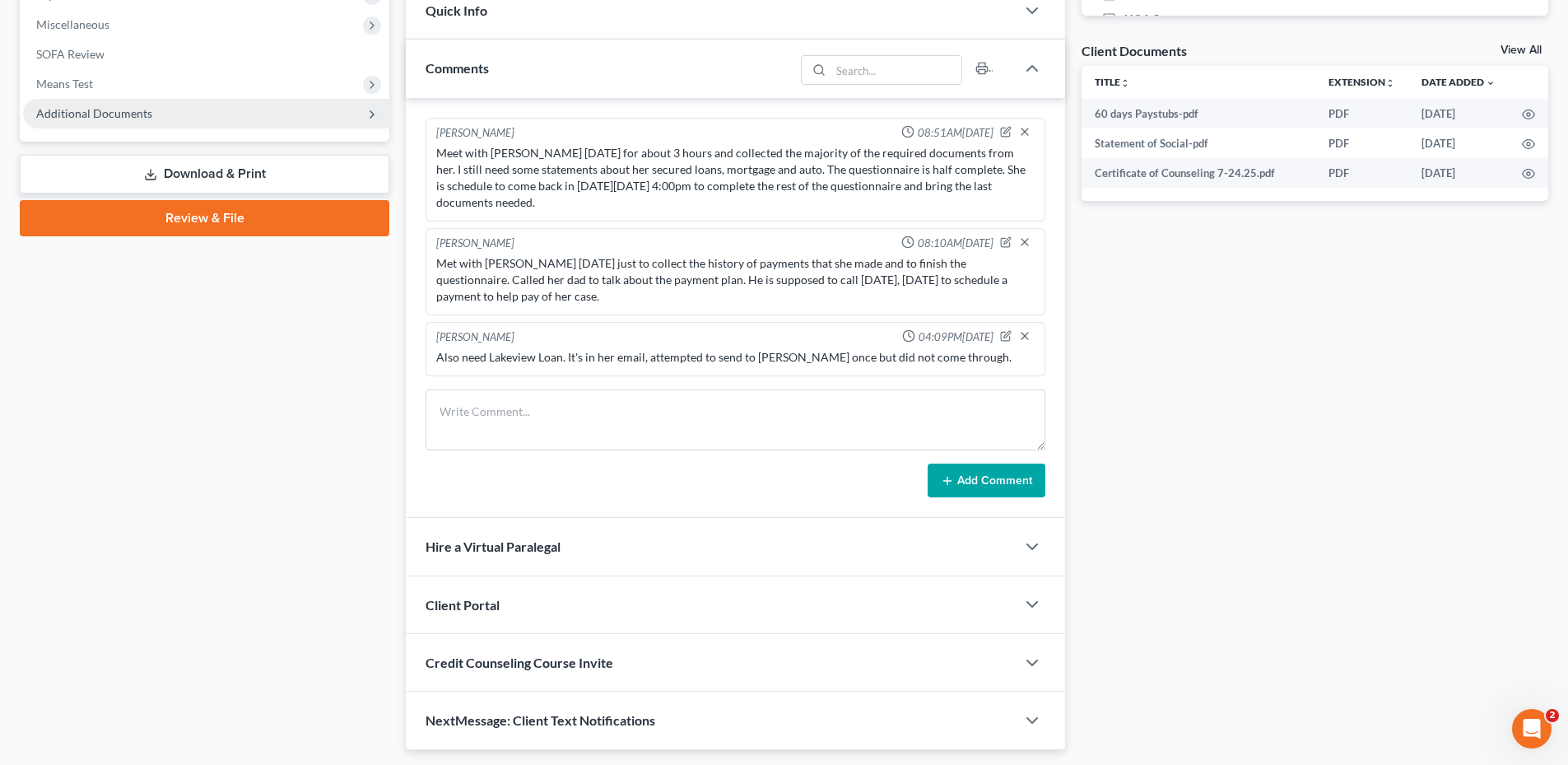
click at [91, 123] on span "Additional Documents" at bounding box center [206, 113] width 366 height 30
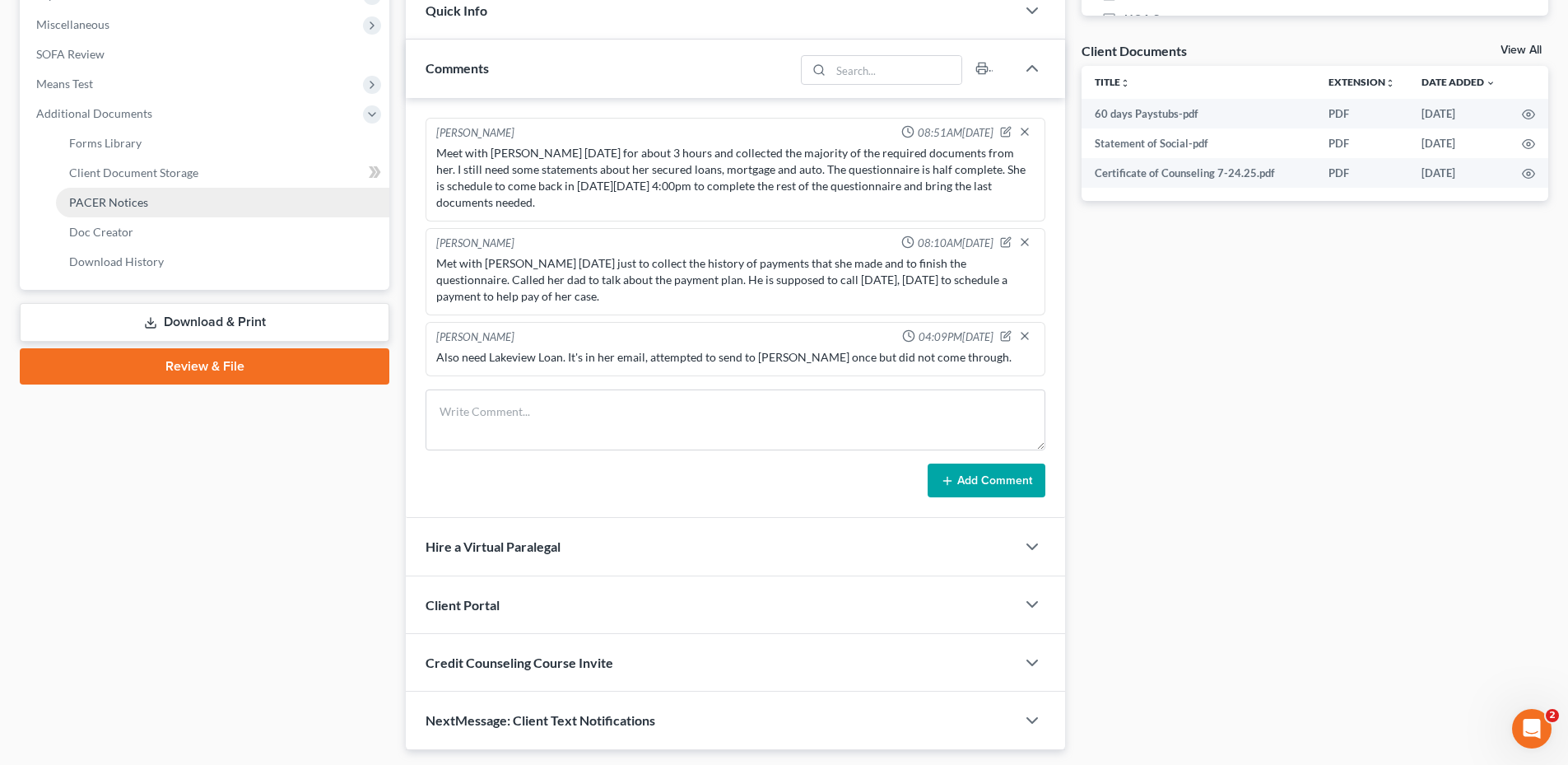
click at [124, 199] on span "PACER Notices" at bounding box center [108, 202] width 79 height 14
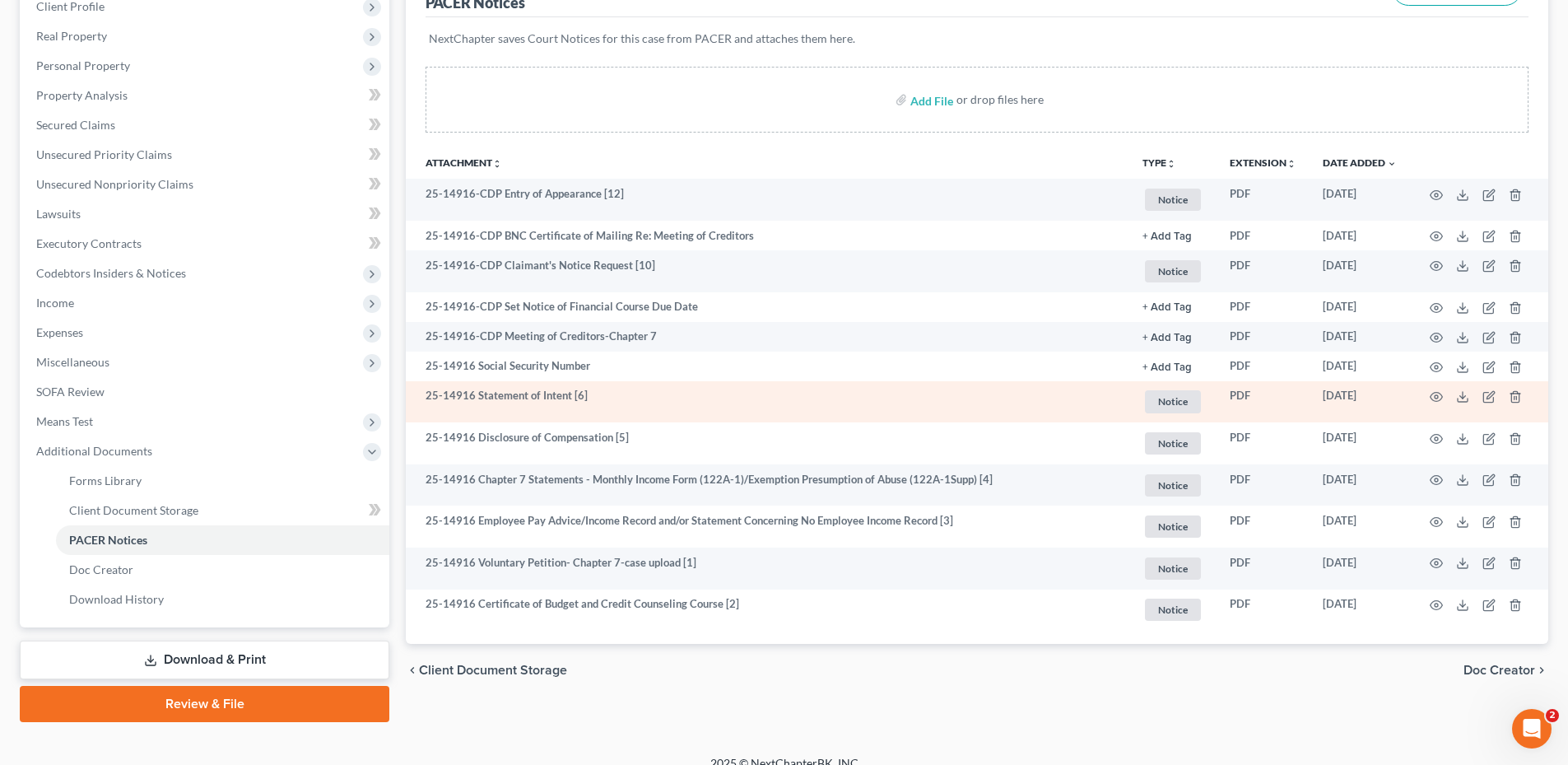
scroll to position [247, 0]
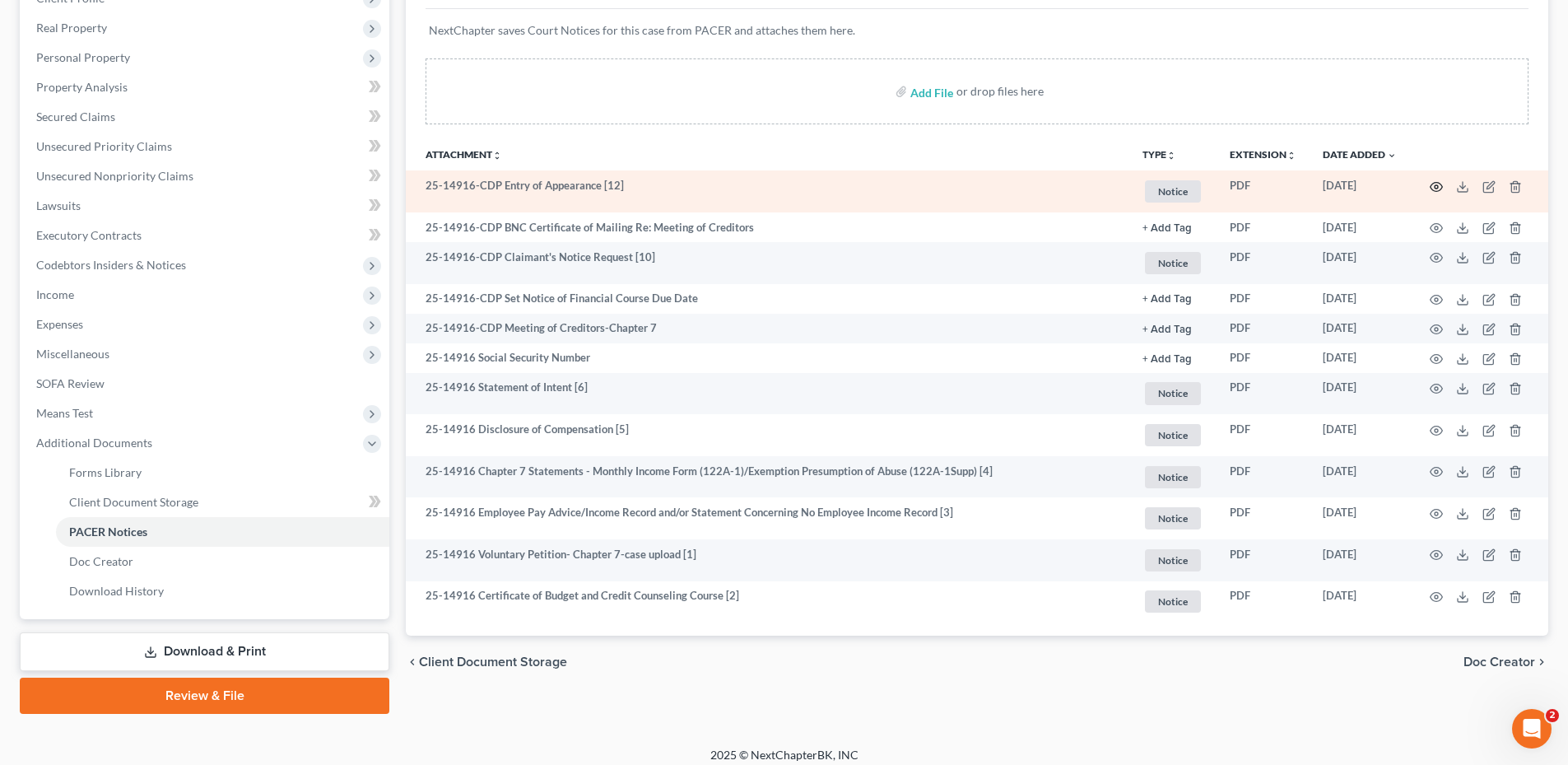
click at [1439, 185] on icon "button" at bounding box center [1436, 187] width 14 height 14
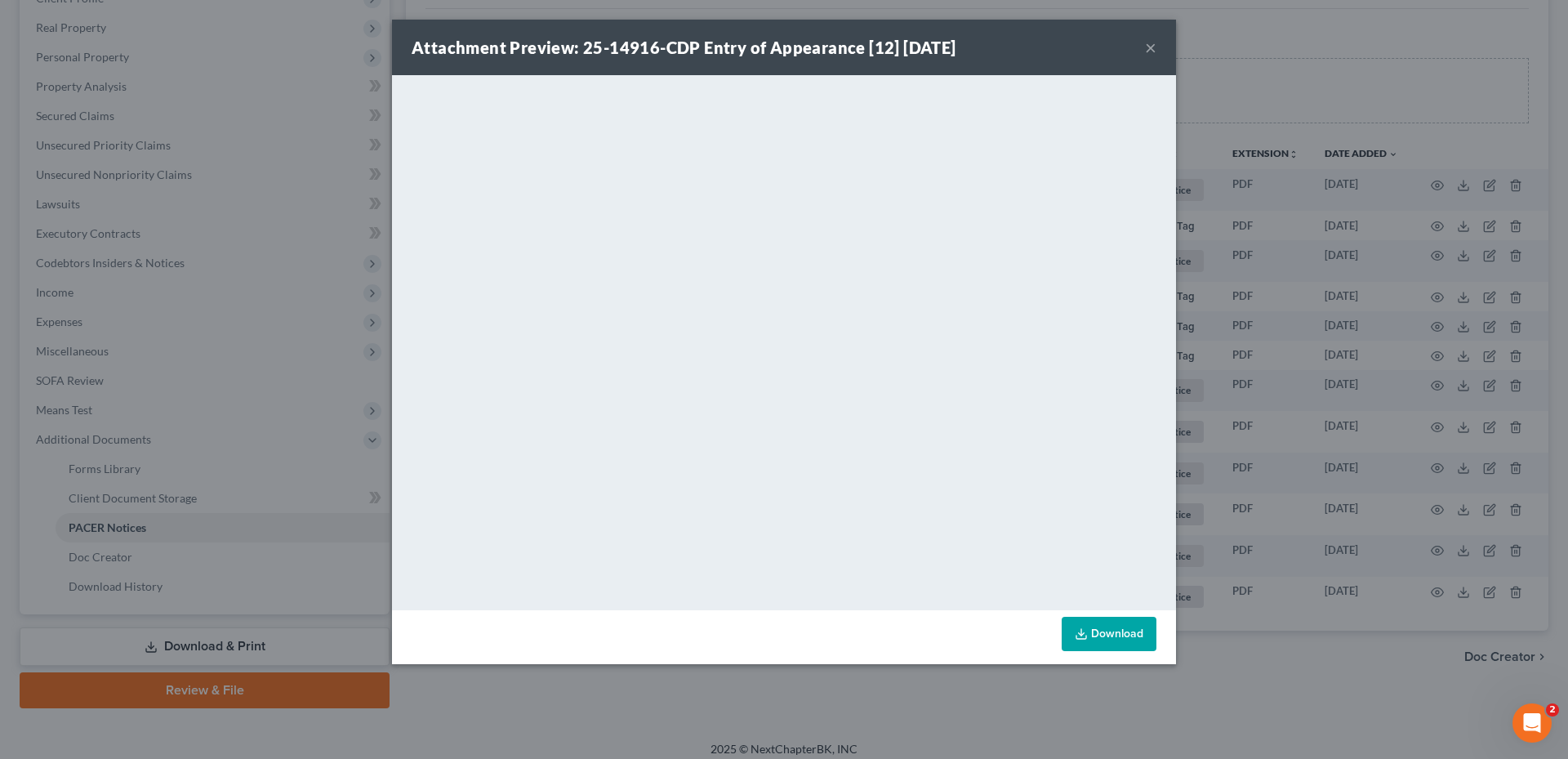
click at [1147, 48] on button "×" at bounding box center [1150, 47] width 12 height 19
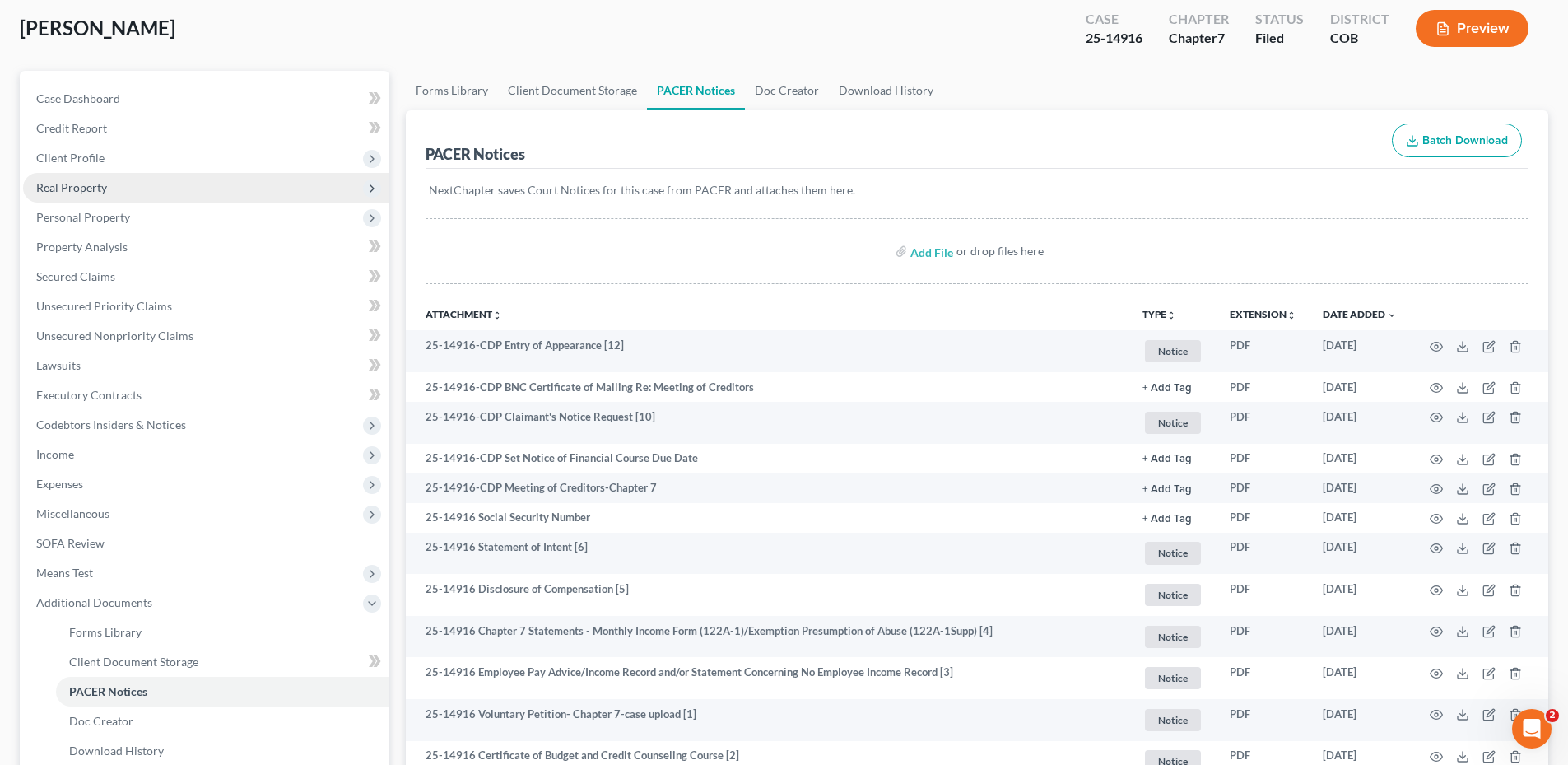
scroll to position [0, 0]
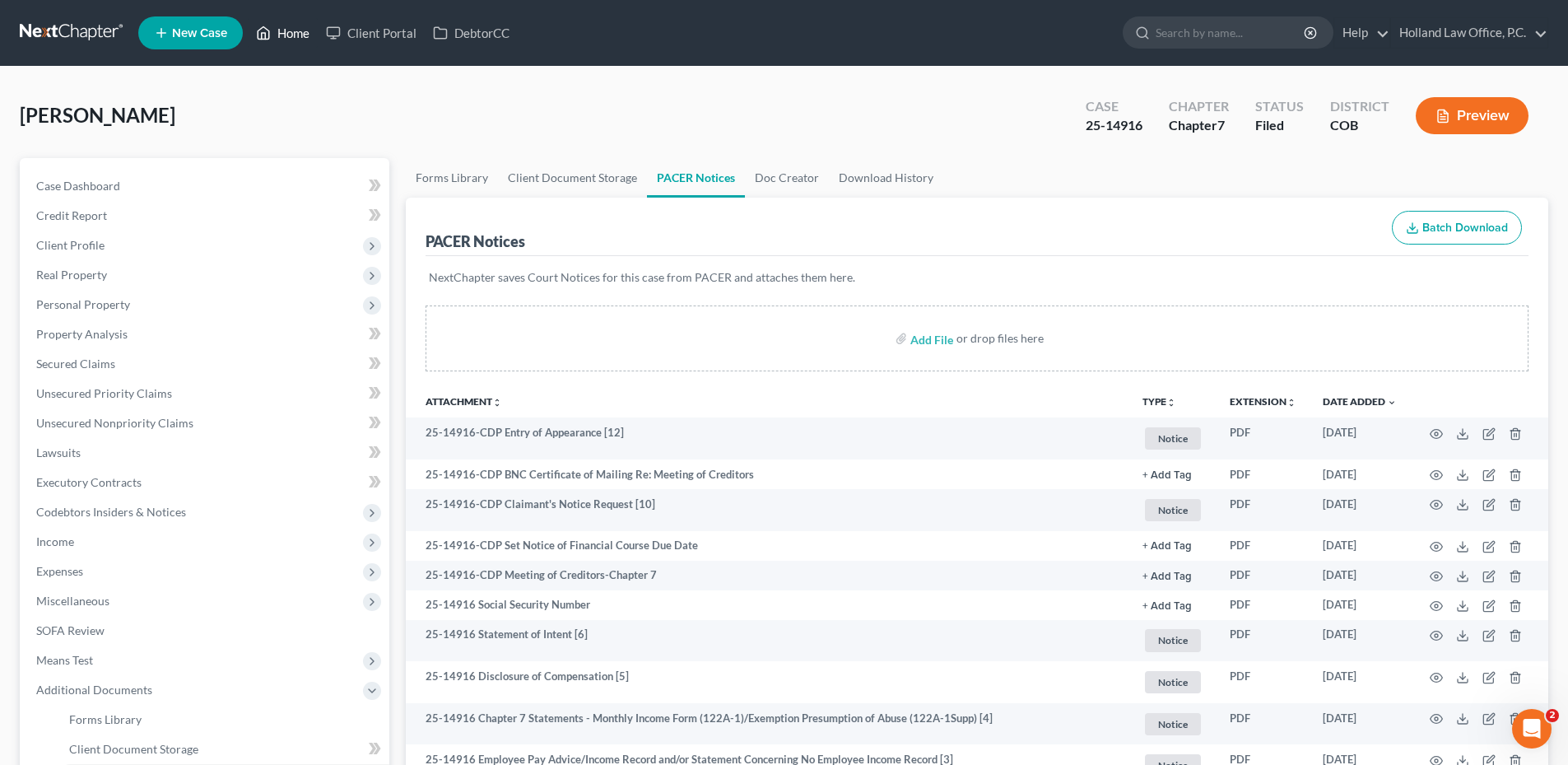
click at [283, 43] on link "Home" at bounding box center [283, 33] width 70 height 30
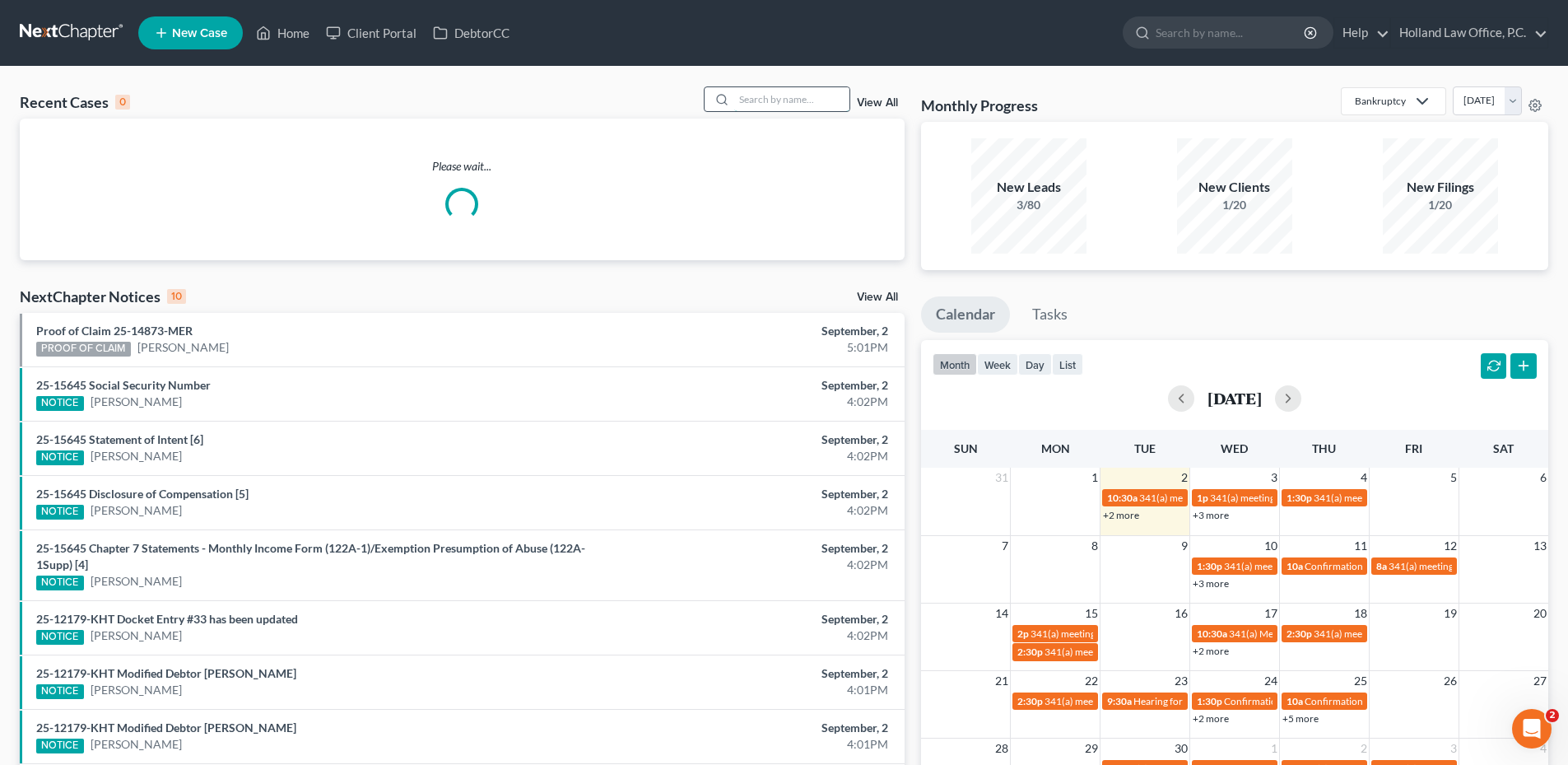
click at [756, 98] on input "search" at bounding box center [792, 99] width 115 height 24
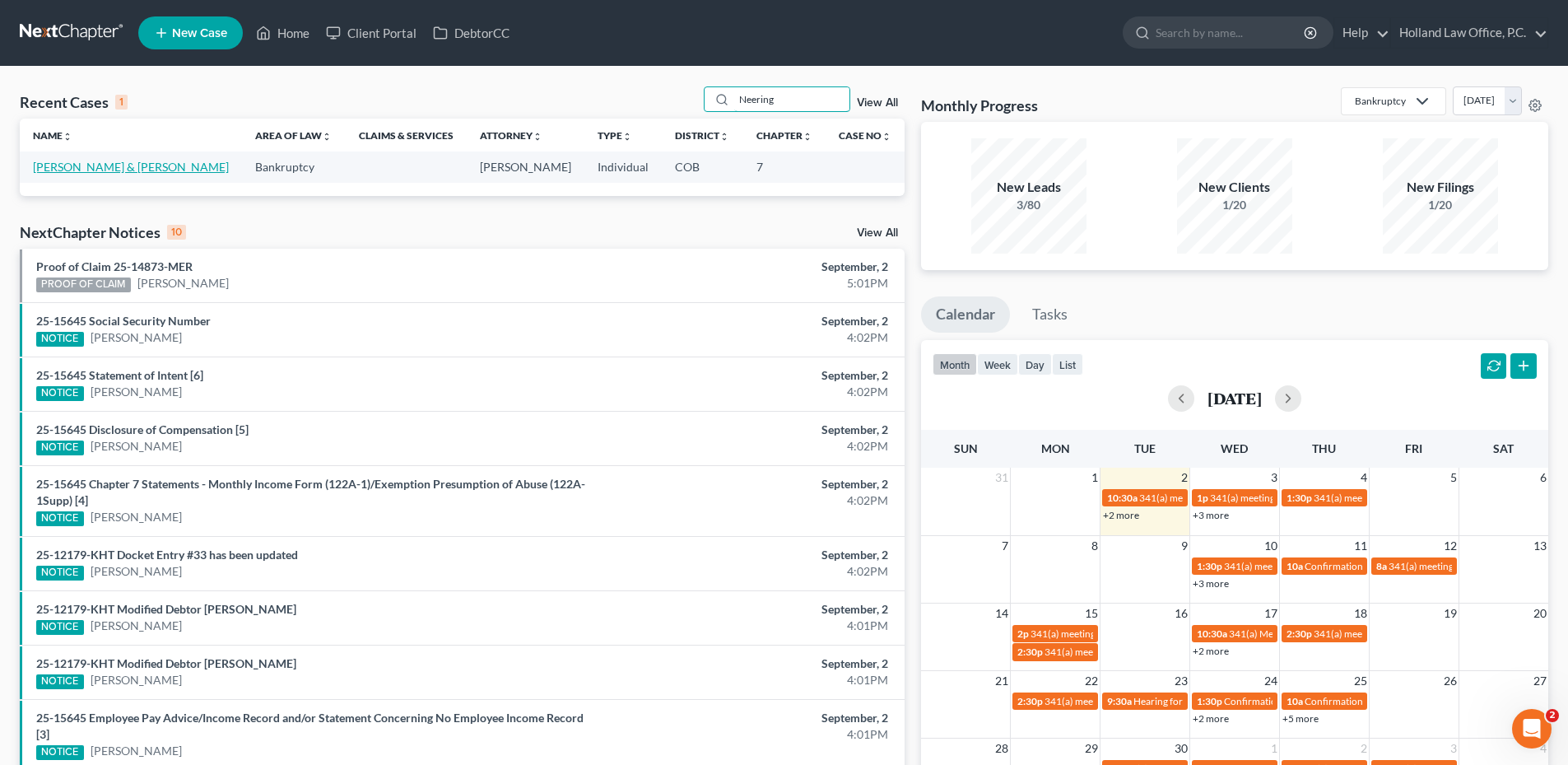
type input "Neering"
click at [75, 167] on link "Neering, James & Ann" at bounding box center [131, 167] width 196 height 14
